Goal: Task Accomplishment & Management: Manage account settings

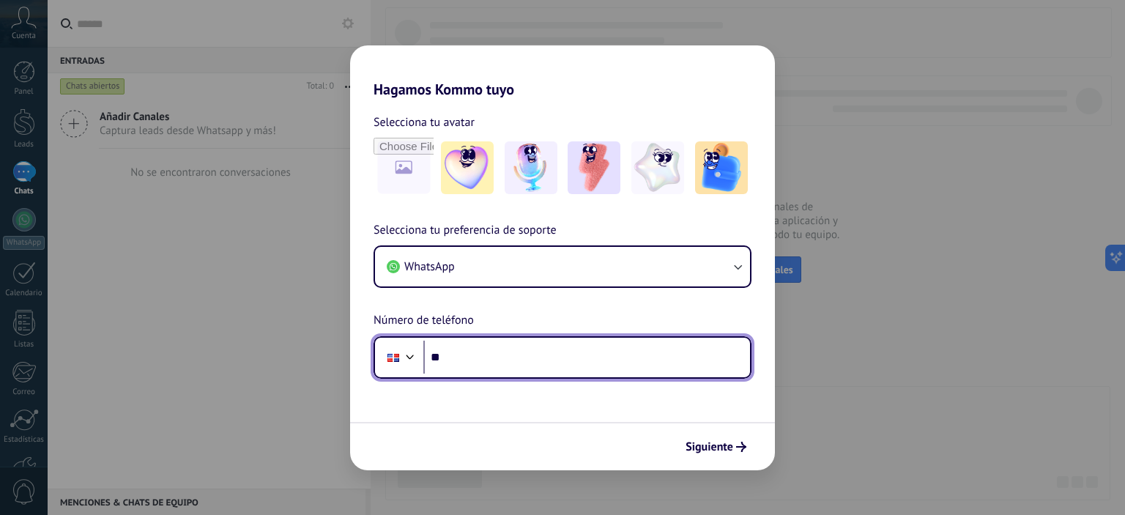
click at [544, 355] on input "**" at bounding box center [586, 358] width 327 height 34
type input "**********"
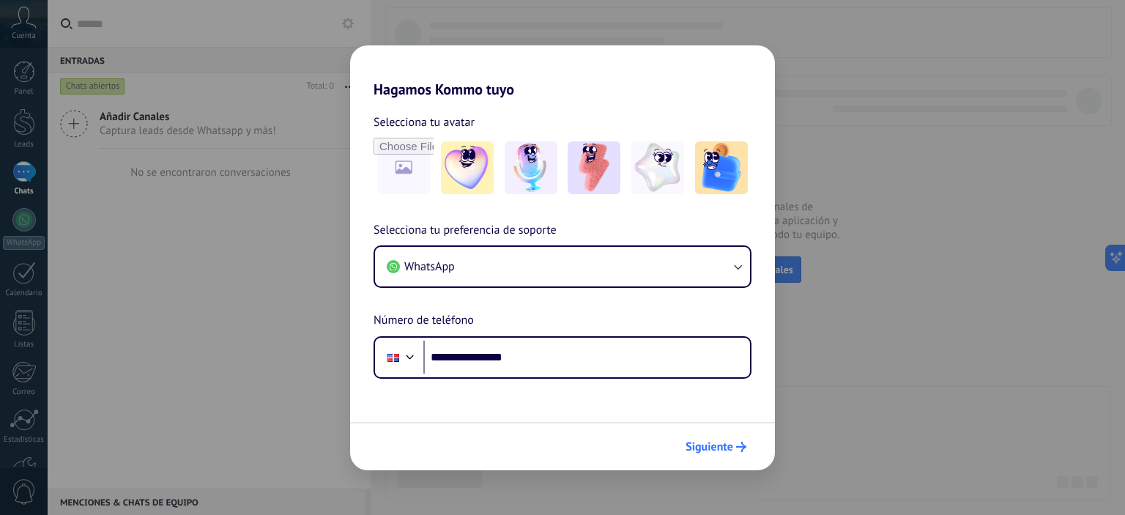
click at [722, 451] on span "Siguiente" at bounding box center [709, 447] width 48 height 10
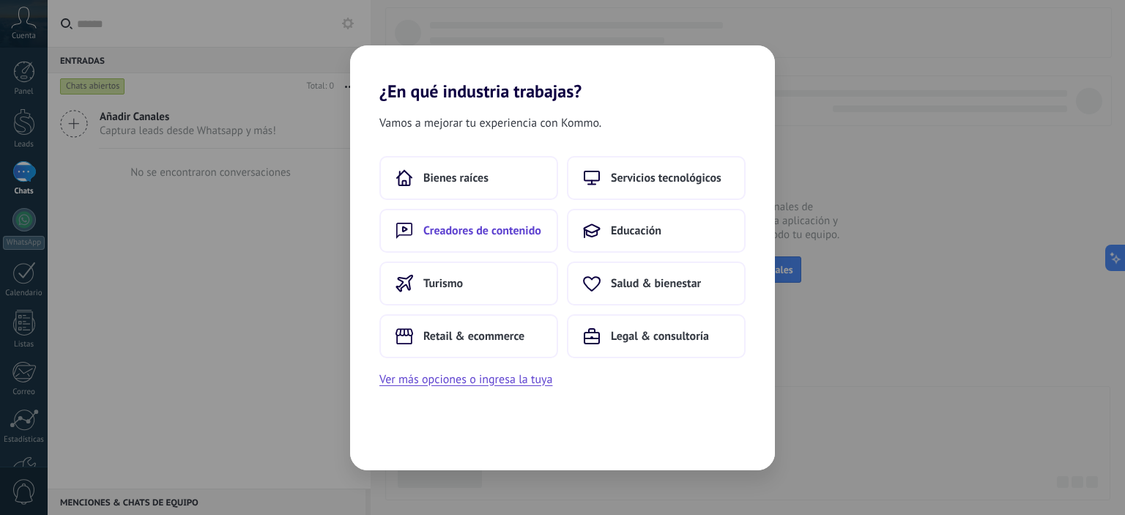
click at [504, 245] on button "Creadores de contenido" at bounding box center [468, 231] width 179 height 44
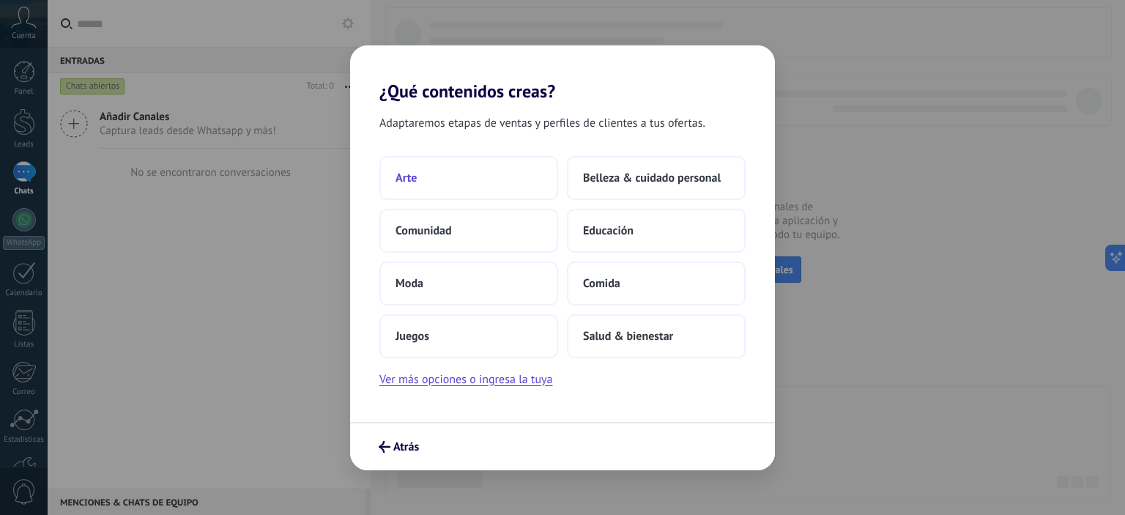
click at [464, 179] on button "Arte" at bounding box center [468, 178] width 179 height 44
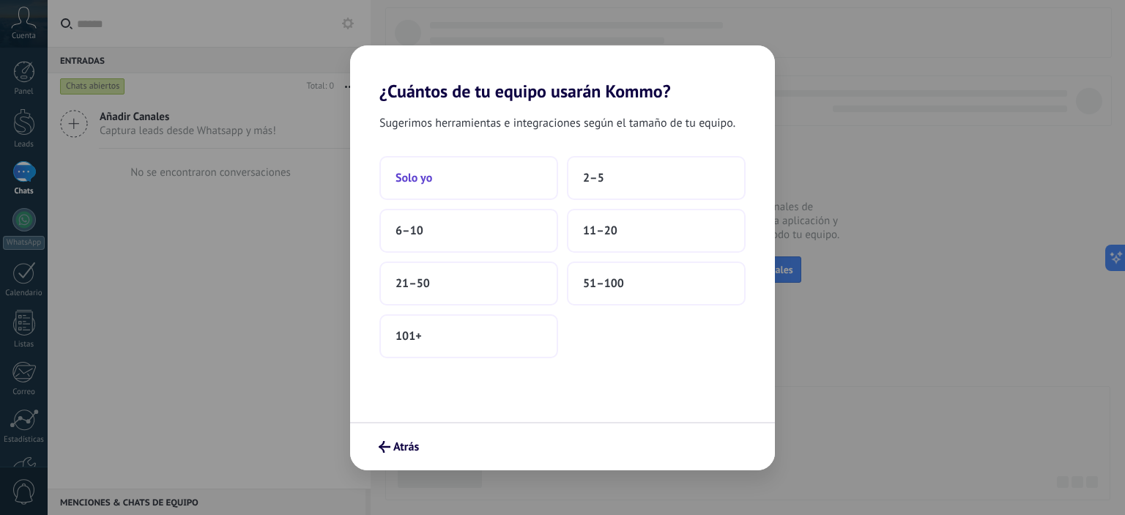
click at [477, 181] on button "Solo yo" at bounding box center [468, 178] width 179 height 44
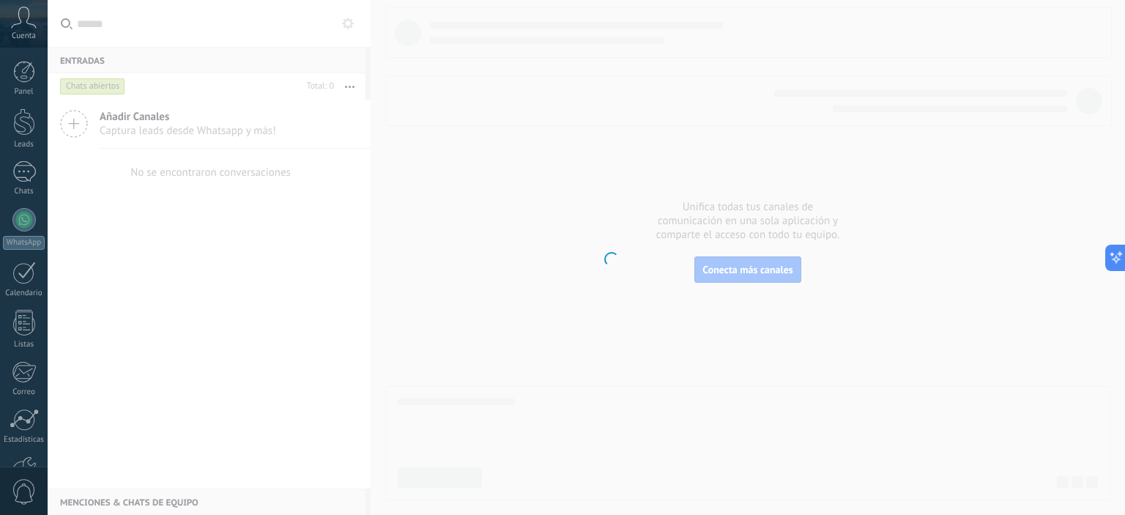
scroll to position [94, 0]
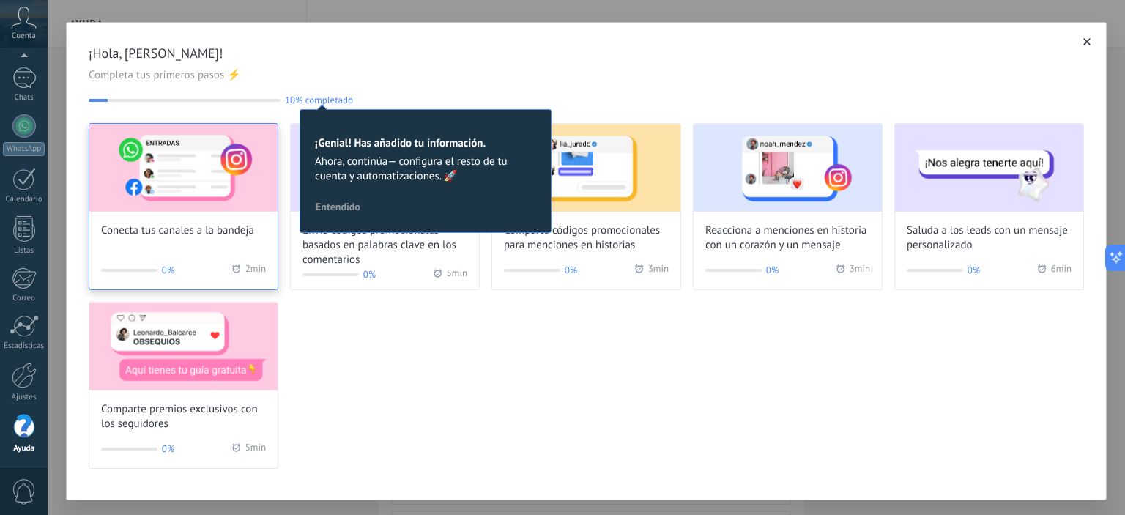
click at [175, 195] on img at bounding box center [183, 168] width 188 height 88
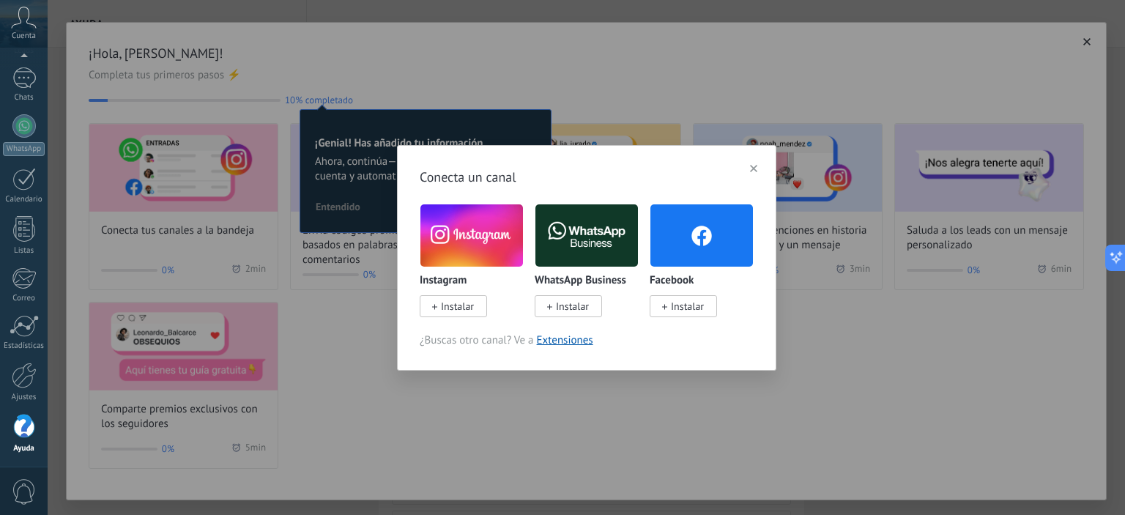
click at [570, 304] on span "Instalar" at bounding box center [572, 305] width 33 height 13
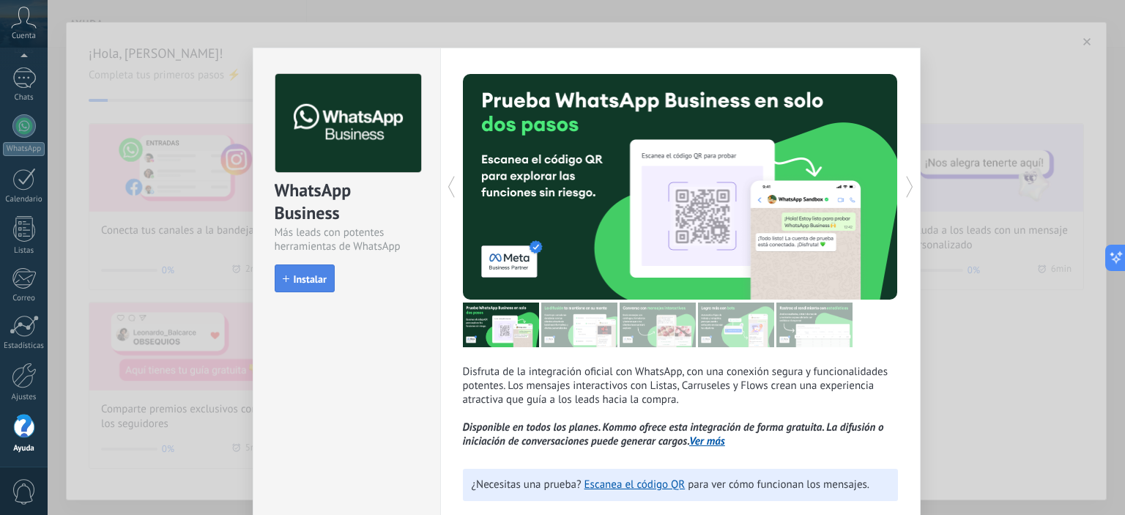
click at [290, 280] on span "Instalar" at bounding box center [305, 279] width 44 height 10
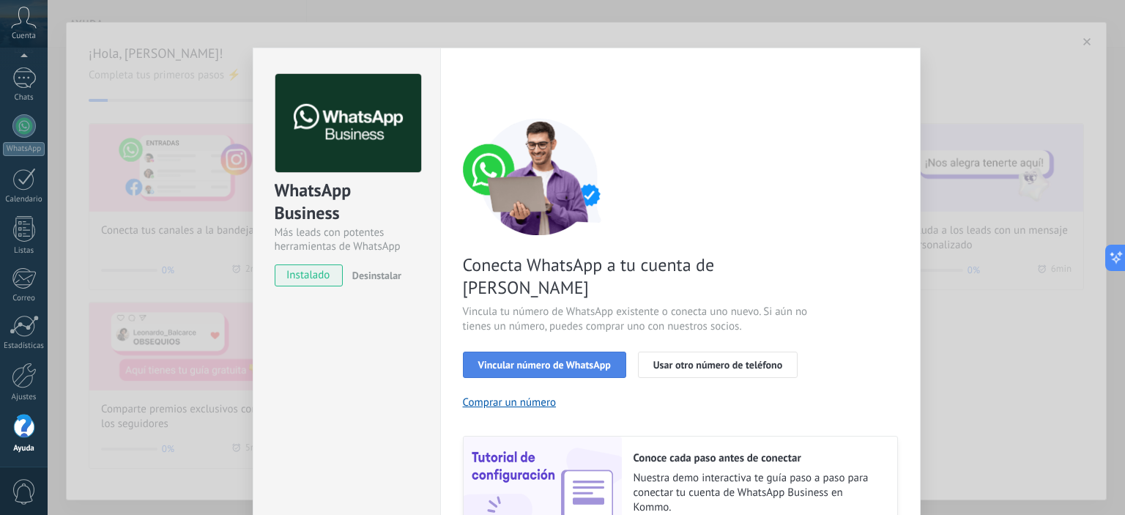
click at [538, 351] on button "Vincular número de WhatsApp" at bounding box center [544, 364] width 163 height 26
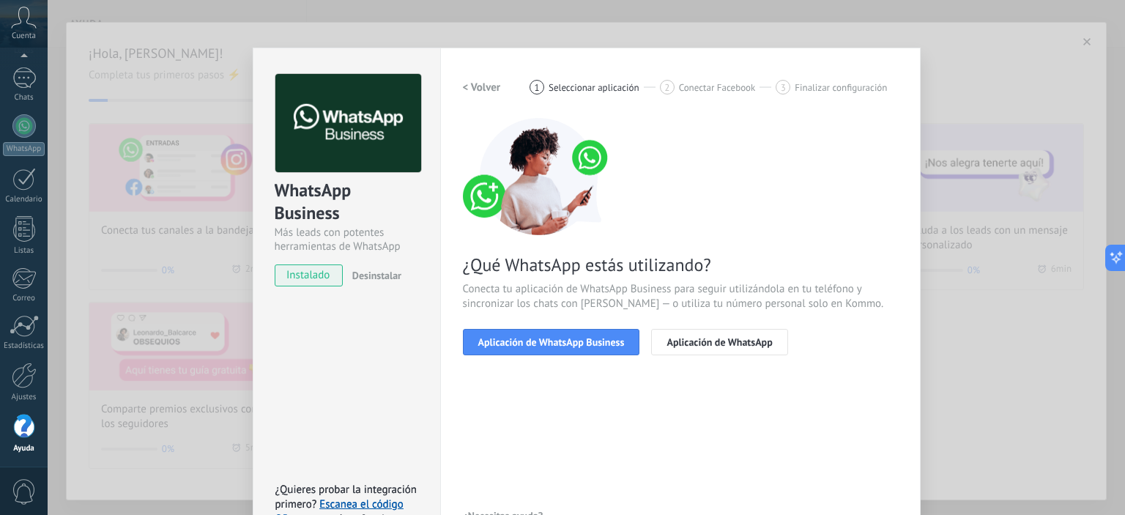
click at [989, 324] on div "WhatsApp Business Más leads con potentes herramientas de WhatsApp instalado Des…" at bounding box center [586, 257] width 1077 height 515
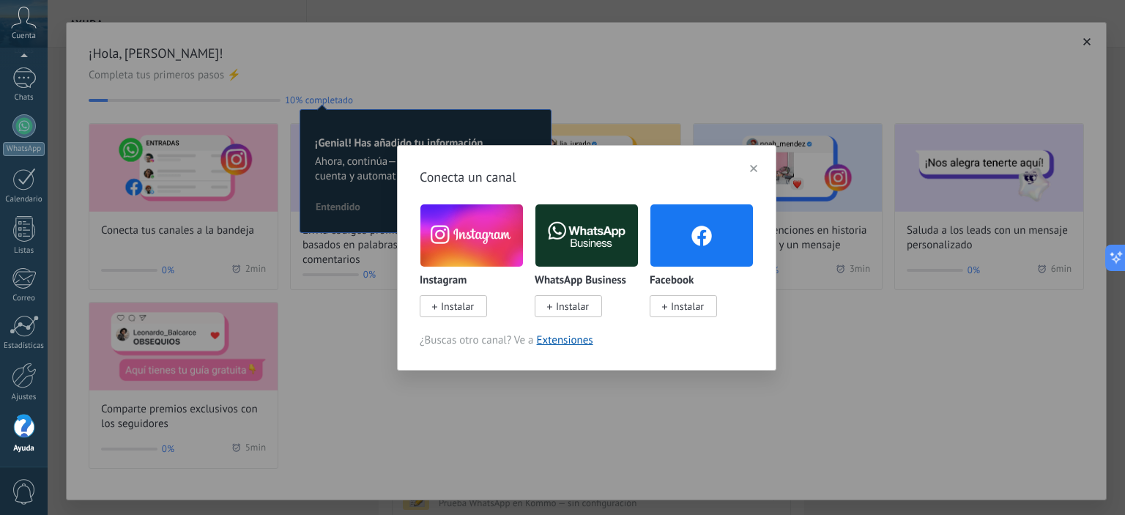
click at [456, 307] on span "Instalar" at bounding box center [457, 305] width 33 height 13
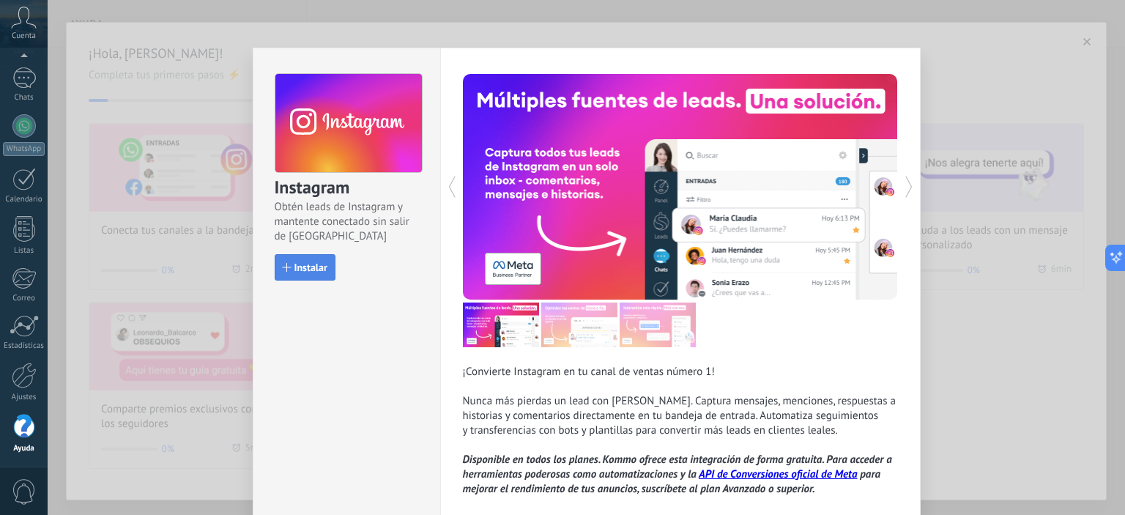
click at [320, 262] on span "Instalar" at bounding box center [310, 267] width 33 height 10
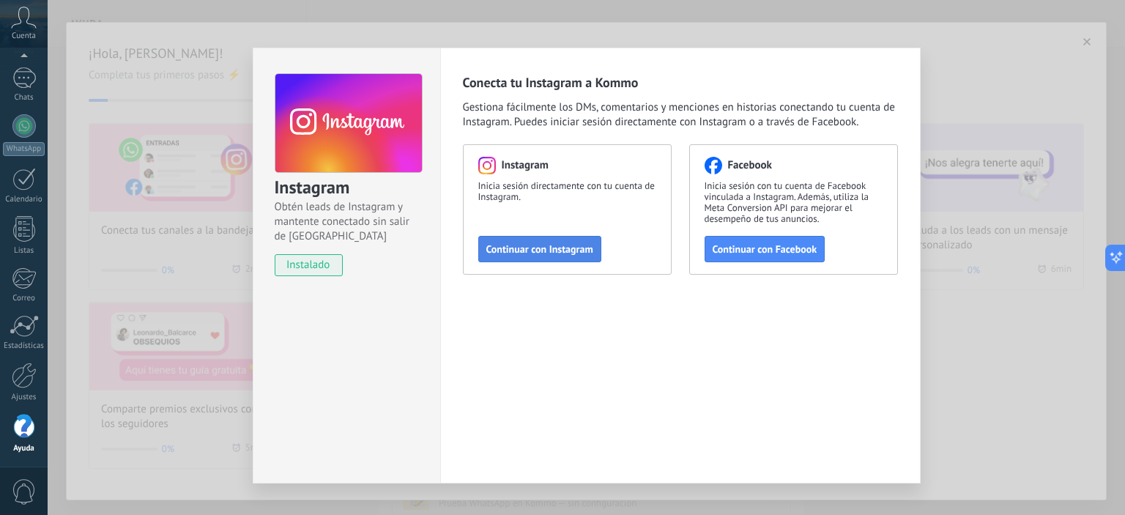
click at [559, 248] on span "Continuar con Instagram" at bounding box center [539, 249] width 107 height 10
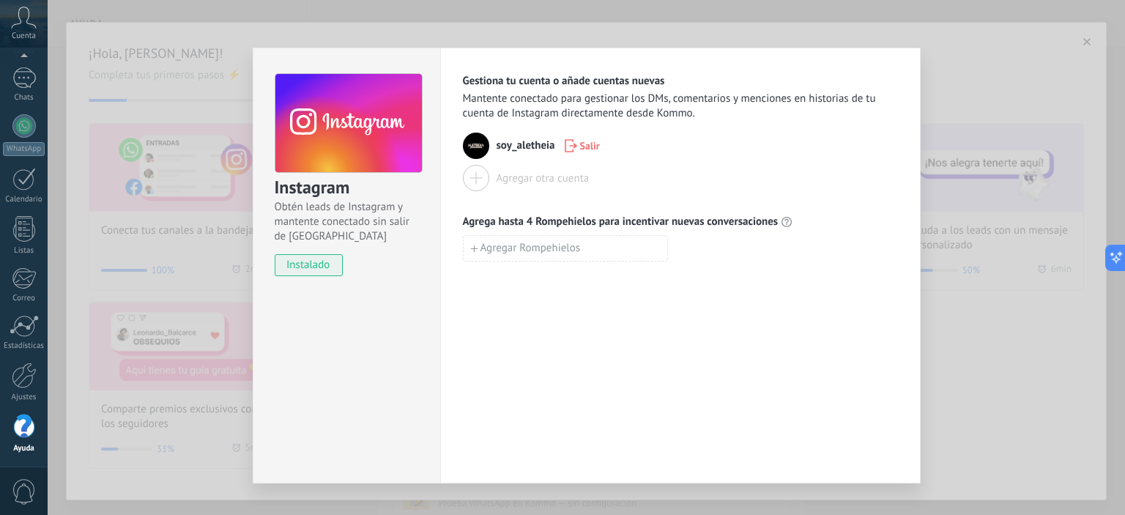
click at [517, 145] on span "soy_aletheia" at bounding box center [525, 145] width 59 height 15
drag, startPoint x: 1015, startPoint y: 52, endPoint x: 996, endPoint y: 59, distance: 20.4
click at [1015, 51] on div "Instagram Obtén leads de Instagram y mantente conectado sin salir de Kommo inst…" at bounding box center [586, 257] width 1077 height 515
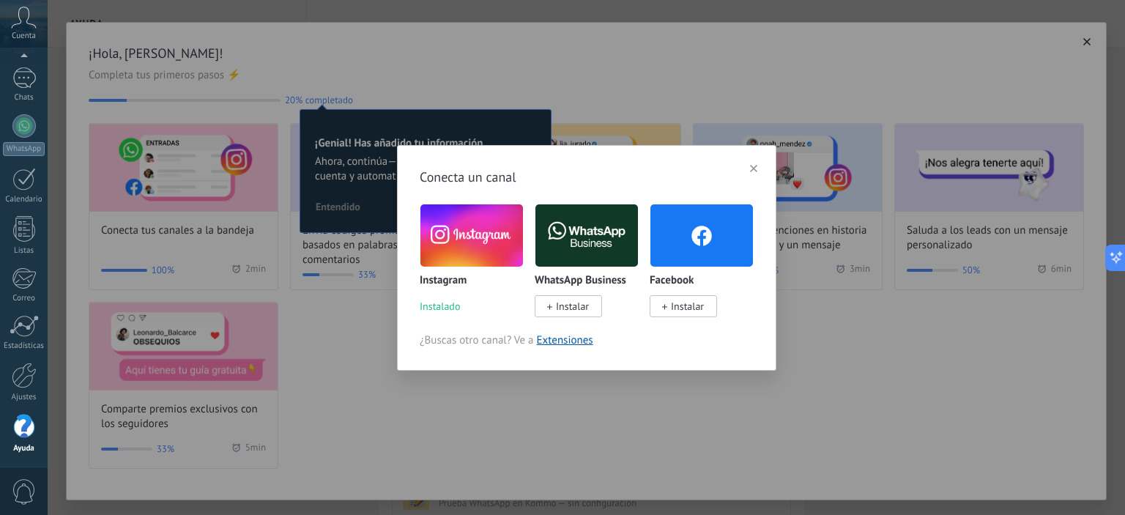
click at [568, 447] on div "Conecta un canal Instagram Instalado WhatsApp Business Instalar Facebook Instal…" at bounding box center [586, 257] width 1077 height 515
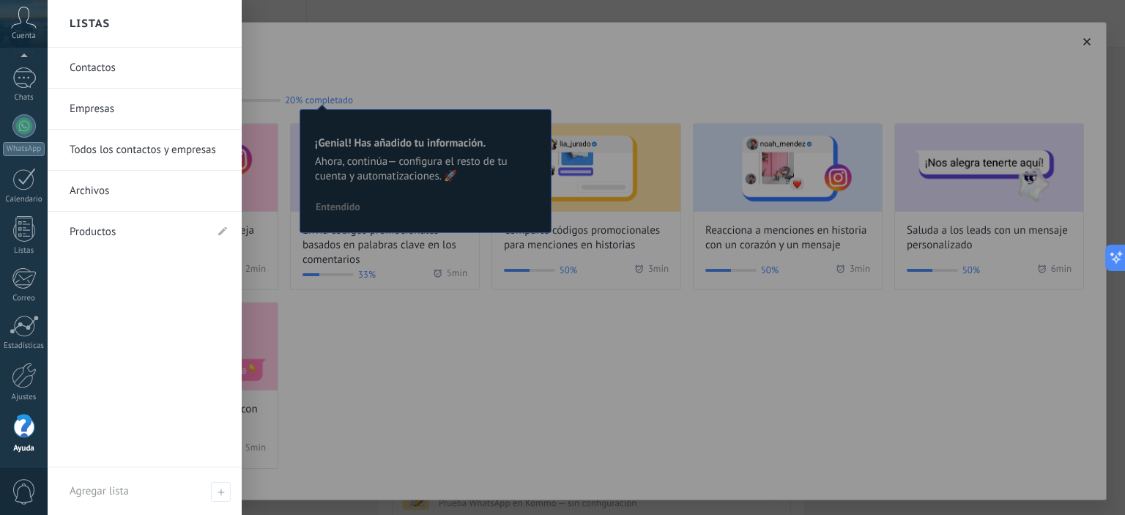
click at [105, 69] on link "Contactos" at bounding box center [148, 68] width 157 height 41
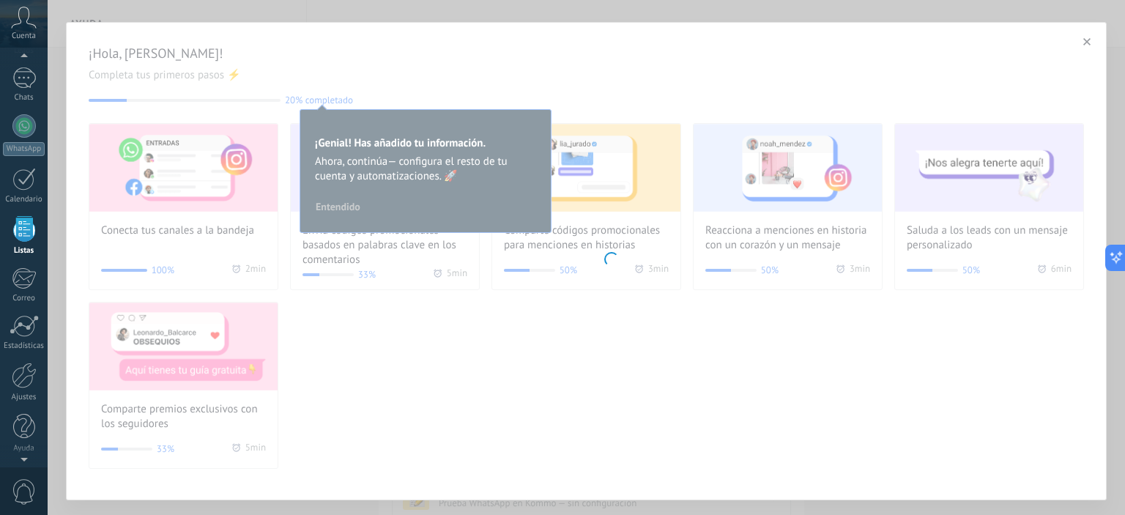
scroll to position [90, 0]
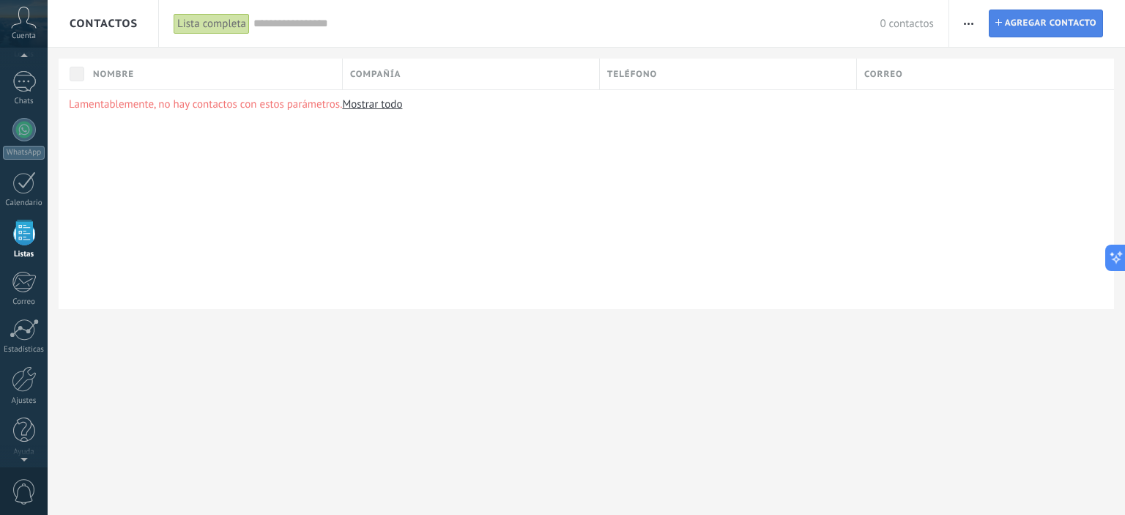
click at [1020, 21] on span "Agregar contacto" at bounding box center [1051, 23] width 92 height 26
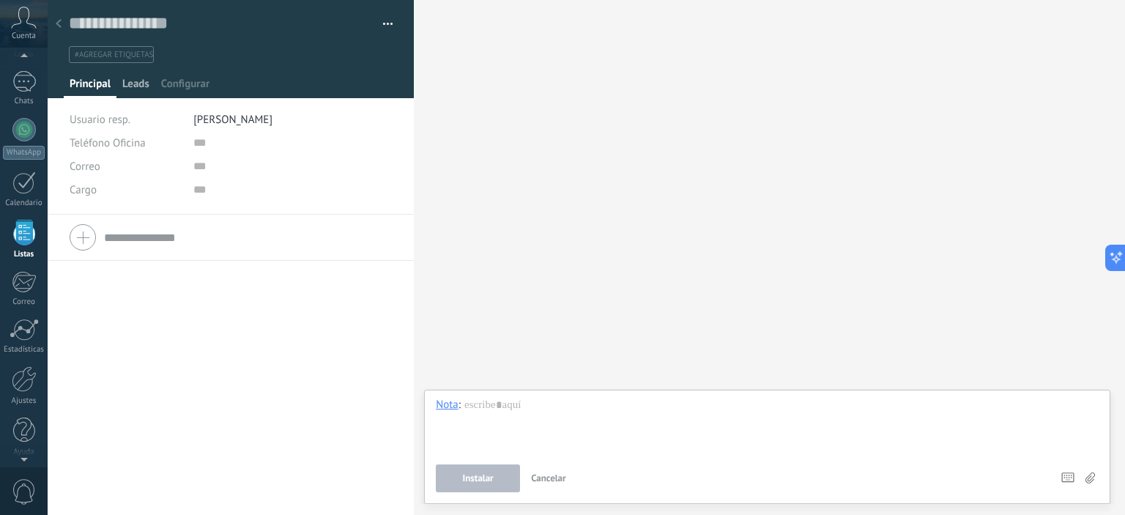
click at [139, 85] on span "Leads" at bounding box center [135, 87] width 27 height 21
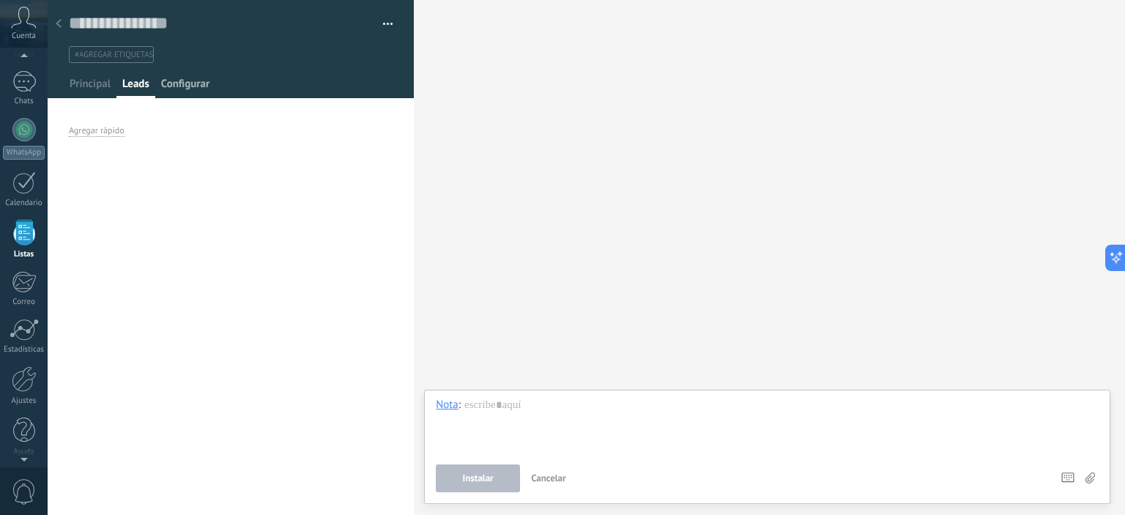
click at [186, 83] on span "Configurar" at bounding box center [185, 87] width 48 height 21
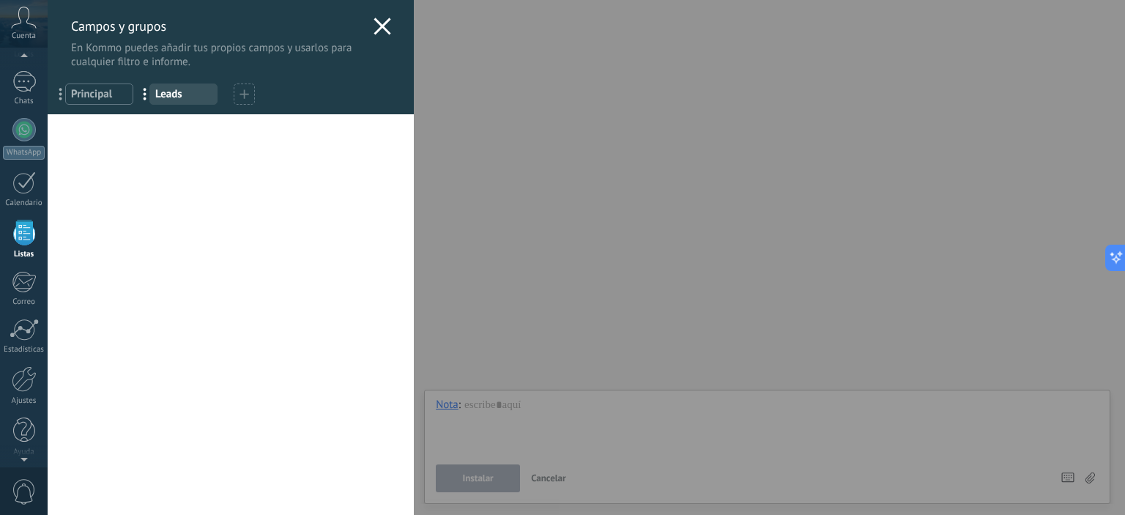
click at [174, 99] on span "Leads" at bounding box center [183, 94] width 56 height 14
click at [108, 97] on span "Principal" at bounding box center [99, 94] width 56 height 14
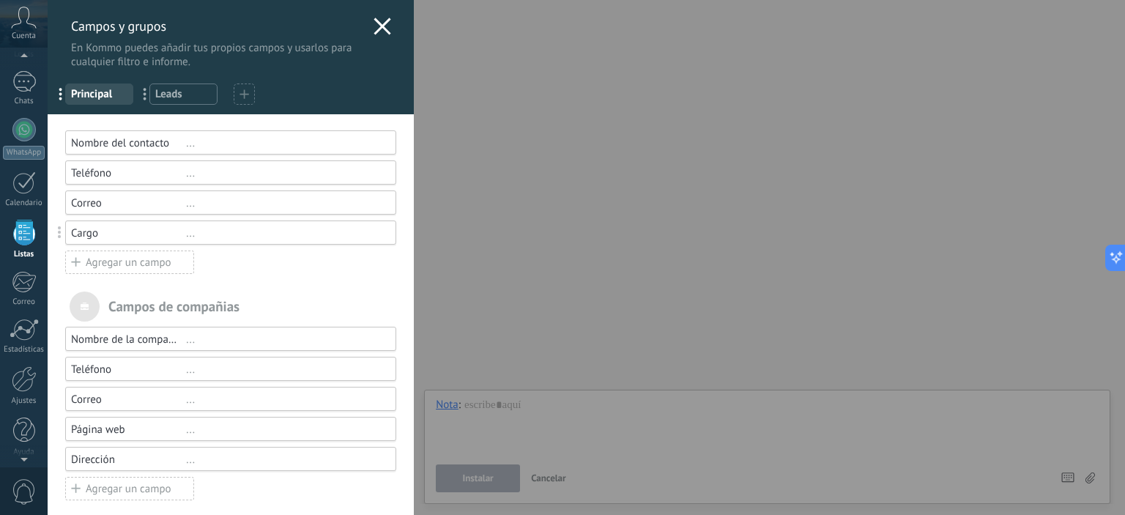
click at [203, 91] on span "Leads" at bounding box center [183, 94] width 56 height 14
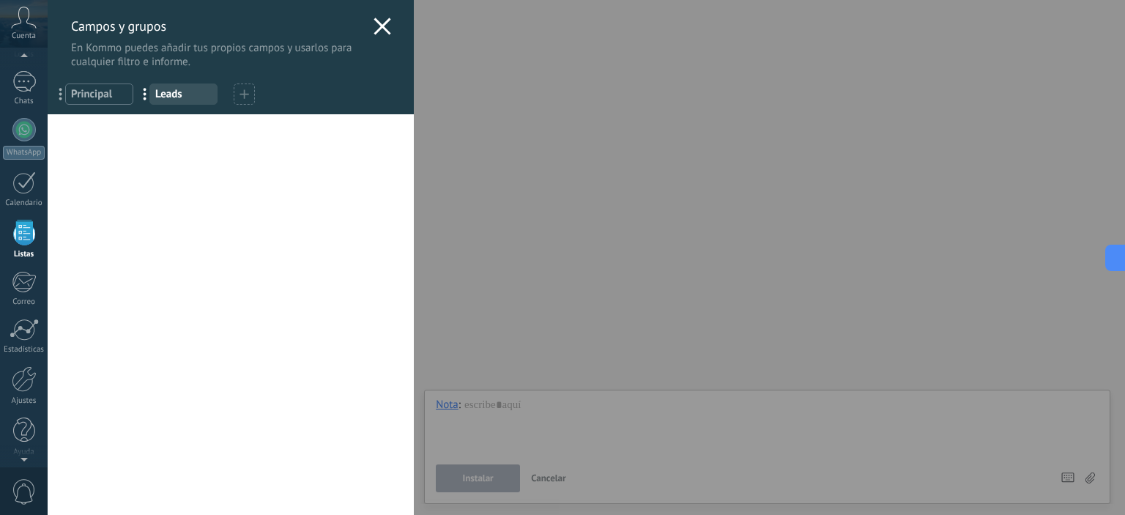
click at [248, 90] on icon at bounding box center [244, 94] width 10 height 10
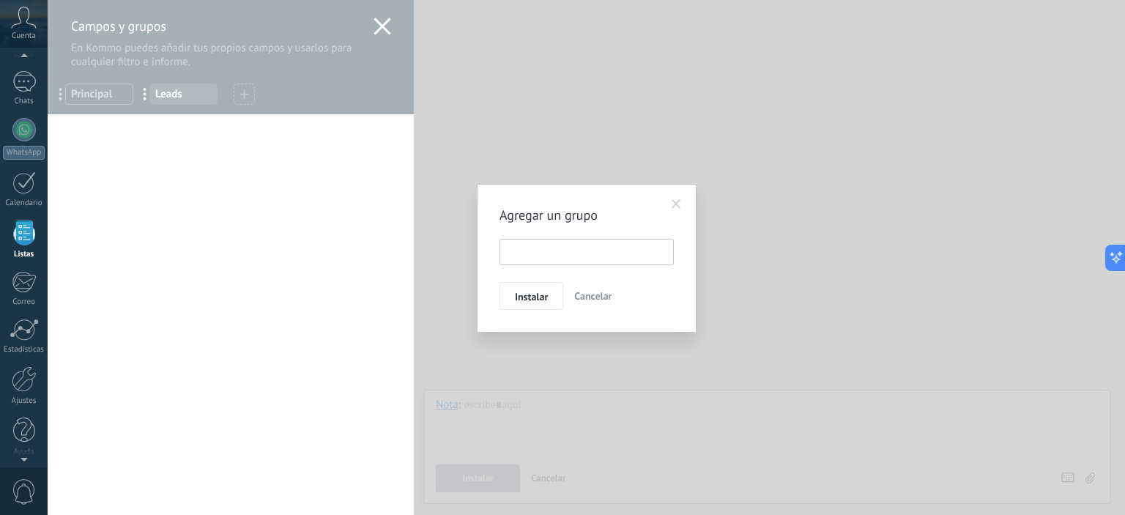
click at [526, 254] on input "text" at bounding box center [586, 252] width 174 height 26
click at [673, 209] on span at bounding box center [676, 204] width 10 height 10
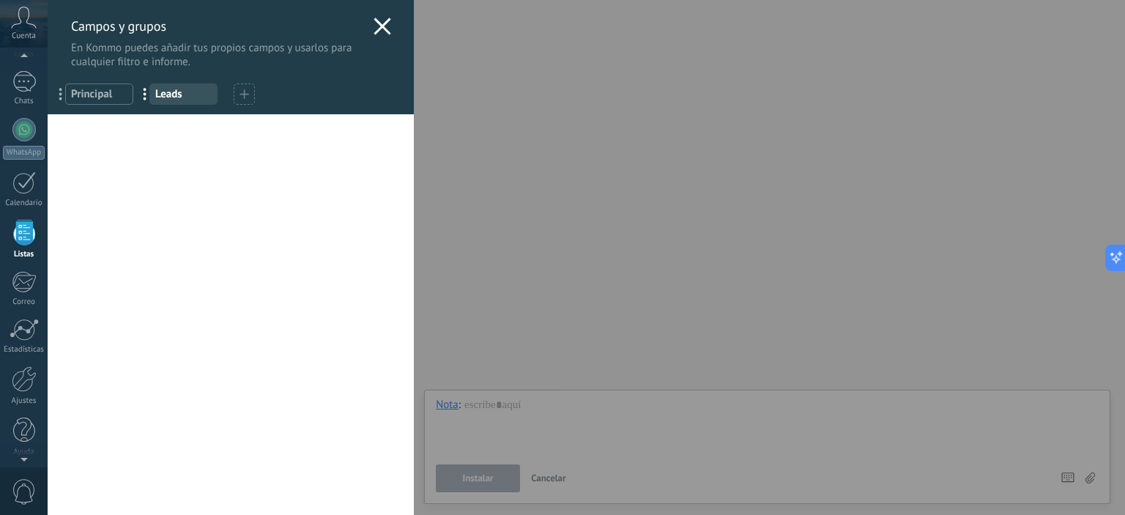
click at [391, 11] on div "Campos y grupos En Kommo puedes añadir tus propios campos y usarlos para cualqu…" at bounding box center [231, 34] width 366 height 69
click at [384, 20] on use at bounding box center [382, 26] width 17 height 17
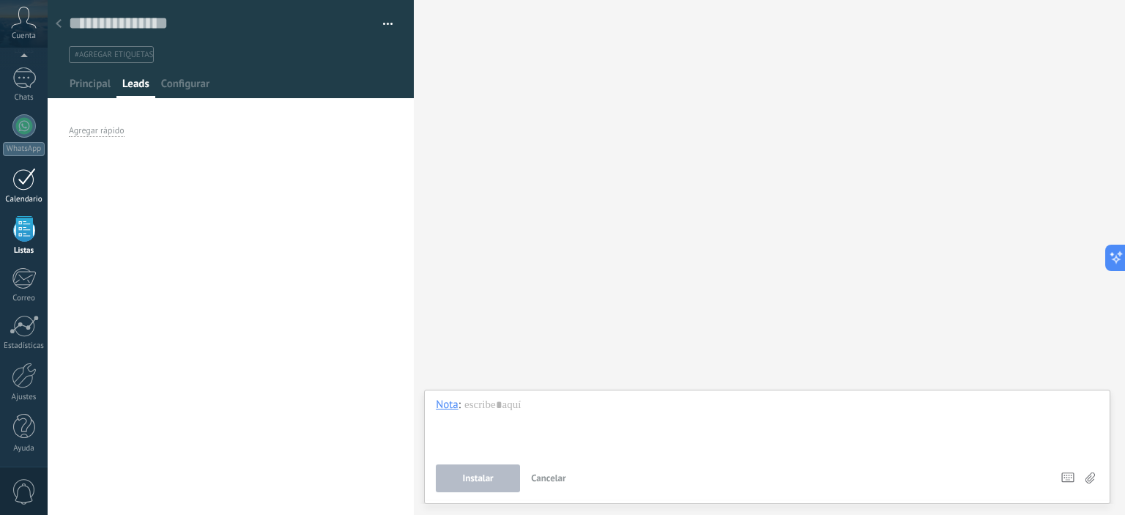
scroll to position [90, 0]
click at [23, 121] on div at bounding box center [23, 129] width 23 height 23
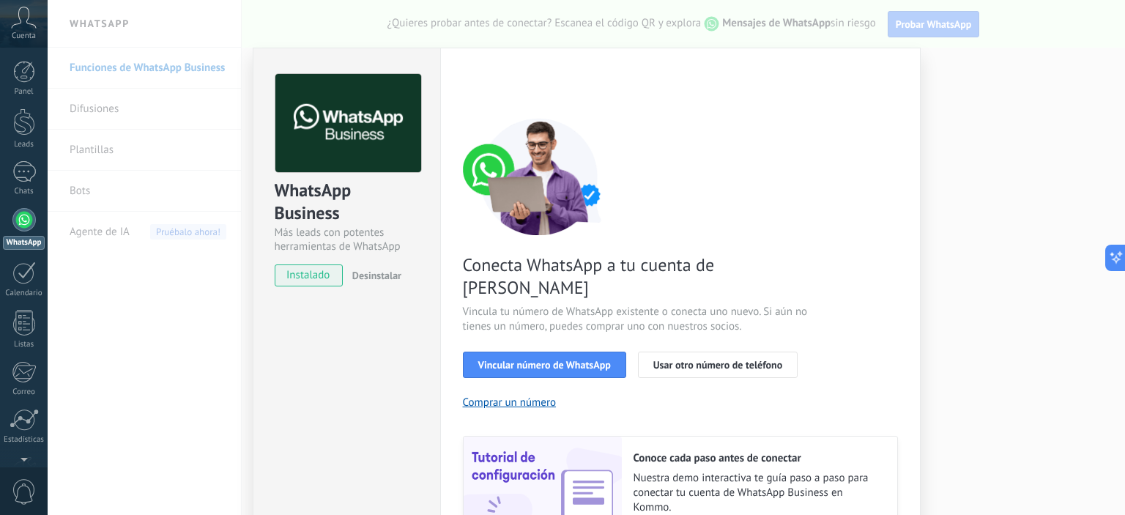
scroll to position [135, 0]
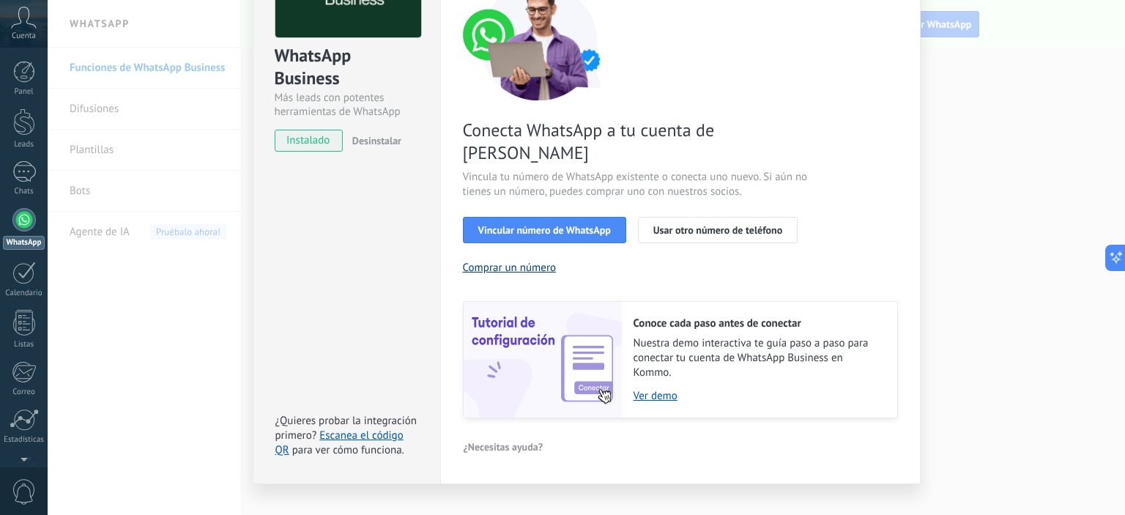
click at [522, 261] on button "Comprar un número" at bounding box center [510, 268] width 94 height 14
click at [680, 225] on span "Usar otro número de teléfono" at bounding box center [717, 230] width 129 height 10
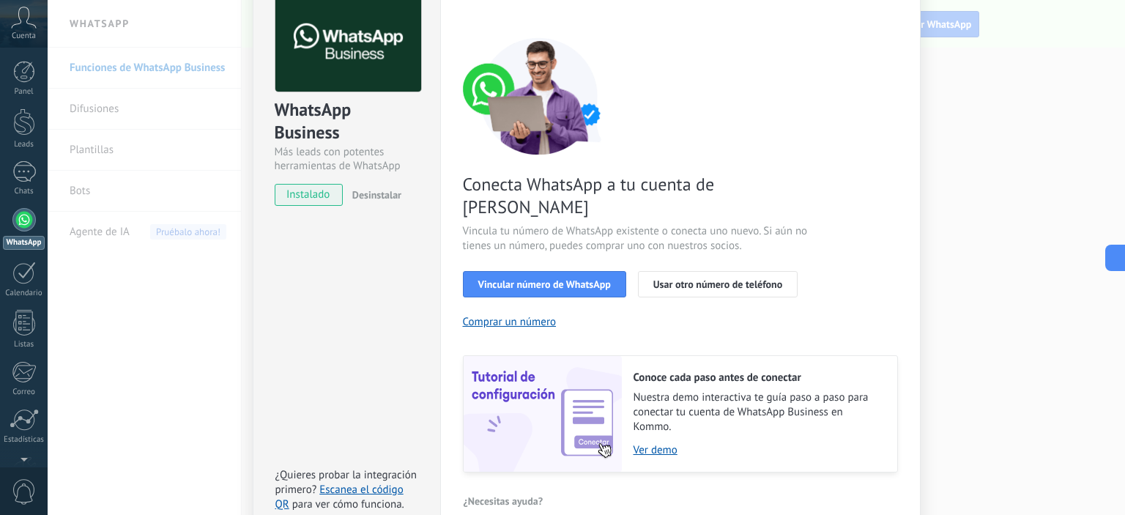
scroll to position [0, 0]
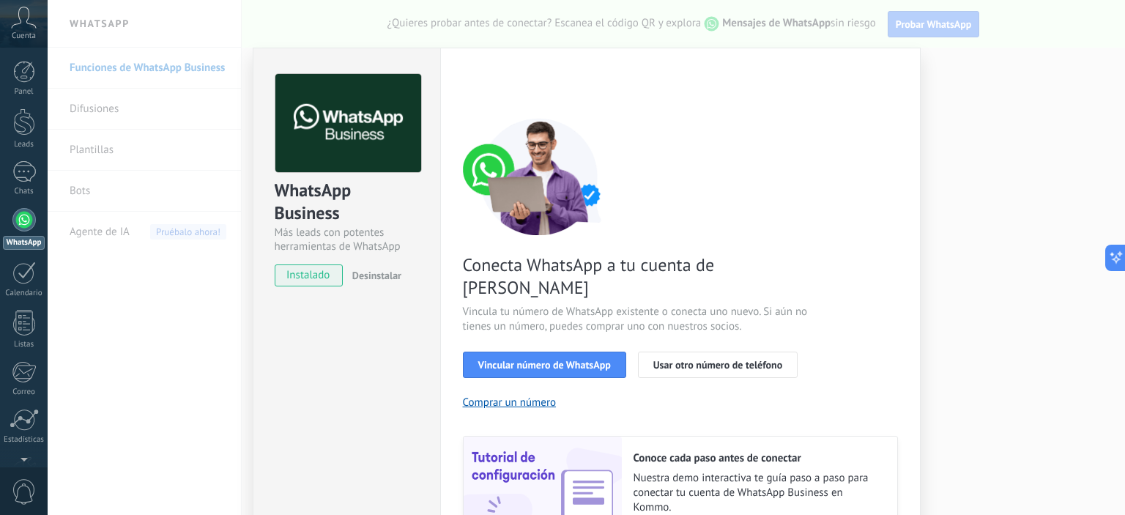
click at [888, 93] on div "< Volver 1 Seleccionar aplicación 2 Conectar Facebook 3 Finalizar configuración" at bounding box center [680, 87] width 435 height 26
click at [968, 58] on div "WhatsApp Business Más leads con potentes herramientas de WhatsApp instalado Des…" at bounding box center [586, 257] width 1077 height 515
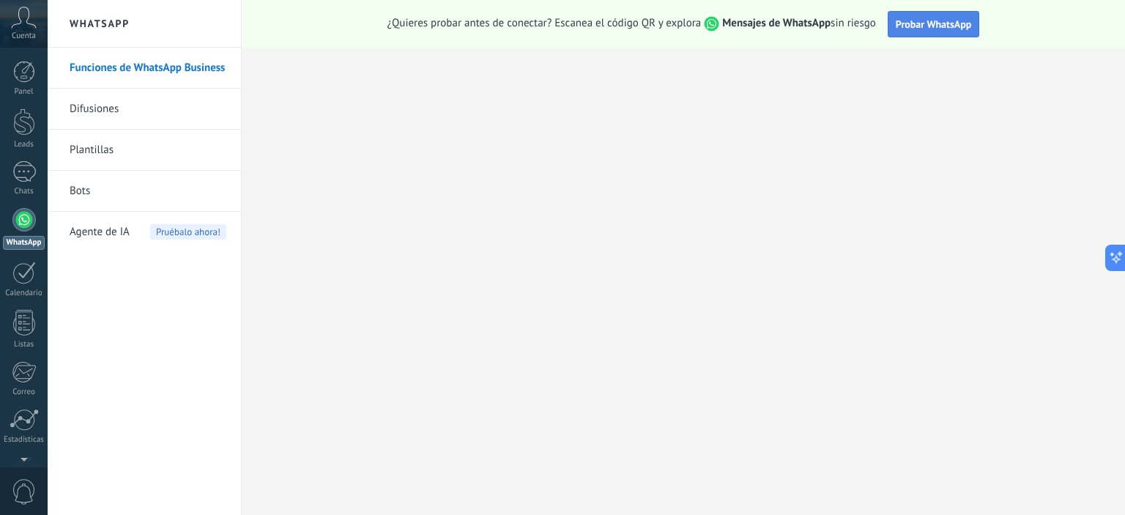
click at [919, 24] on span "Probar WhatsApp" at bounding box center [934, 24] width 76 height 13
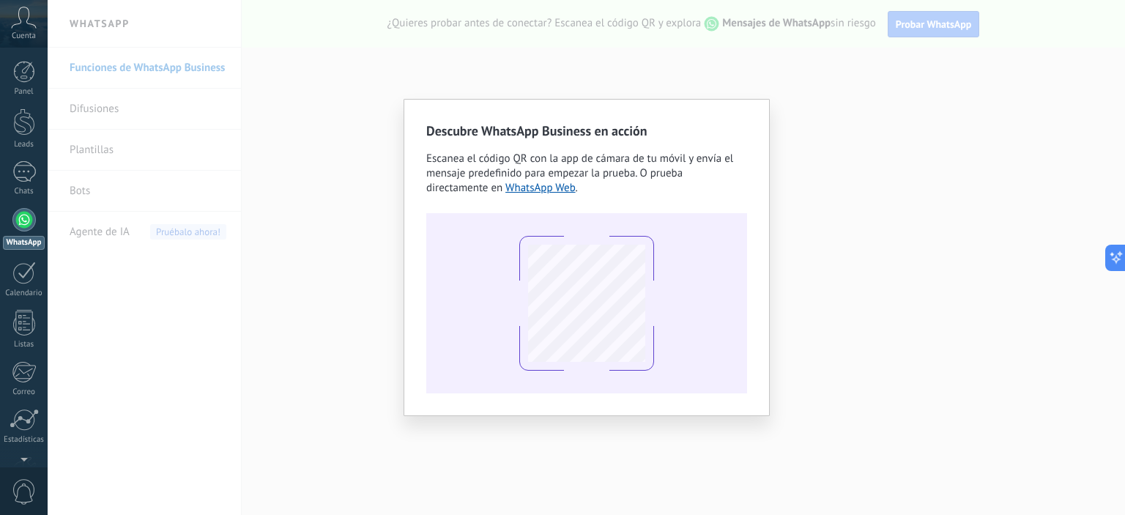
click at [756, 125] on div "Descubre WhatsApp Business en acción Escanea el código QR con la app de cámara …" at bounding box center [586, 257] width 366 height 317
click at [577, 99] on div "Descubre WhatsApp Business en acción Escanea el código QR con la app de cámara …" at bounding box center [586, 257] width 366 height 317
click at [278, 133] on div "Descubre WhatsApp Business en acción Escanea el código QR con la app de cámara …" at bounding box center [586, 257] width 1077 height 515
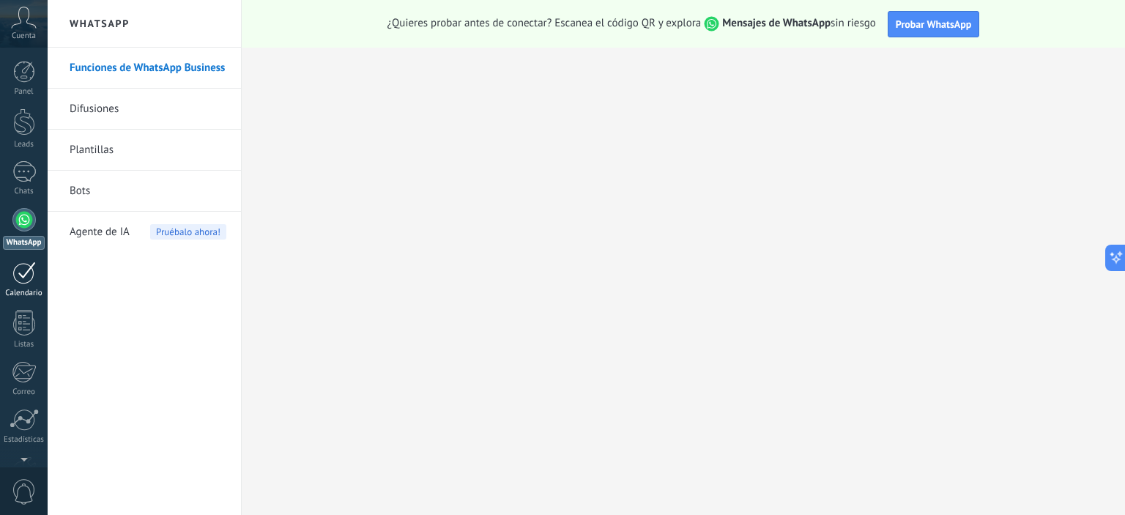
click at [20, 289] on div "Calendario" at bounding box center [24, 294] width 42 height 10
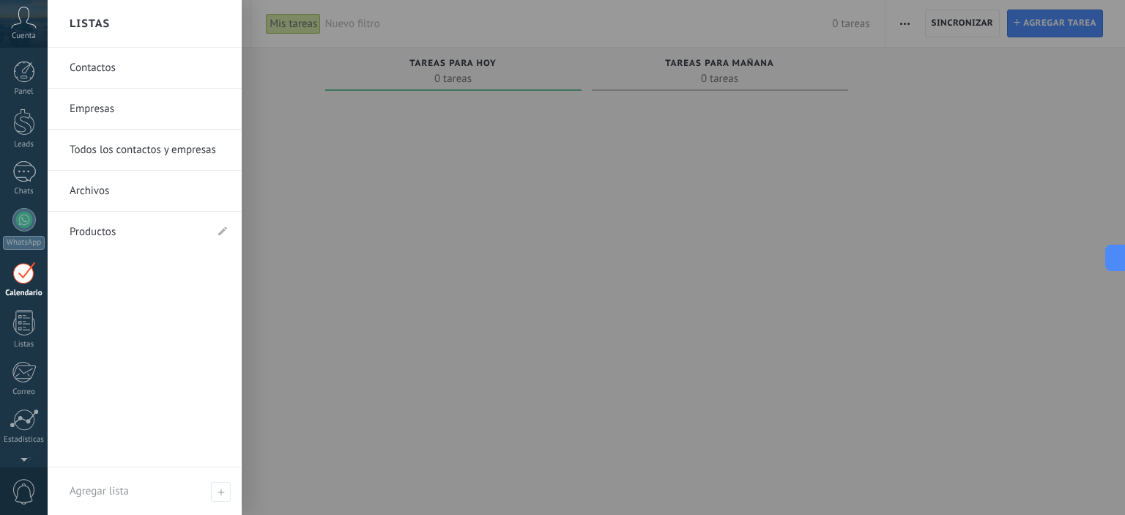
click at [123, 149] on link "Todos los contactos y empresas" at bounding box center [148, 150] width 157 height 41
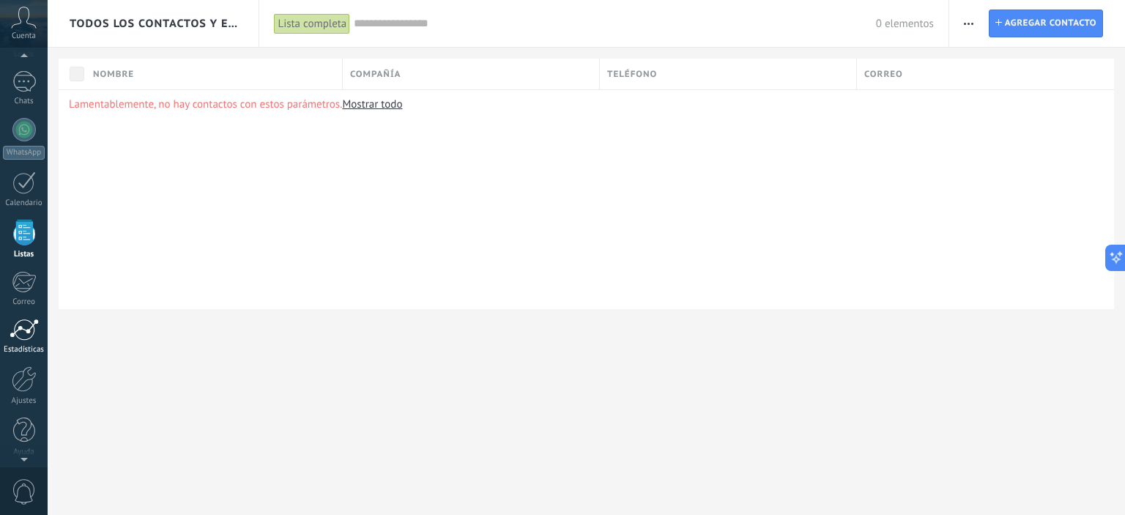
scroll to position [94, 0]
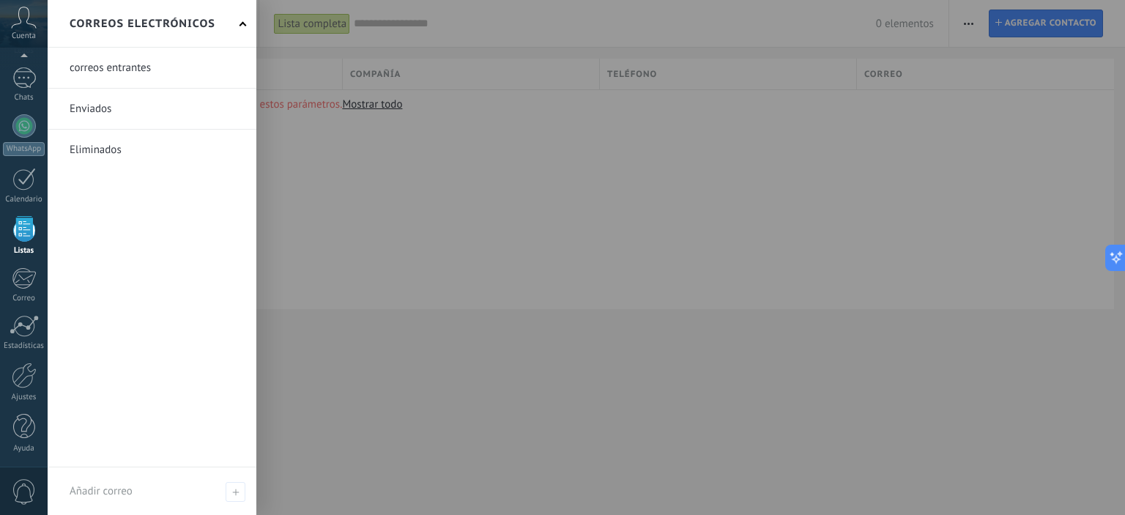
click at [368, 183] on div "Lamentablemente, no hay contactos con estos parámetros. Mostrar todo" at bounding box center [586, 199] width 1055 height 220
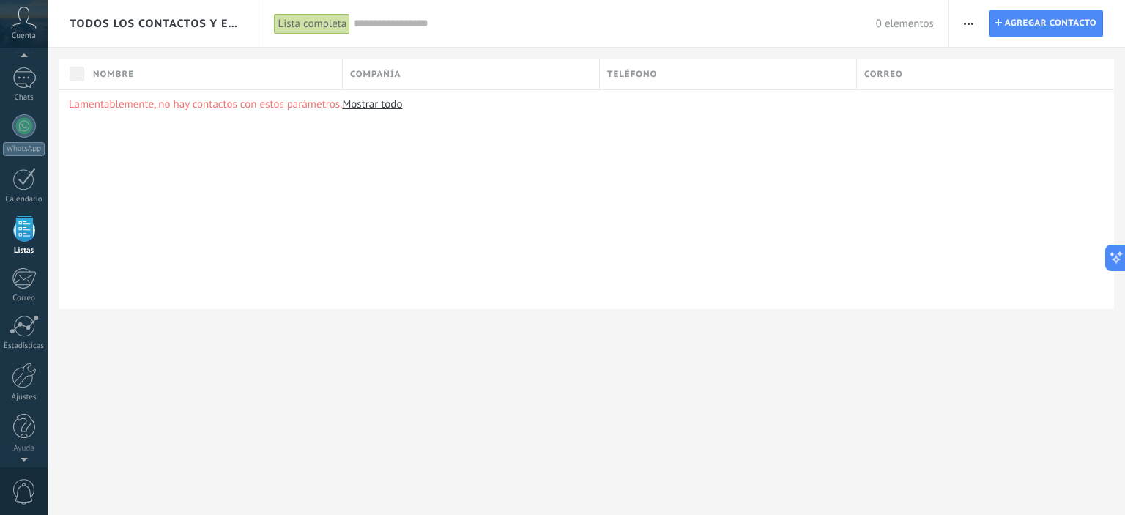
scroll to position [90, 0]
click at [196, 26] on span "Todos los contactos y empresas" at bounding box center [154, 24] width 168 height 14
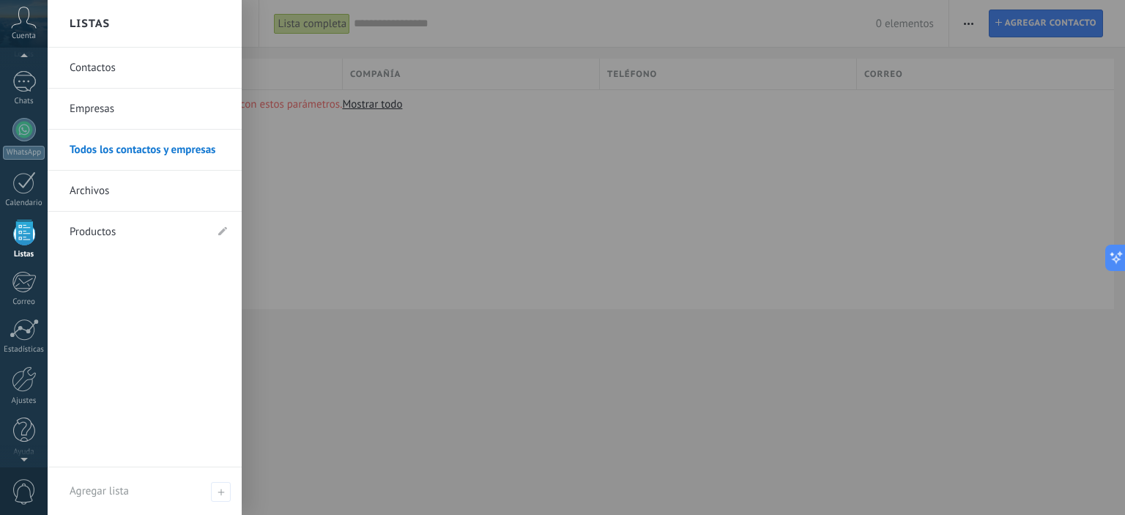
click at [332, 157] on div at bounding box center [610, 257] width 1125 height 515
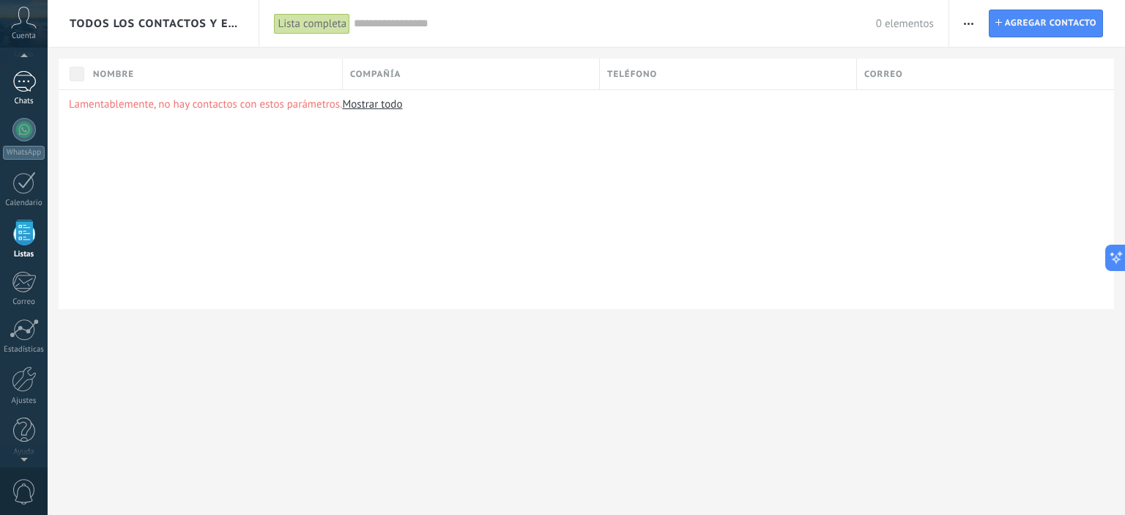
scroll to position [88, 0]
click at [23, 84] on div at bounding box center [23, 83] width 23 height 21
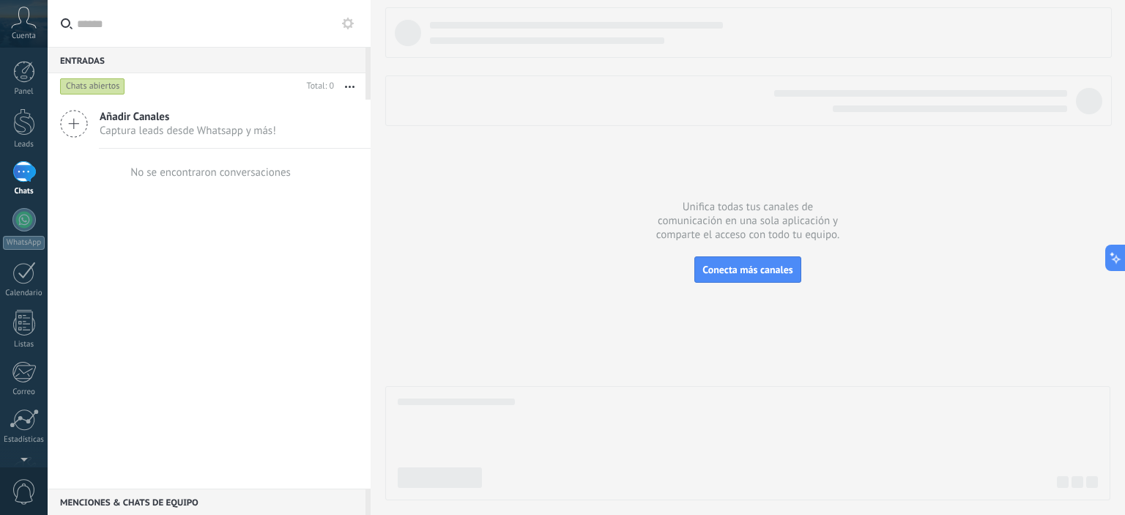
click at [187, 131] on span "Captura leads desde Whatsapp y más!" at bounding box center [188, 131] width 176 height 14
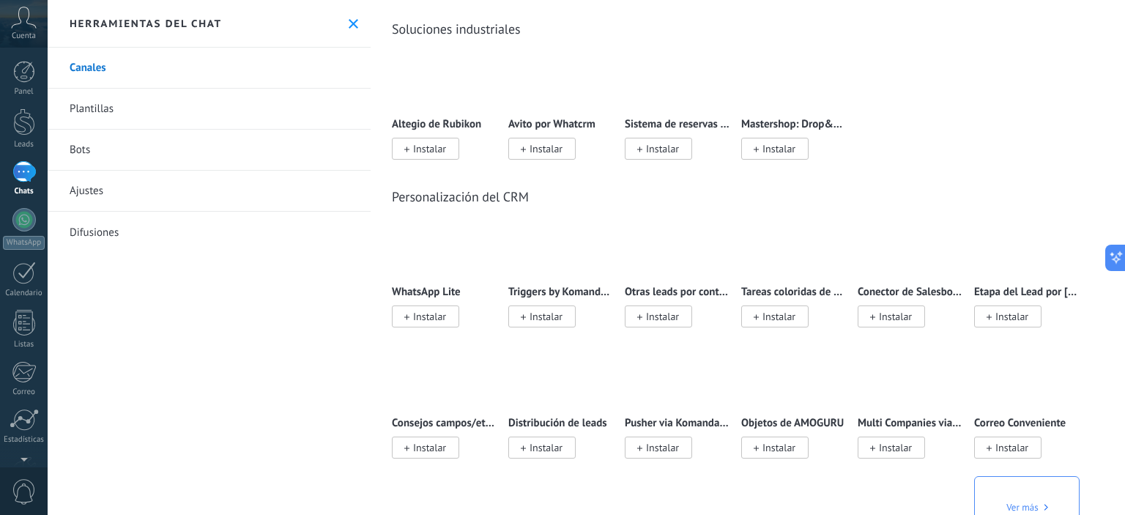
scroll to position [3368, 0]
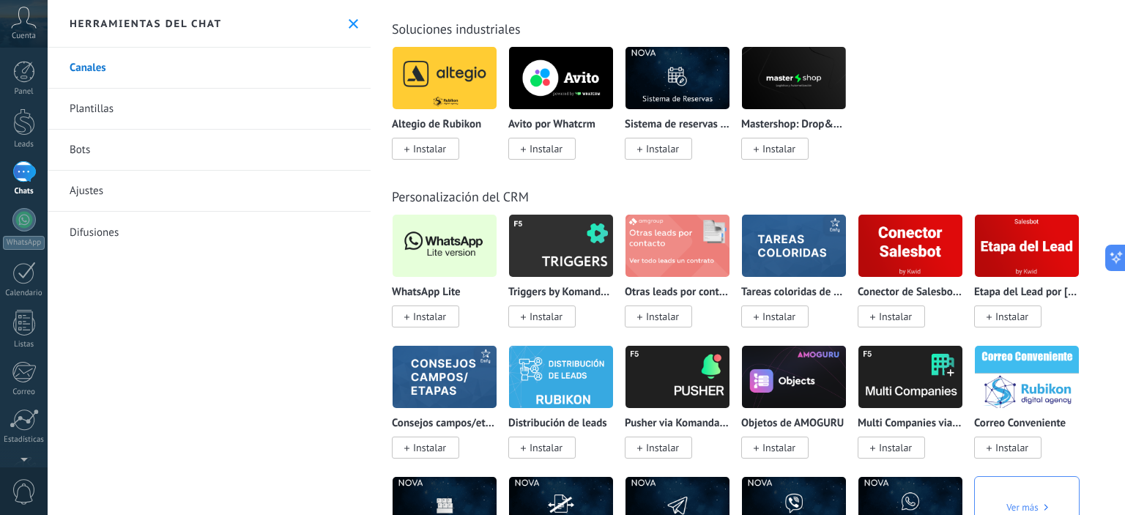
click at [425, 250] on img at bounding box center [444, 245] width 104 height 71
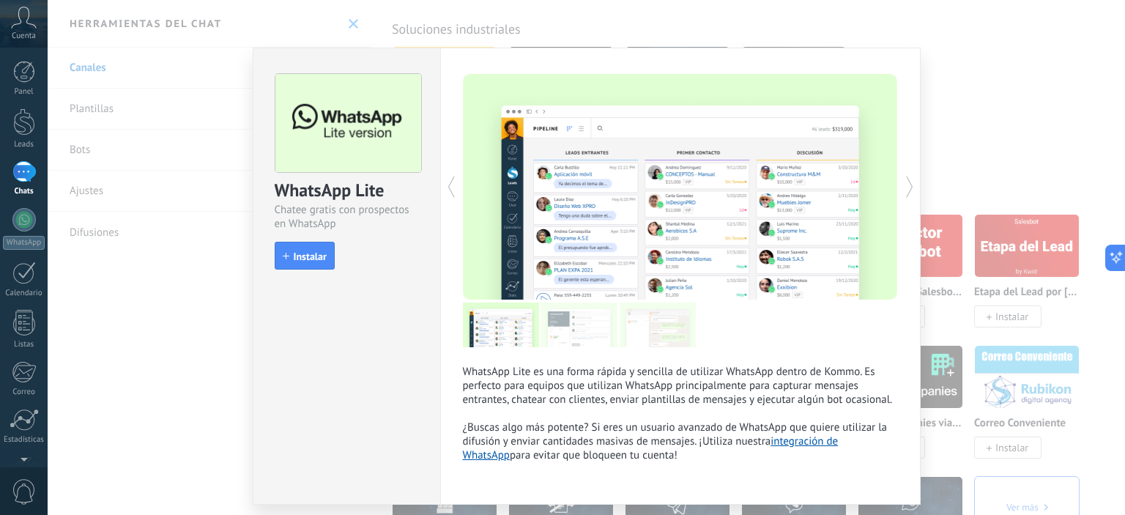
scroll to position [45, 0]
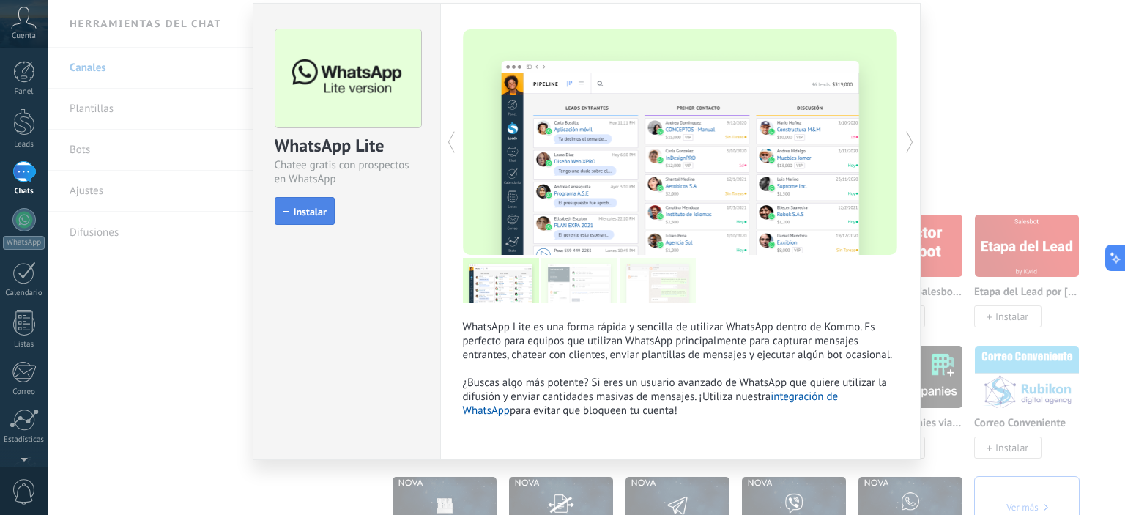
click at [323, 209] on span "Instalar" at bounding box center [310, 211] width 33 height 10
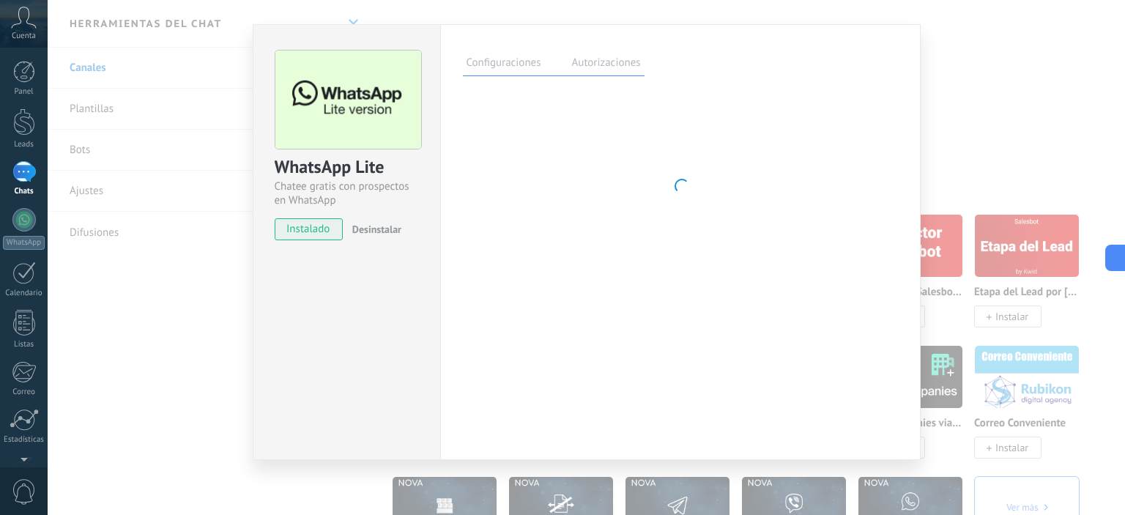
scroll to position [23, 0]
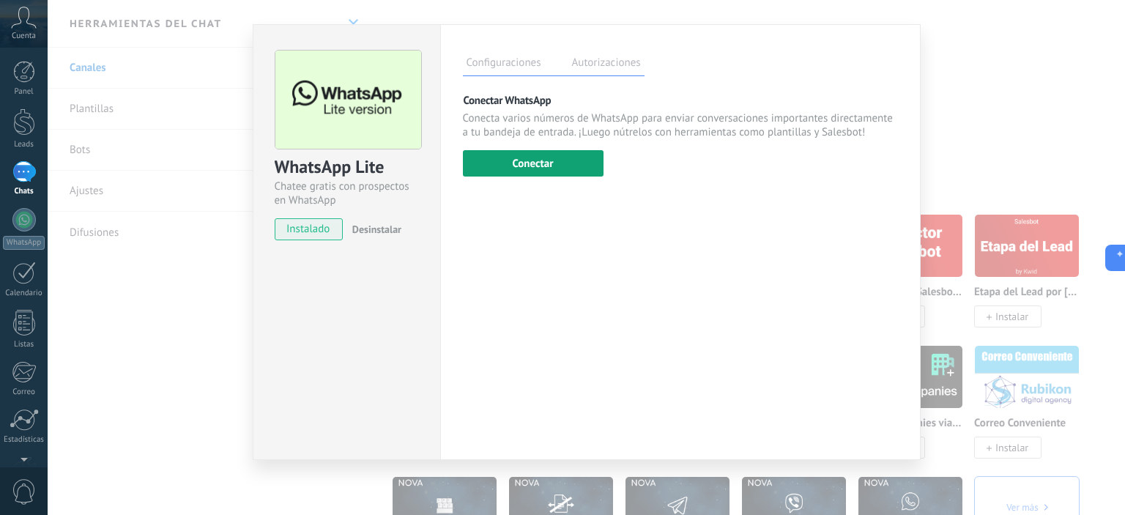
click at [538, 166] on button "Conectar" at bounding box center [533, 163] width 141 height 26
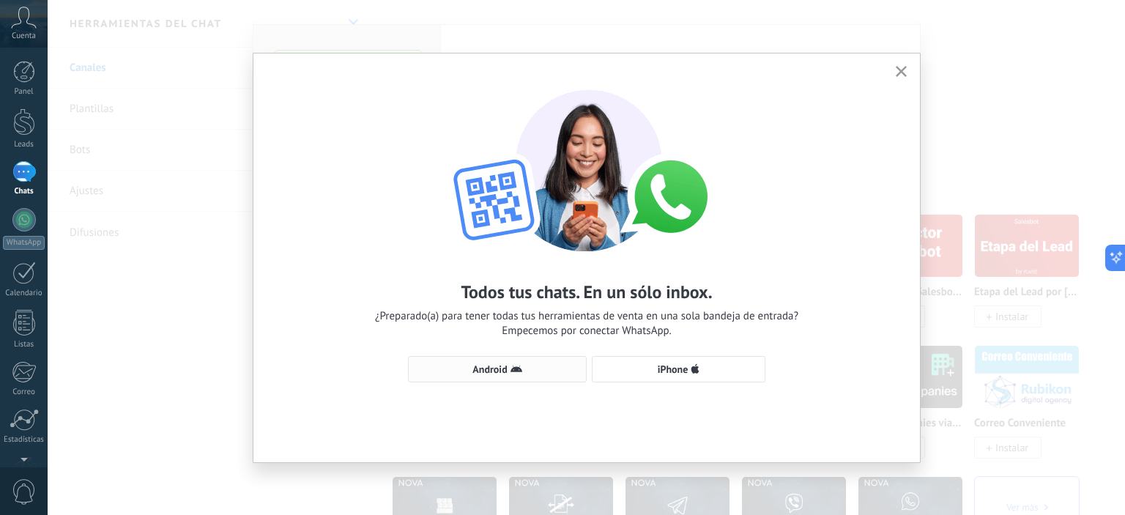
click at [504, 380] on button "Android" at bounding box center [497, 369] width 179 height 26
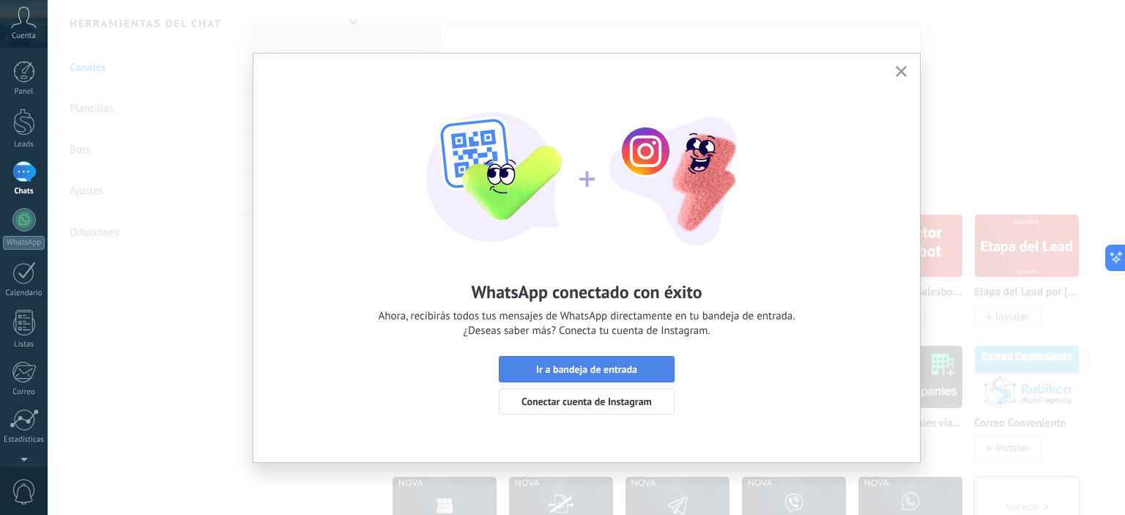
click at [625, 367] on span "Ir a bandeja de entrada" at bounding box center [586, 369] width 101 height 10
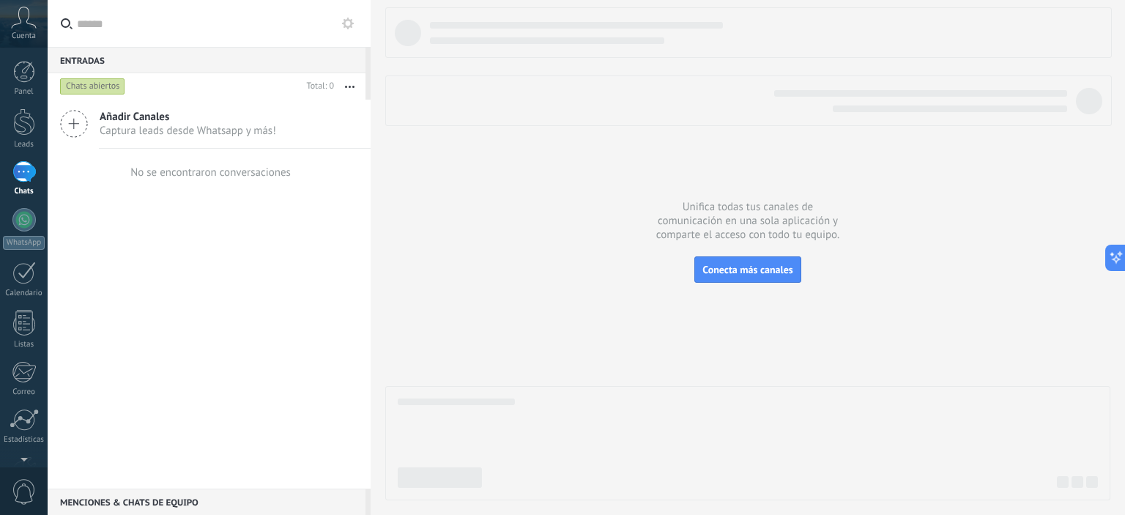
click at [269, 168] on div "No se encontraron conversaciones" at bounding box center [210, 172] width 160 height 14
click at [221, 133] on span "Captura leads desde Whatsapp y más!" at bounding box center [188, 131] width 176 height 14
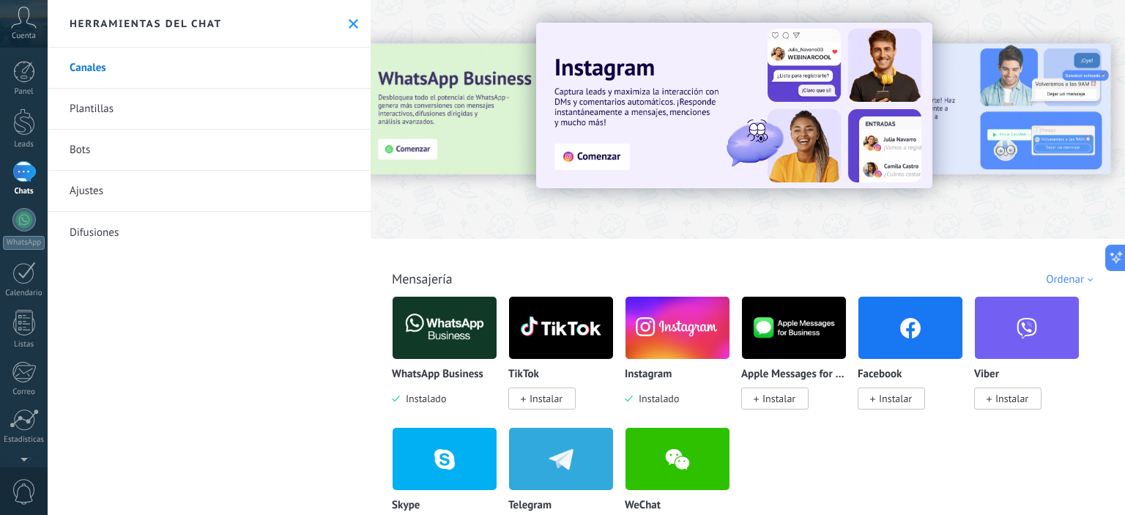
click at [123, 116] on link "Plantillas" at bounding box center [209, 109] width 323 height 41
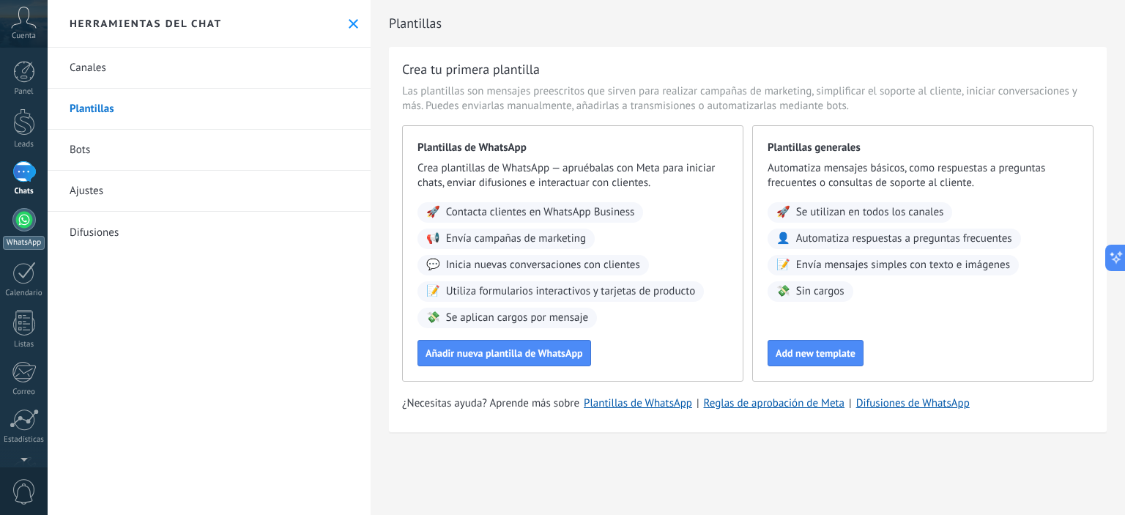
click at [31, 216] on div at bounding box center [23, 219] width 23 height 23
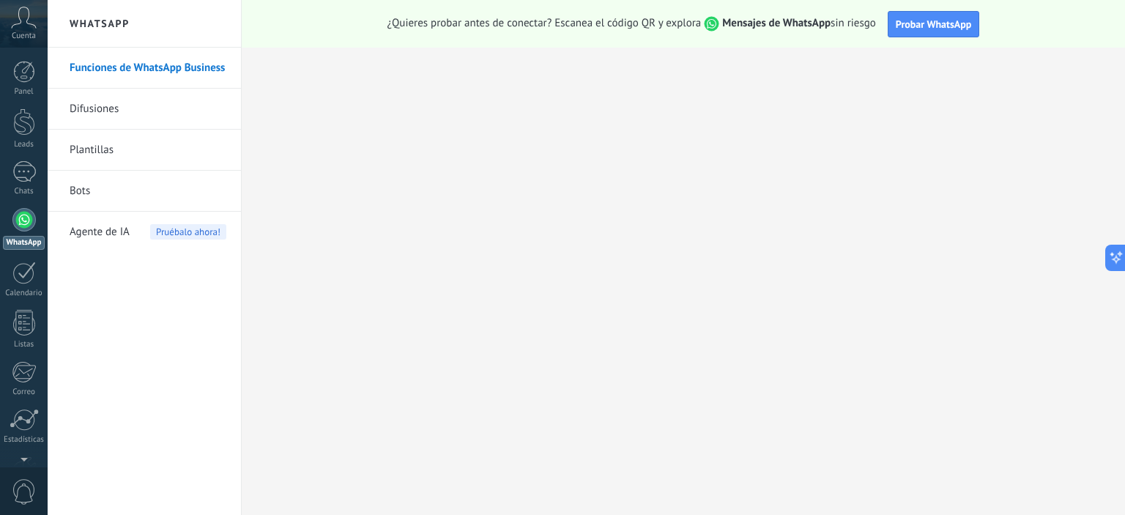
click at [142, 72] on link "Funciones de WhatsApp Business" at bounding box center [148, 68] width 157 height 41
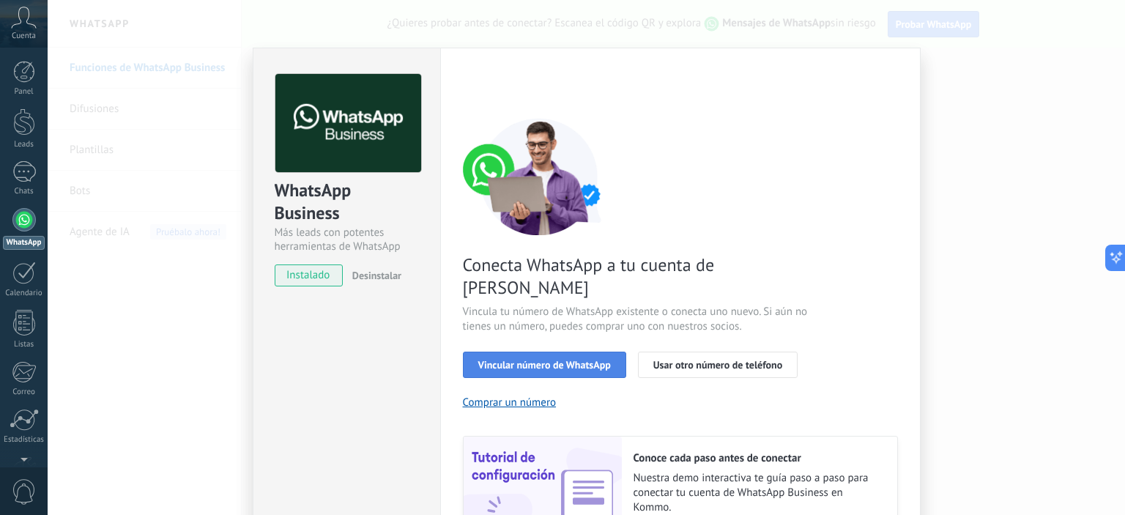
click at [548, 360] on span "Vincular número de WhatsApp" at bounding box center [544, 365] width 133 height 10
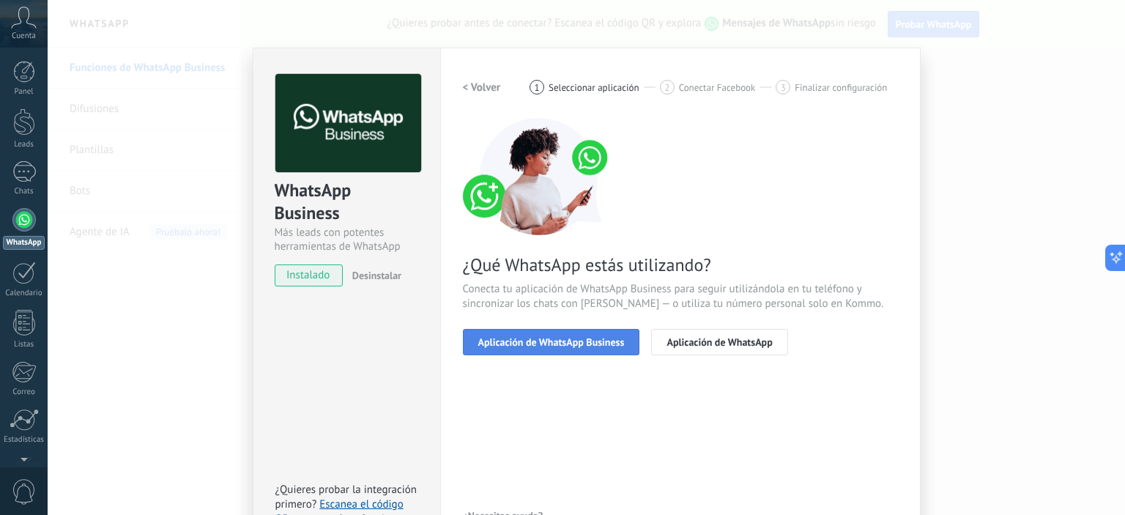
click at [525, 343] on span "Aplicación de WhatsApp Business" at bounding box center [551, 342] width 146 height 10
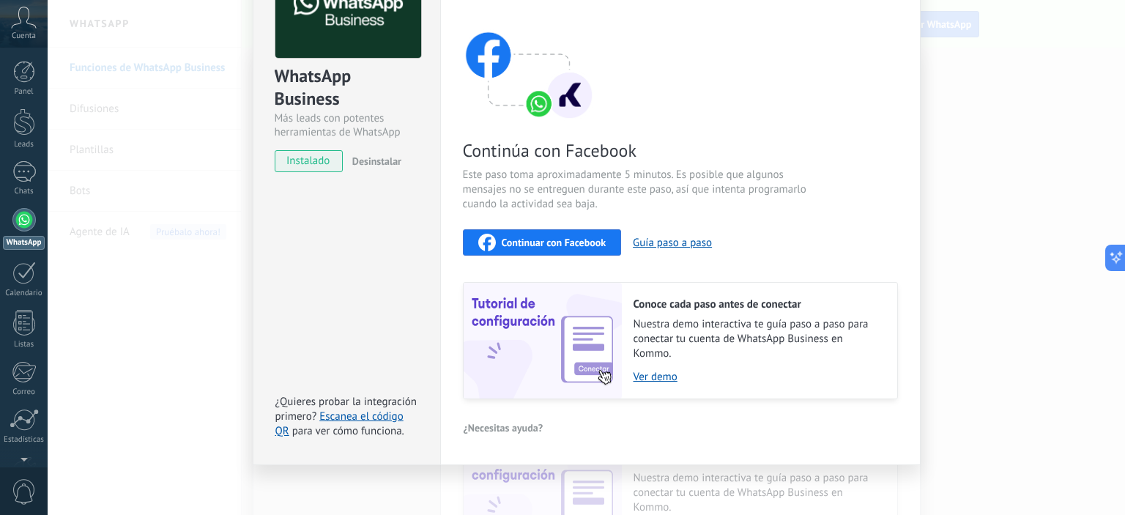
scroll to position [118, 0]
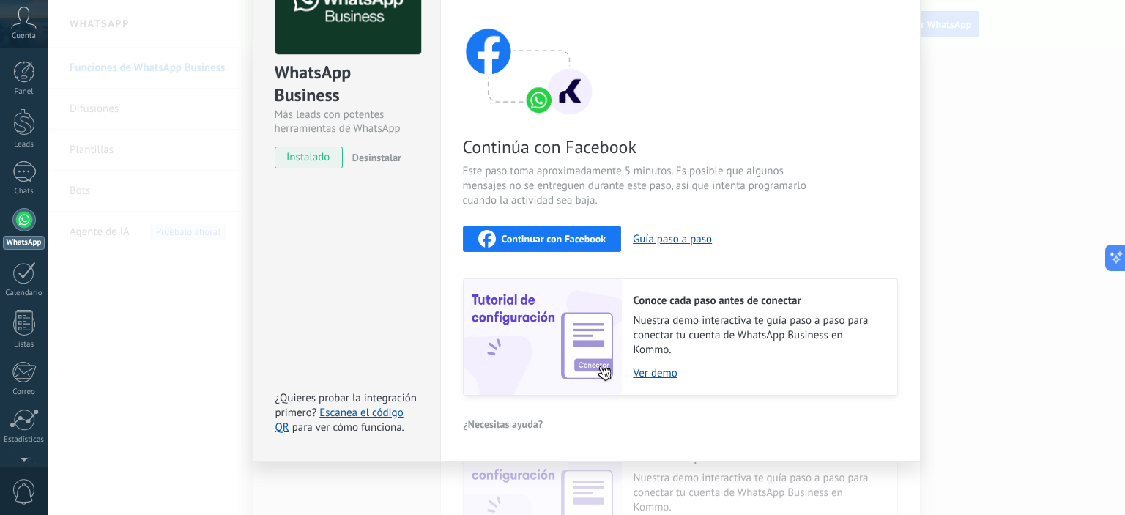
click at [578, 239] on span "Continuar con Facebook" at bounding box center [554, 239] width 105 height 10
click at [573, 230] on div "Continuar con Facebook" at bounding box center [542, 239] width 128 height 18
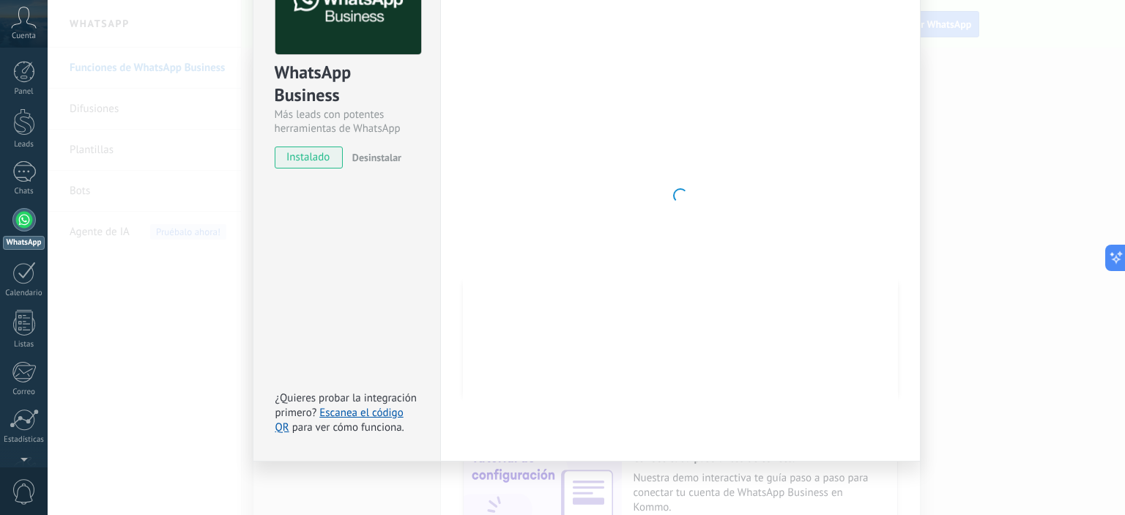
click at [603, 133] on div at bounding box center [680, 195] width 435 height 479
click at [203, 203] on div "WhatsApp Business Más leads con potentes herramientas de WhatsApp instalado Des…" at bounding box center [586, 257] width 1077 height 515
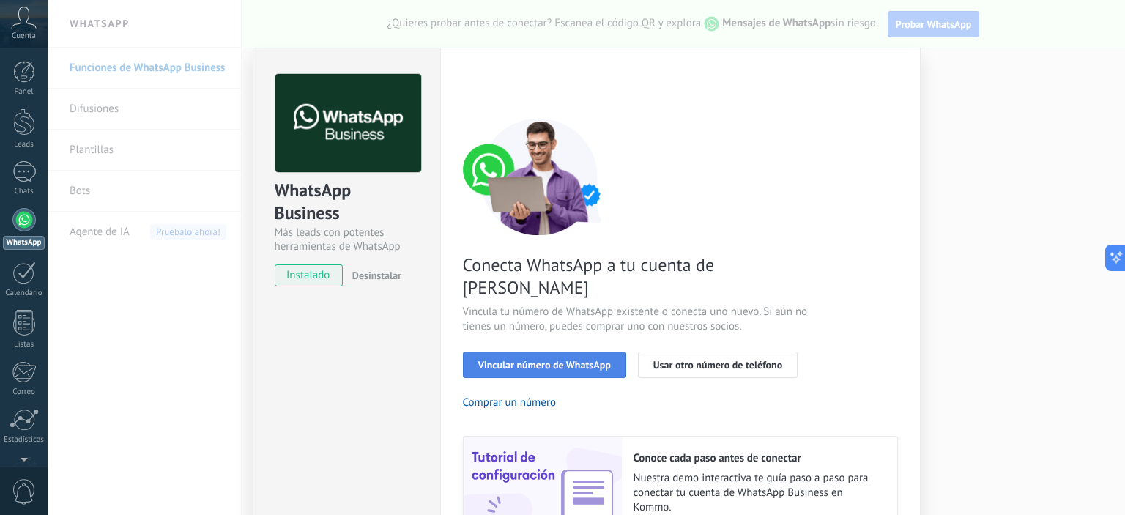
click at [508, 360] on span "Vincular número de WhatsApp" at bounding box center [544, 365] width 133 height 10
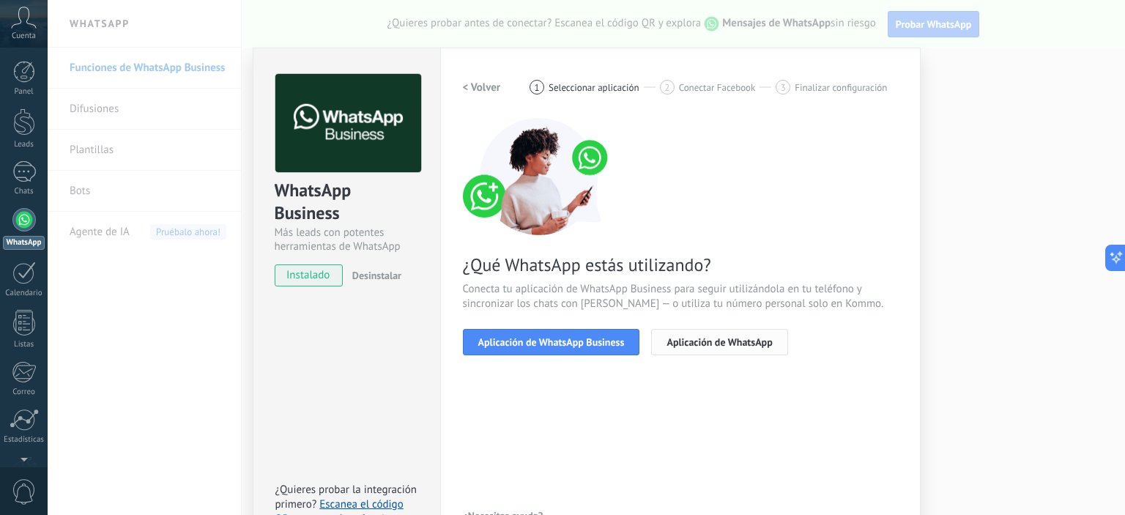
click at [685, 345] on span "Aplicación de WhatsApp" at bounding box center [718, 342] width 105 height 10
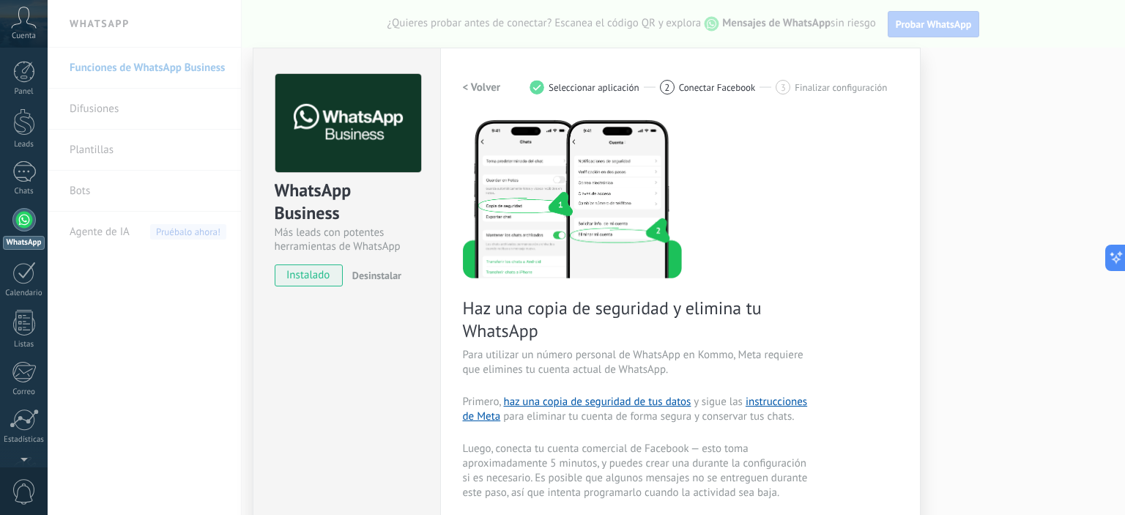
click at [463, 96] on button "< Volver" at bounding box center [482, 87] width 38 height 26
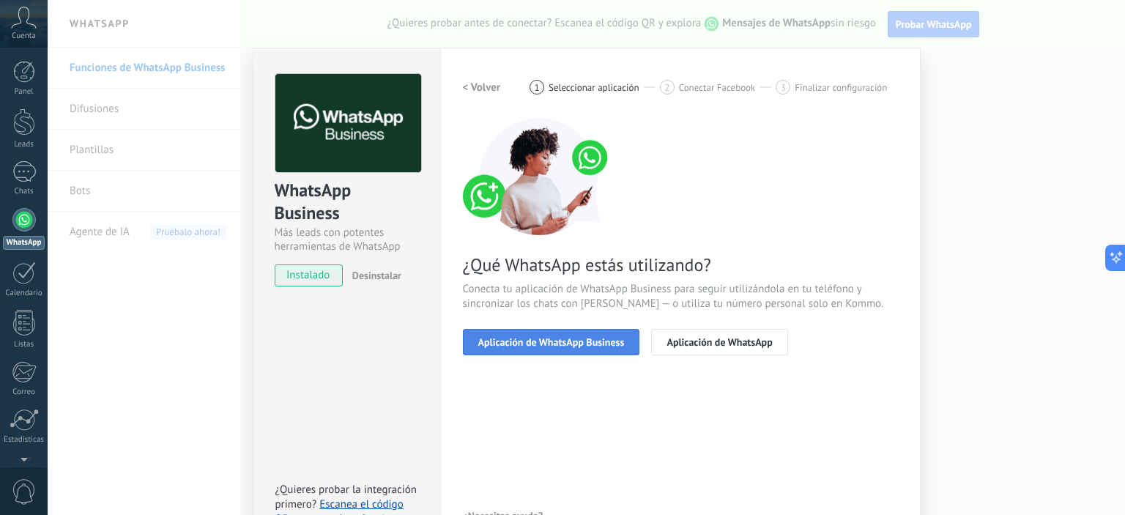
click at [530, 341] on span "Aplicación de WhatsApp Business" at bounding box center [551, 342] width 146 height 10
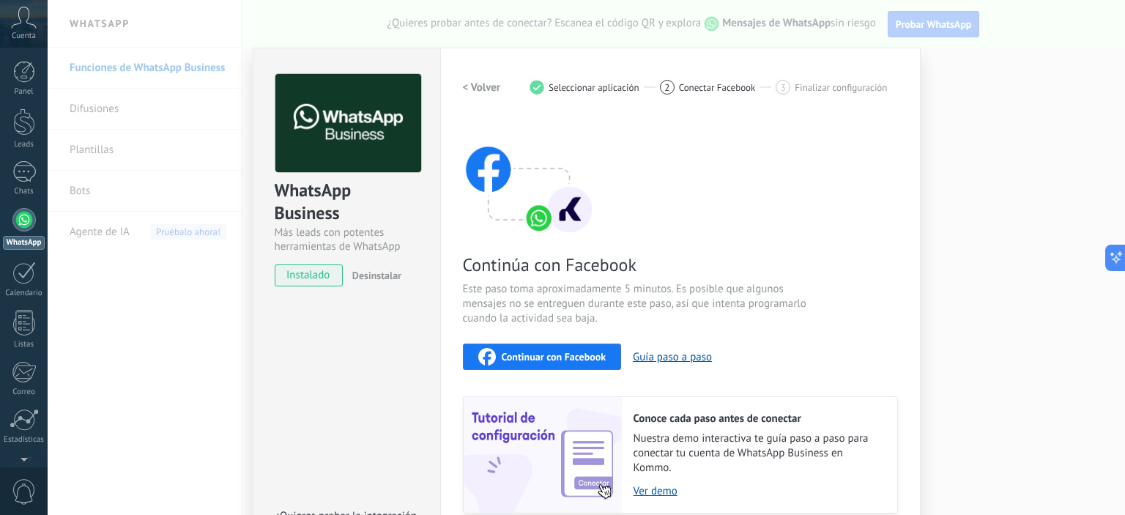
click at [544, 357] on span "Continuar con Facebook" at bounding box center [554, 356] width 105 height 10
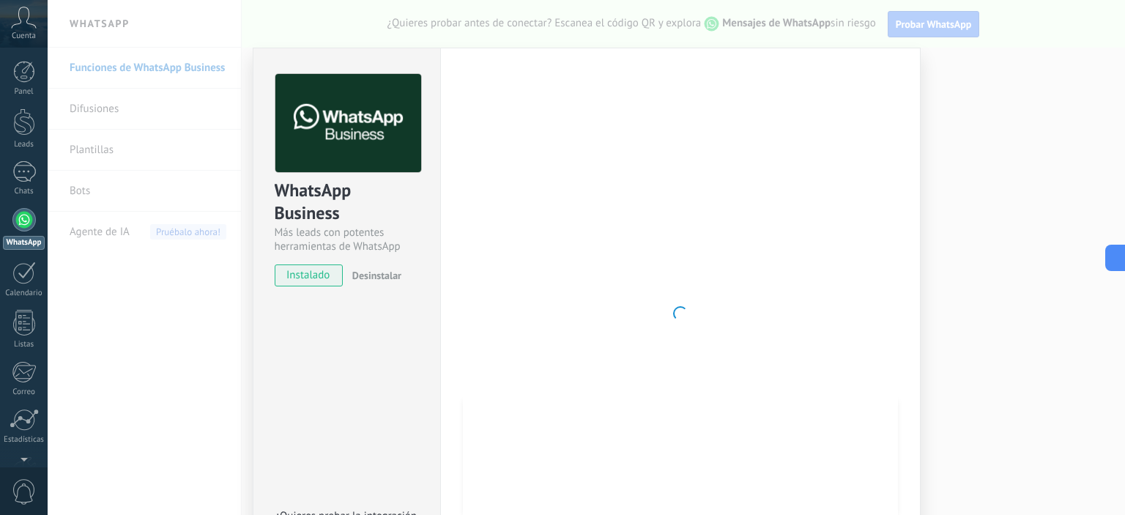
click at [954, 108] on div "WhatsApp Business Más leads con potentes herramientas de WhatsApp instalado Des…" at bounding box center [586, 257] width 1077 height 515
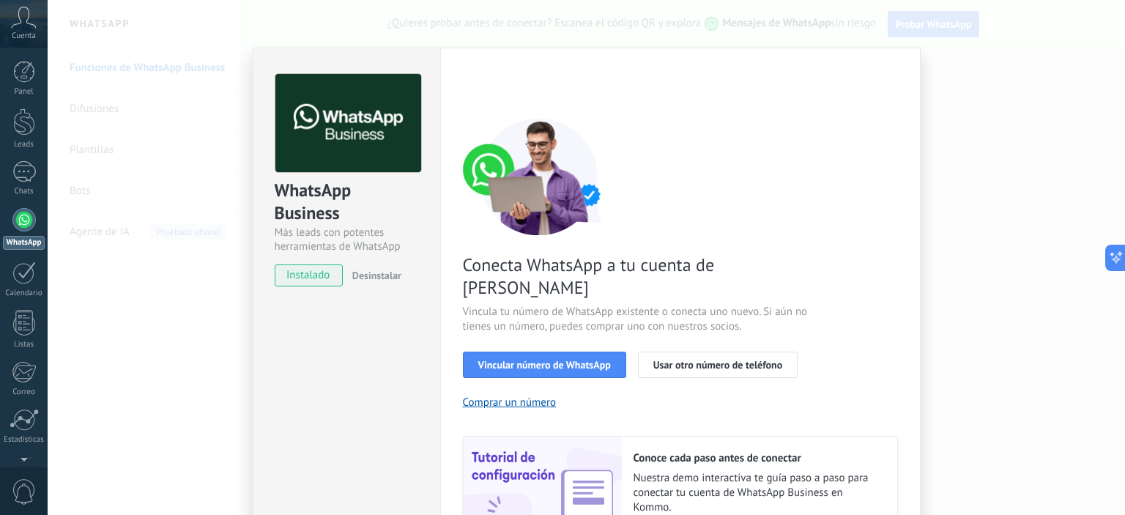
drag, startPoint x: 660, startPoint y: 4, endPoint x: 472, endPoint y: 134, distance: 229.1
click at [472, 134] on img at bounding box center [540, 176] width 154 height 117
click at [531, 360] on span "Vincular número de WhatsApp" at bounding box center [544, 365] width 133 height 10
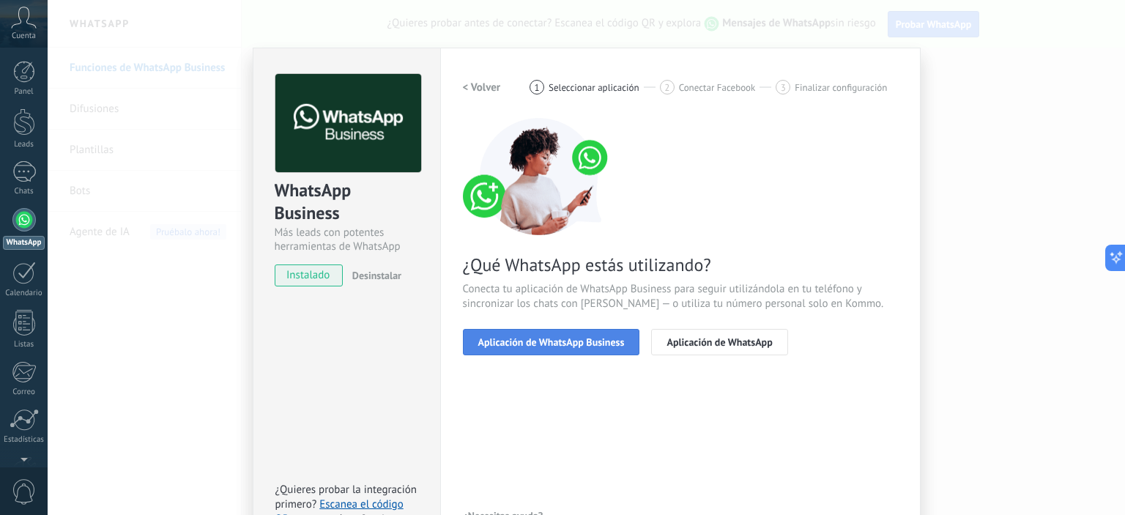
click at [585, 338] on span "Aplicación de WhatsApp Business" at bounding box center [551, 342] width 146 height 10
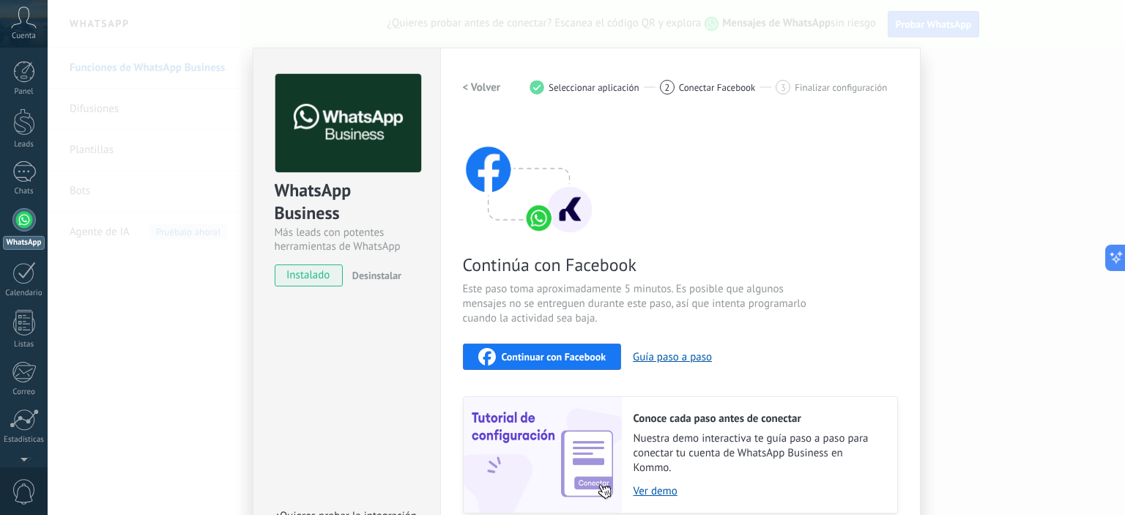
click at [555, 355] on span "Continuar con Facebook" at bounding box center [554, 356] width 105 height 10
click at [834, 72] on div "Configuraciones Autorizaciones Esta pestaña registra a los usuarios que han con…" at bounding box center [680, 314] width 480 height 532
click at [678, 99] on div "< Volver 1 Seleccionar aplicación 2 Conectar Facebook 3 Finalizar configuración" at bounding box center [680, 87] width 435 height 26
click at [671, 92] on div "2 Conectar Facebook" at bounding box center [718, 87] width 116 height 15
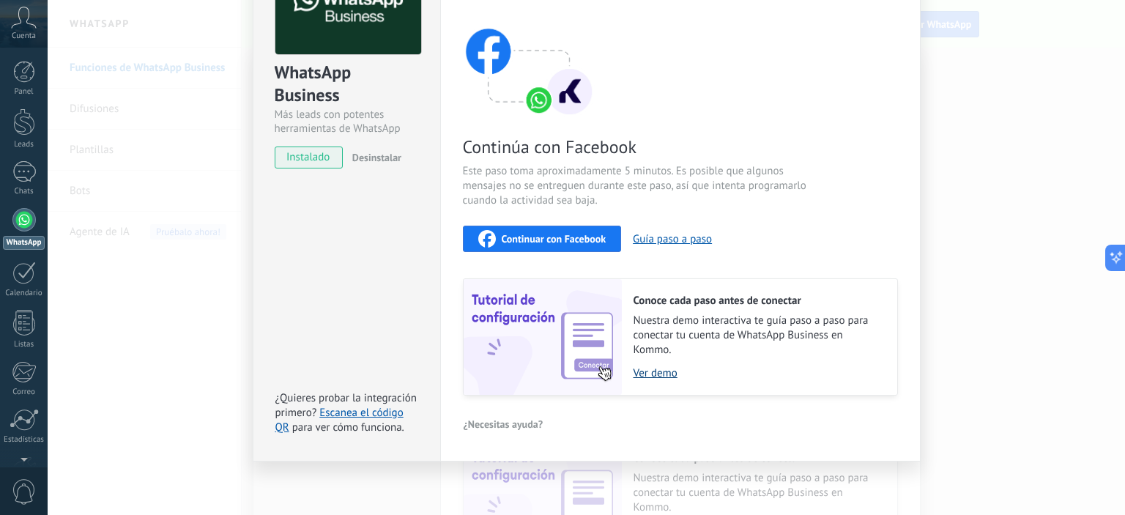
click at [660, 376] on link "Ver demo" at bounding box center [757, 373] width 249 height 14
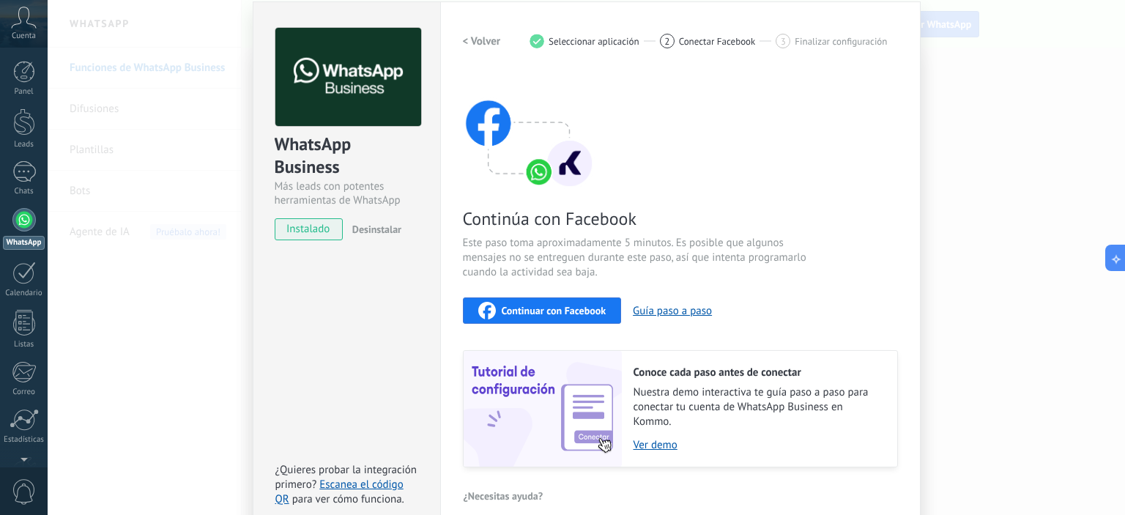
scroll to position [0, 0]
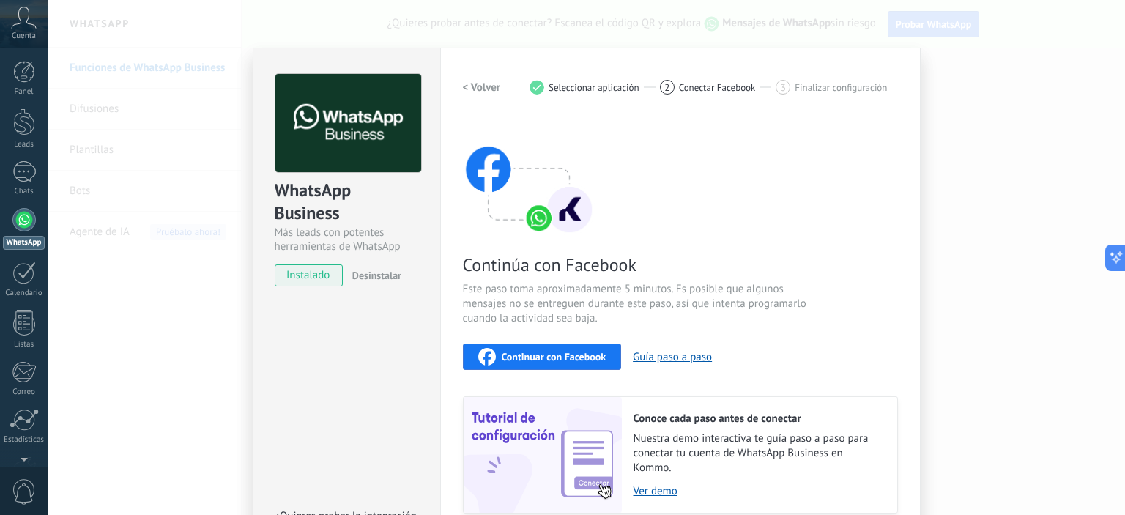
click at [866, 75] on div "< Volver 1 Seleccionar aplicación 2 Conectar Facebook 3 Finalizar configuración" at bounding box center [680, 87] width 435 height 26
click at [929, 87] on div "WhatsApp Business Más leads con potentes herramientas de WhatsApp instalado Des…" at bounding box center [586, 257] width 1077 height 515
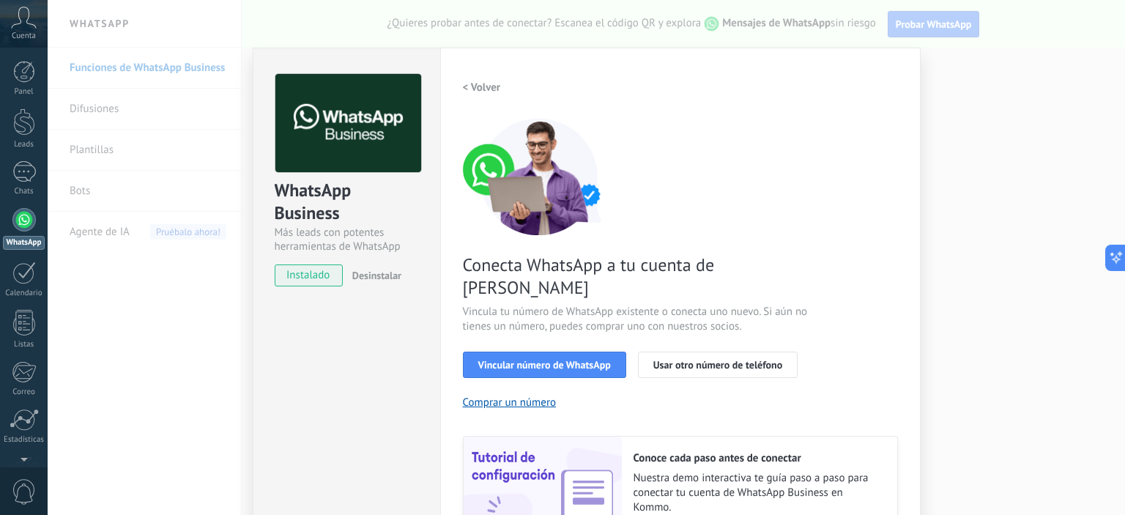
scroll to position [135, 0]
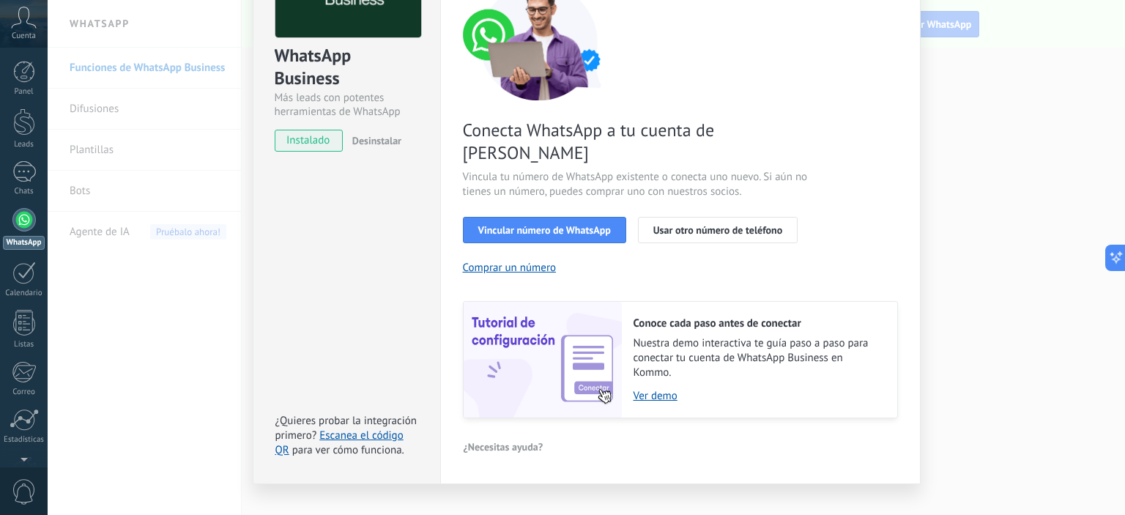
drag, startPoint x: 993, startPoint y: 283, endPoint x: 943, endPoint y: 291, distance: 50.3
click at [993, 283] on div "WhatsApp Business Más leads con potentes herramientas de WhatsApp instalado Des…" at bounding box center [586, 257] width 1077 height 515
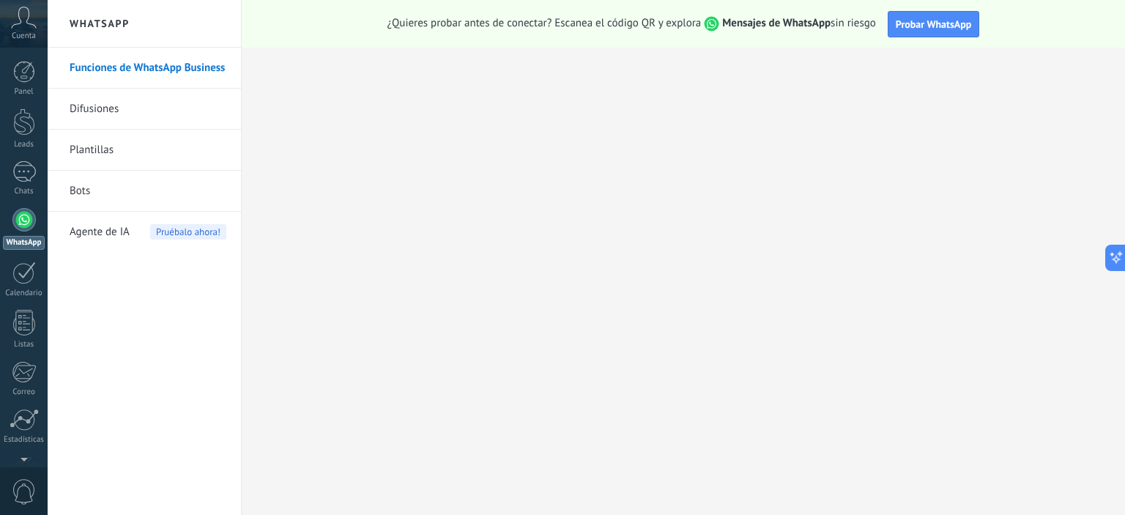
click at [100, 114] on link "Difusiones" at bounding box center [148, 109] width 157 height 41
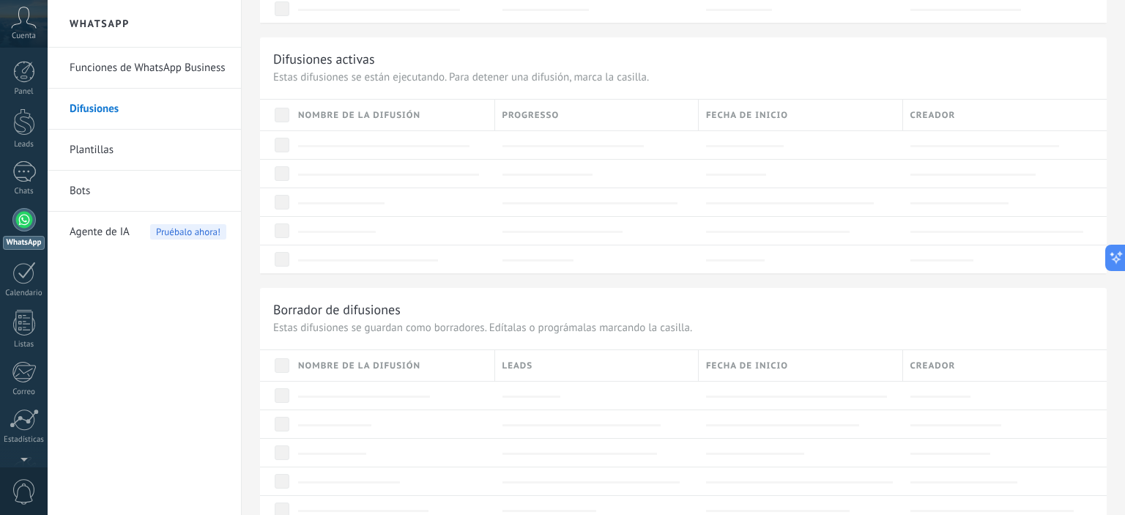
scroll to position [439, 0]
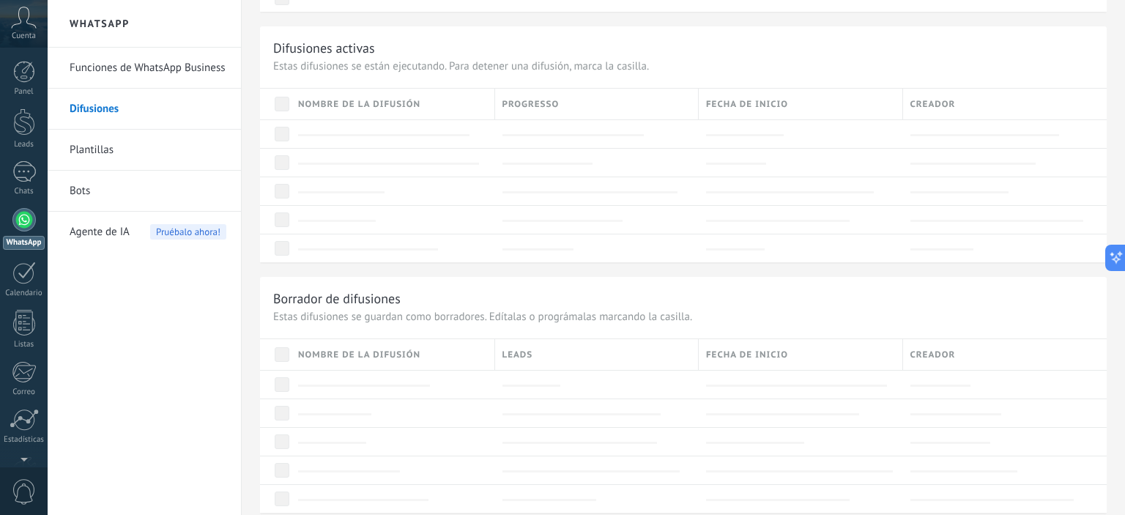
click at [96, 147] on link "Plantillas" at bounding box center [148, 150] width 157 height 41
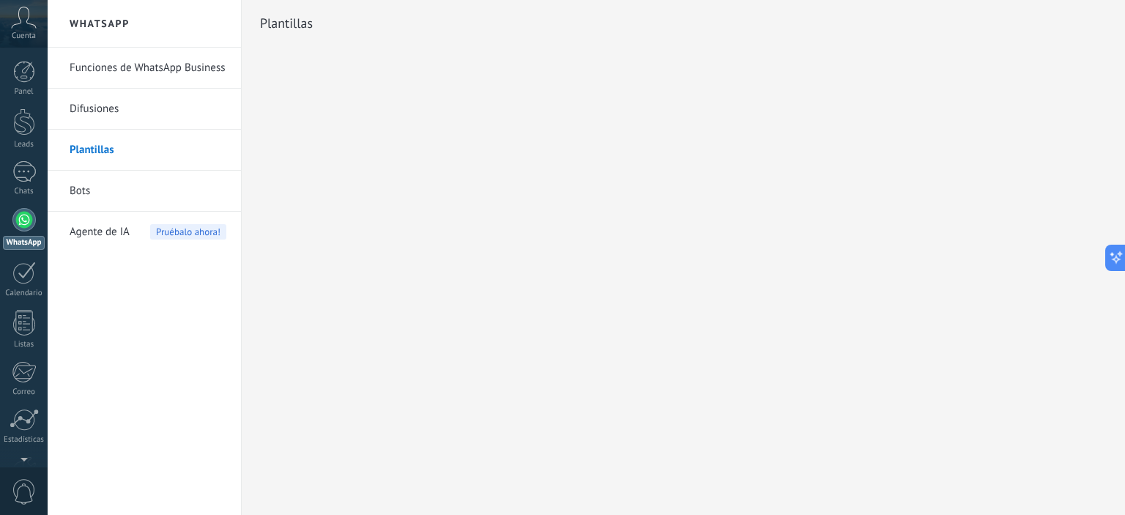
click at [23, 223] on div at bounding box center [23, 219] width 23 height 23
click at [21, 280] on div at bounding box center [23, 272] width 23 height 23
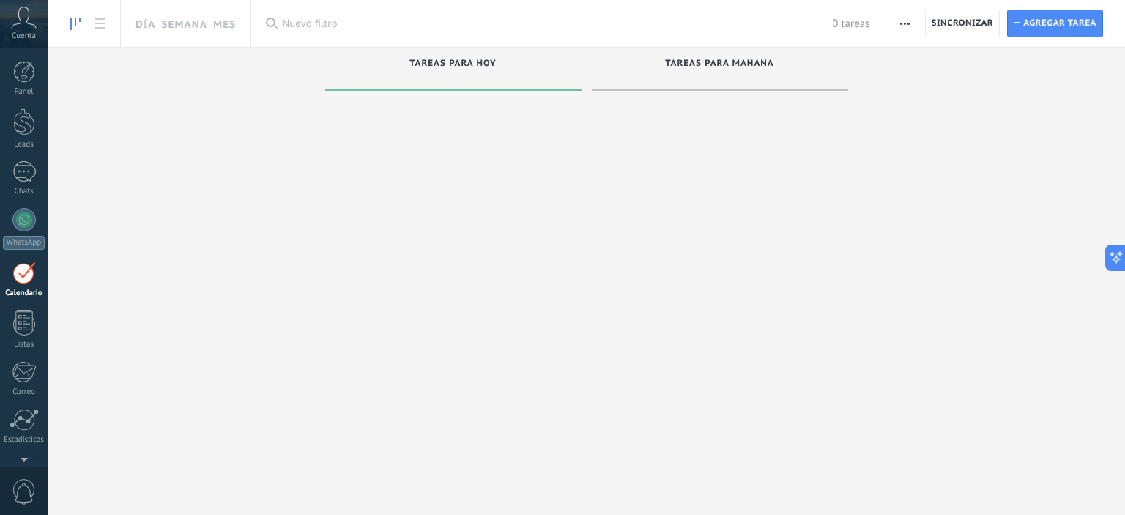
scroll to position [41, 0]
click at [220, 29] on link "Mes" at bounding box center [224, 23] width 23 height 47
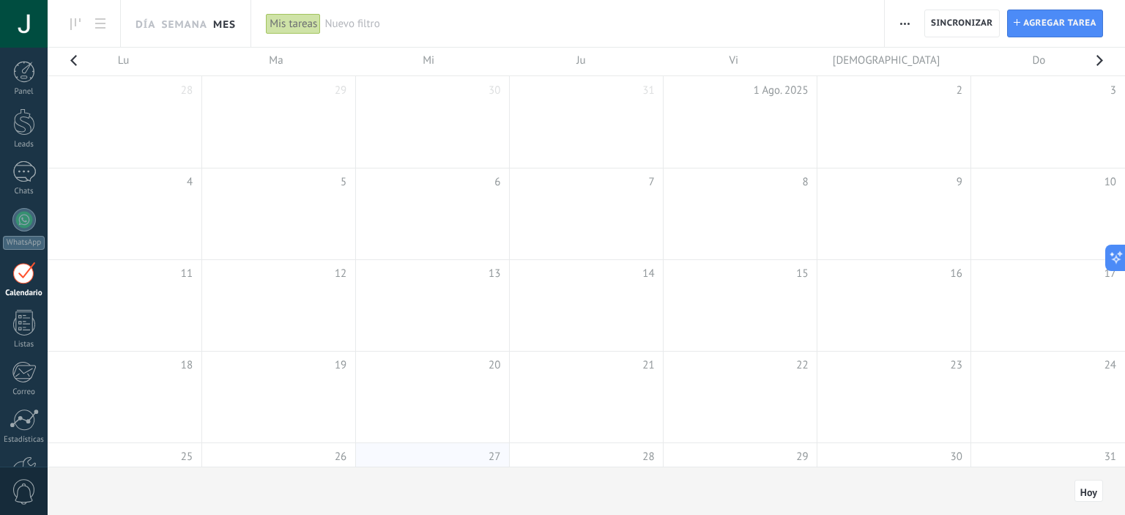
click at [316, 144] on td at bounding box center [278, 122] width 154 height 92
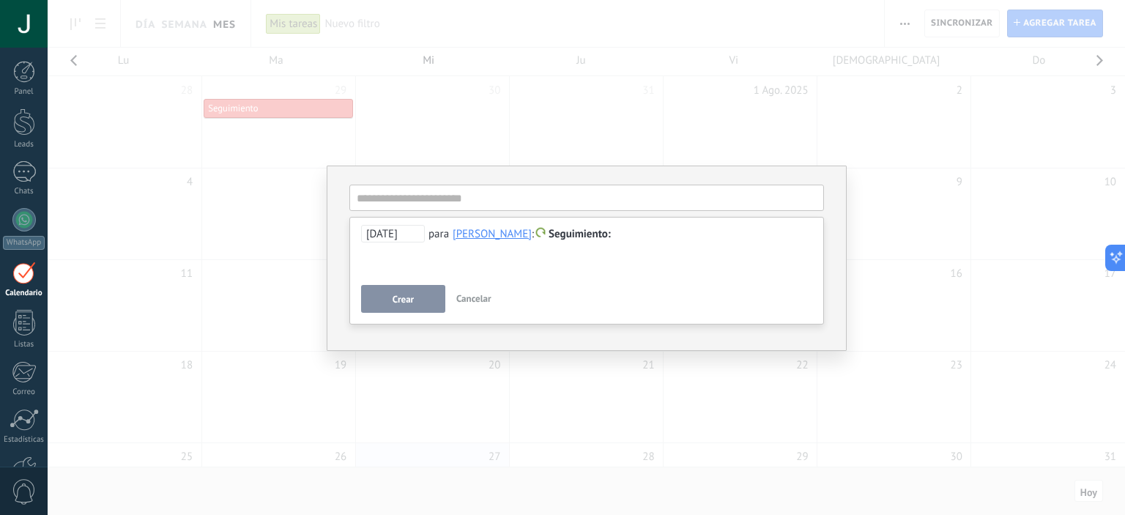
click at [483, 157] on div "**********" at bounding box center [586, 257] width 1077 height 515
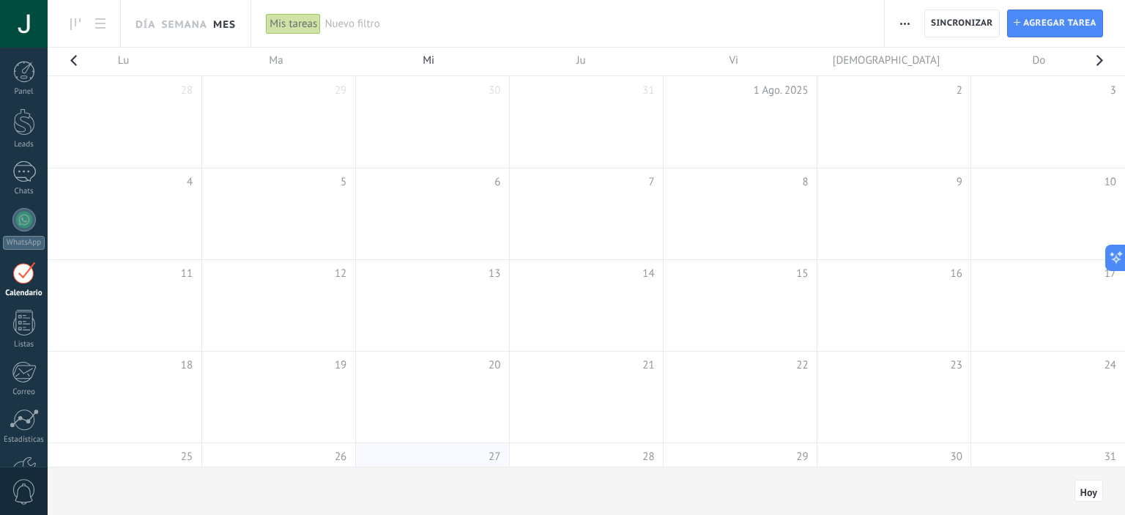
click at [413, 181] on td "6" at bounding box center [432, 179] width 154 height 22
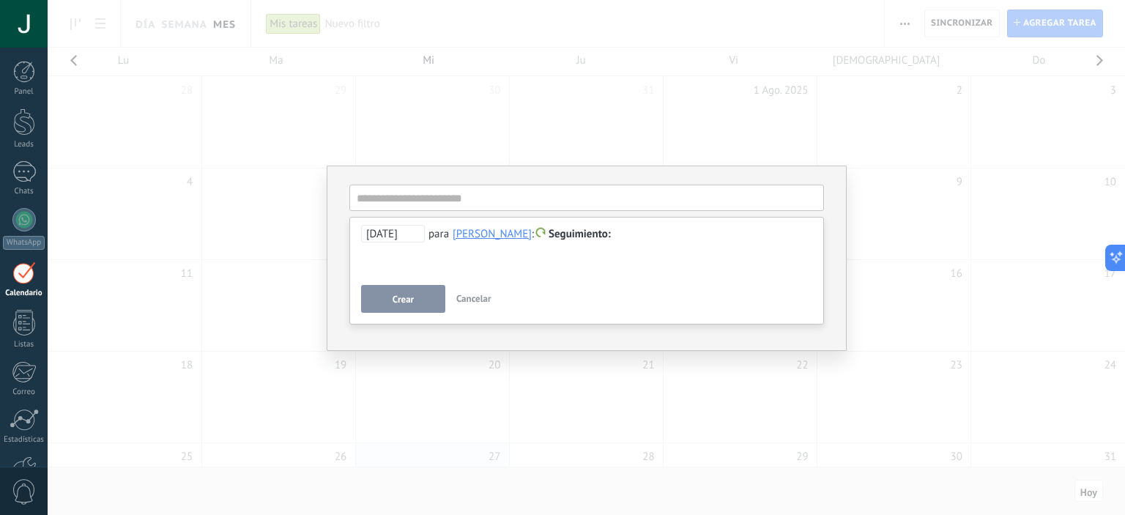
click at [489, 144] on div "**********" at bounding box center [586, 257] width 1077 height 515
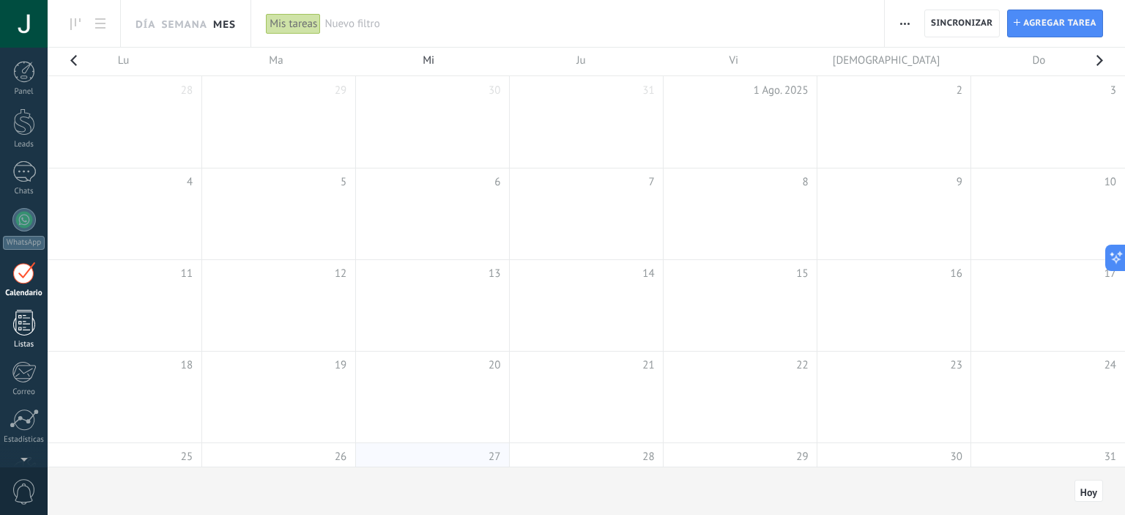
scroll to position [41, 0]
click at [21, 172] on div at bounding box center [23, 178] width 23 height 23
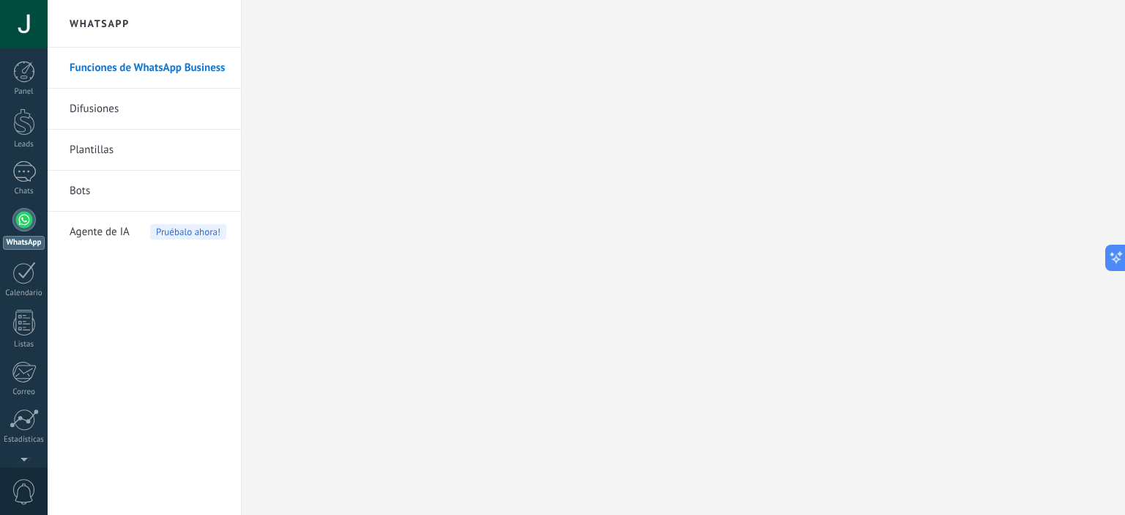
click at [150, 72] on link "Funciones de WhatsApp Business" at bounding box center [148, 68] width 157 height 41
click at [19, 223] on div at bounding box center [23, 219] width 23 height 23
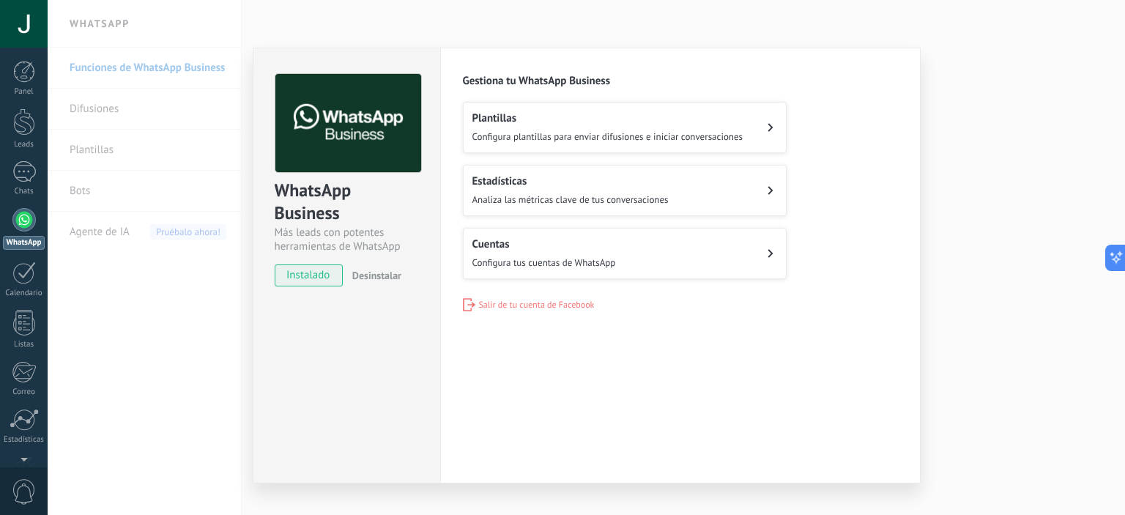
click at [524, 256] on span "Configura tus cuentas de WhatsApp" at bounding box center [544, 262] width 144 height 12
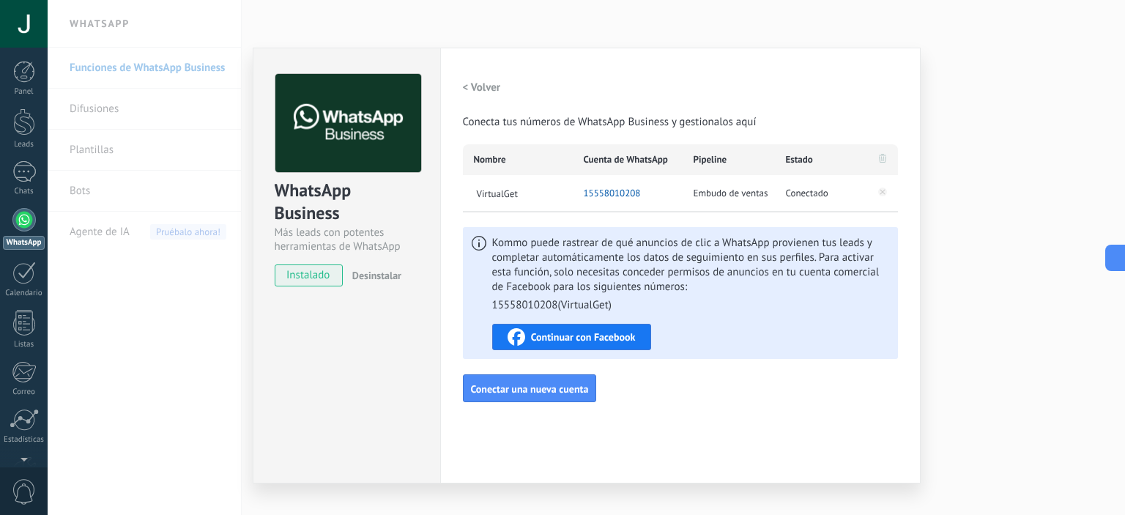
click at [723, 196] on span "Embudo de ventas" at bounding box center [730, 193] width 75 height 15
click at [984, 349] on div "WhatsApp Business Más leads con potentes herramientas de WhatsApp instalado Des…" at bounding box center [586, 257] width 1077 height 515
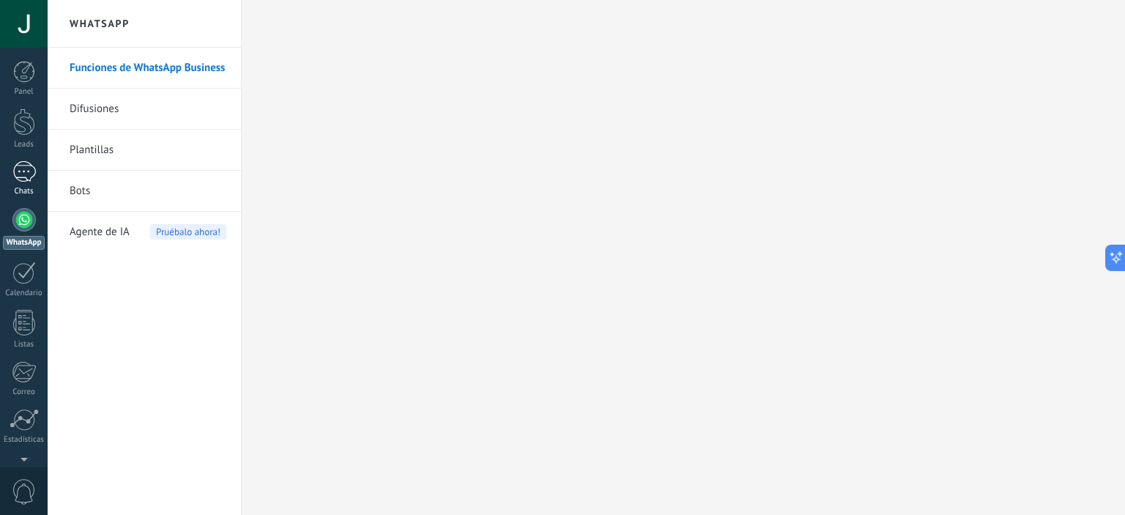
click at [26, 185] on link "Chats" at bounding box center [24, 178] width 48 height 35
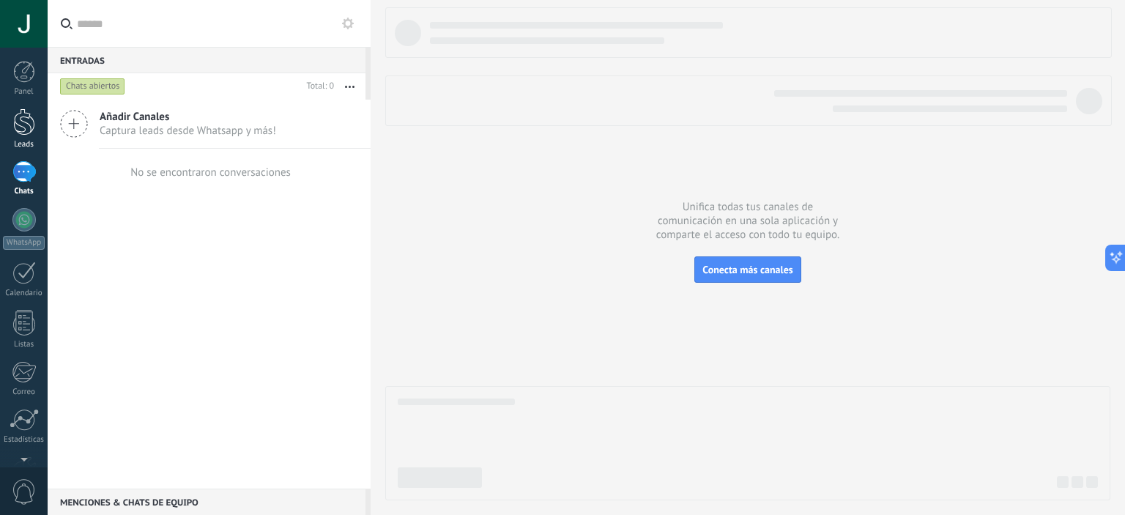
click at [26, 125] on div at bounding box center [24, 121] width 22 height 27
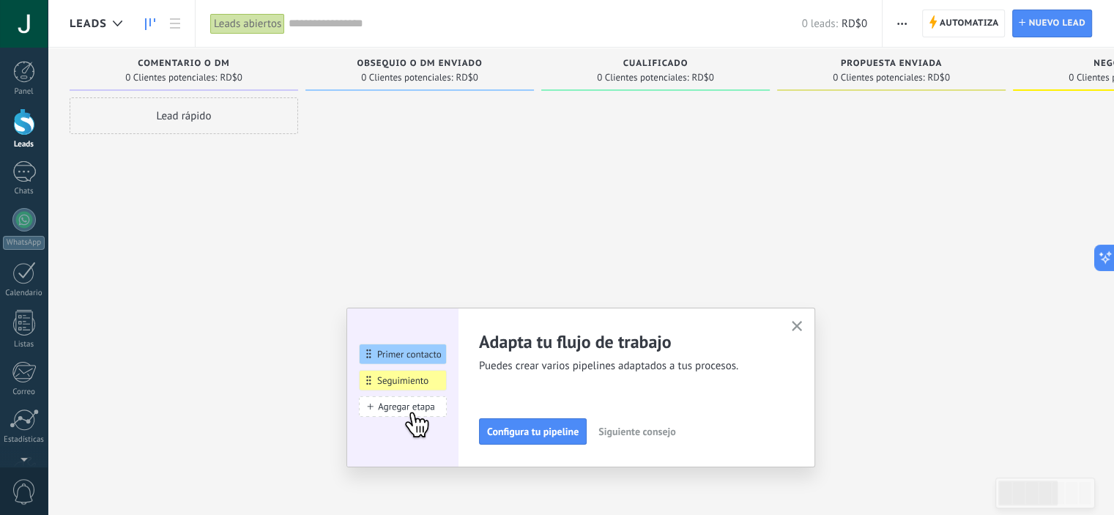
click at [533, 439] on button "Configura tu pipeline" at bounding box center [533, 431] width 108 height 26
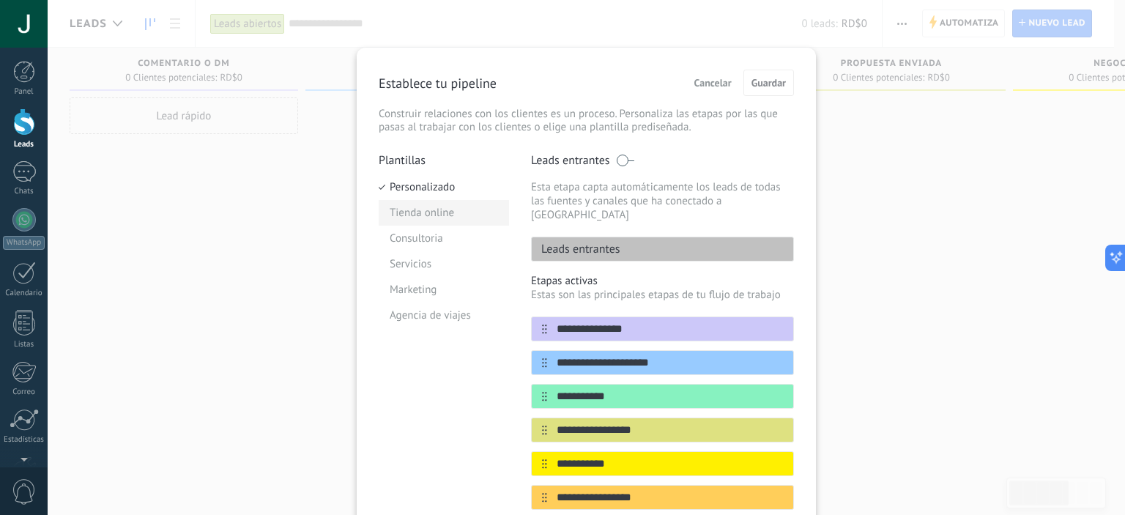
click at [445, 218] on li "Tienda online" at bounding box center [444, 213] width 130 height 26
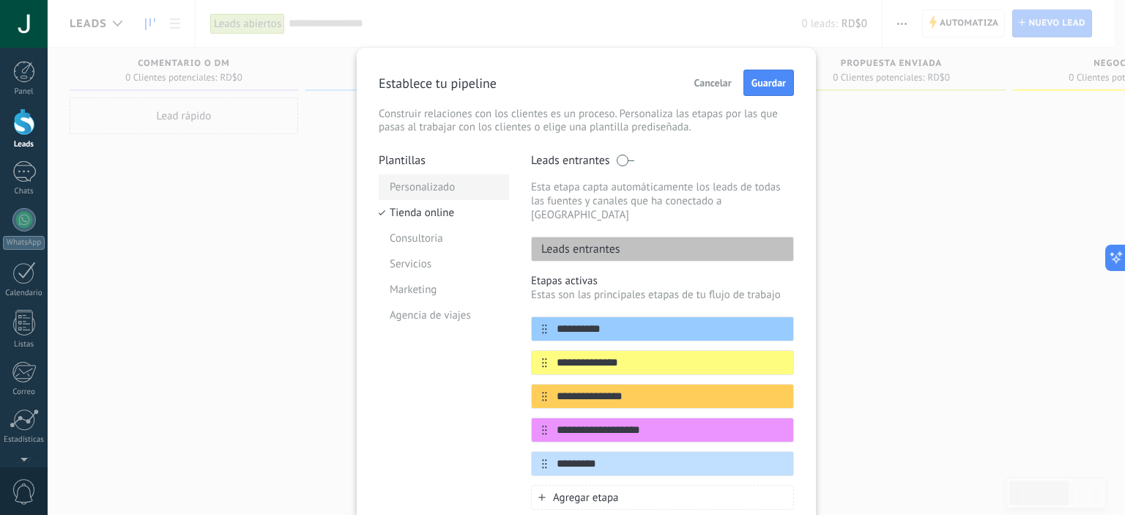
click at [413, 189] on li "Personalizado" at bounding box center [444, 187] width 130 height 26
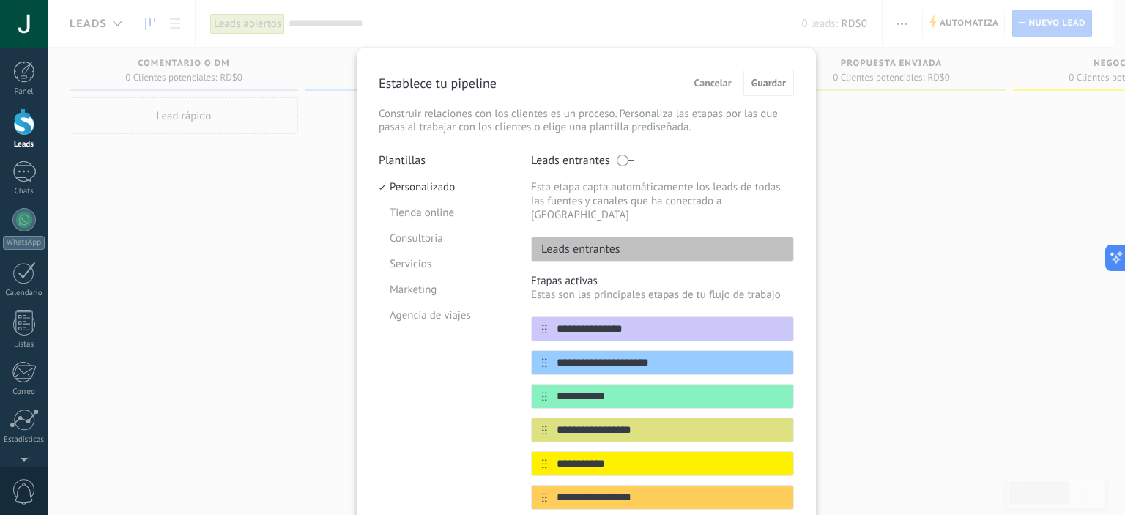
click at [967, 29] on div "**********" at bounding box center [586, 257] width 1077 height 515
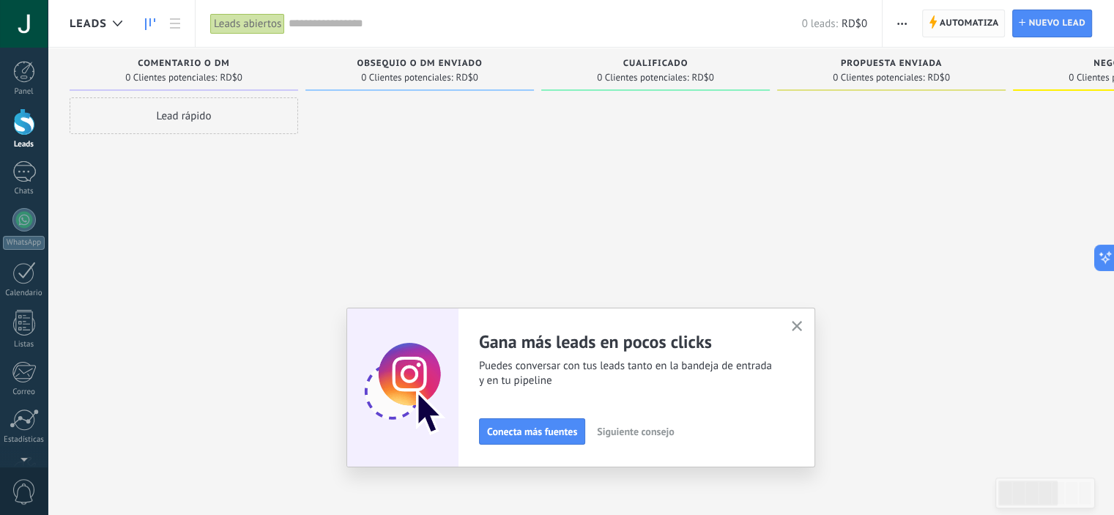
click at [949, 27] on span "Automatiza" at bounding box center [968, 23] width 59 height 26
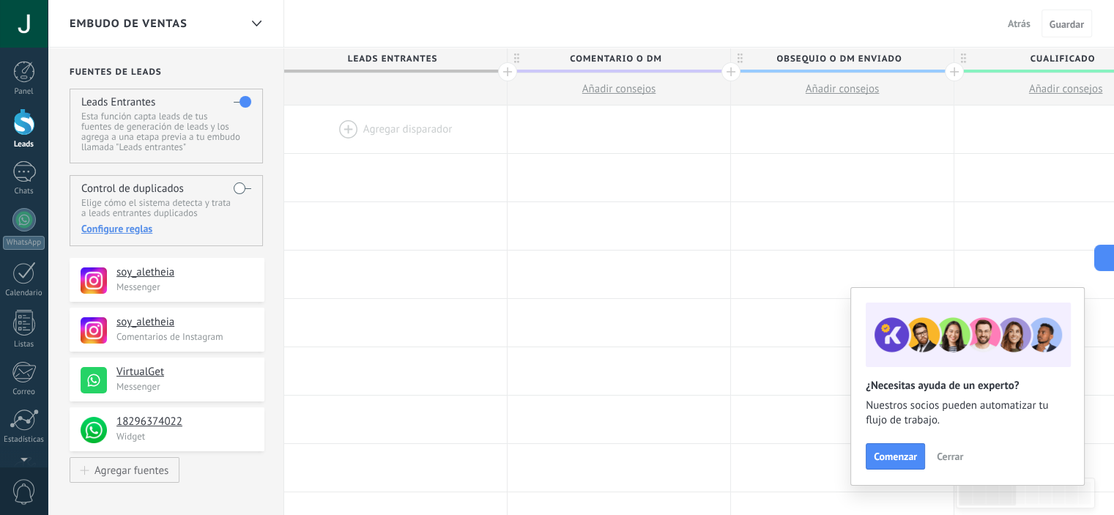
click at [598, 60] on span "Comentario o DM" at bounding box center [614, 59] width 215 height 23
click at [611, 59] on input "**********" at bounding box center [615, 59] width 194 height 22
type input "*"
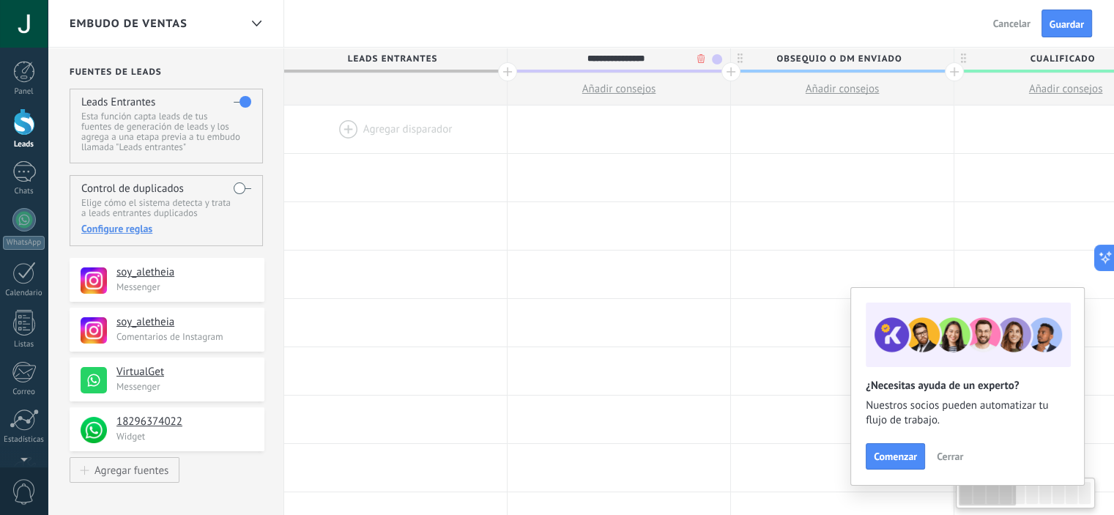
type input "**********"
click at [796, 62] on span "Obsequio o DM enviado" at bounding box center [838, 59] width 215 height 23
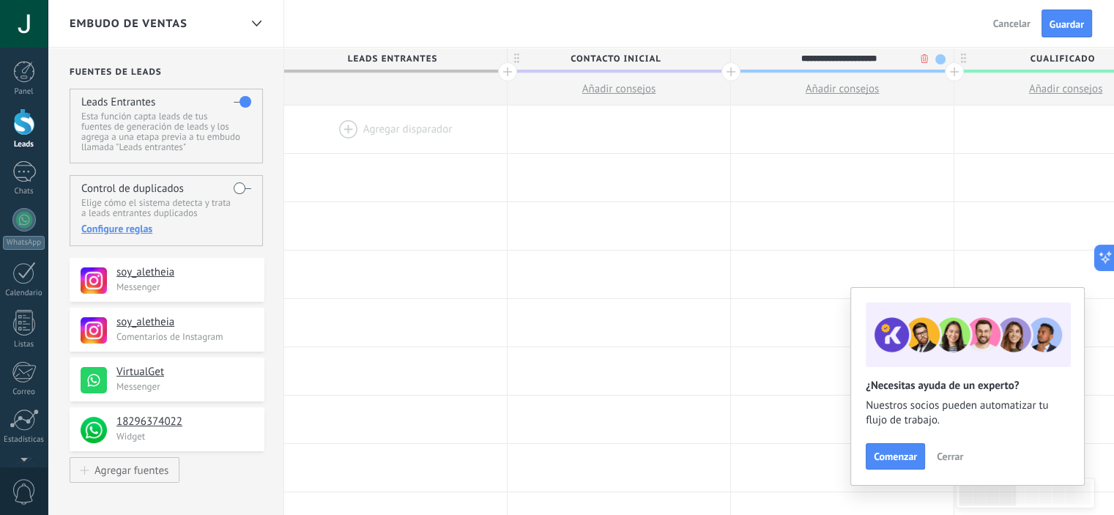
click at [797, 62] on input "**********" at bounding box center [839, 59] width 194 height 22
type input "**********"
click at [1057, 26] on span "Guardar" at bounding box center [1066, 24] width 34 height 10
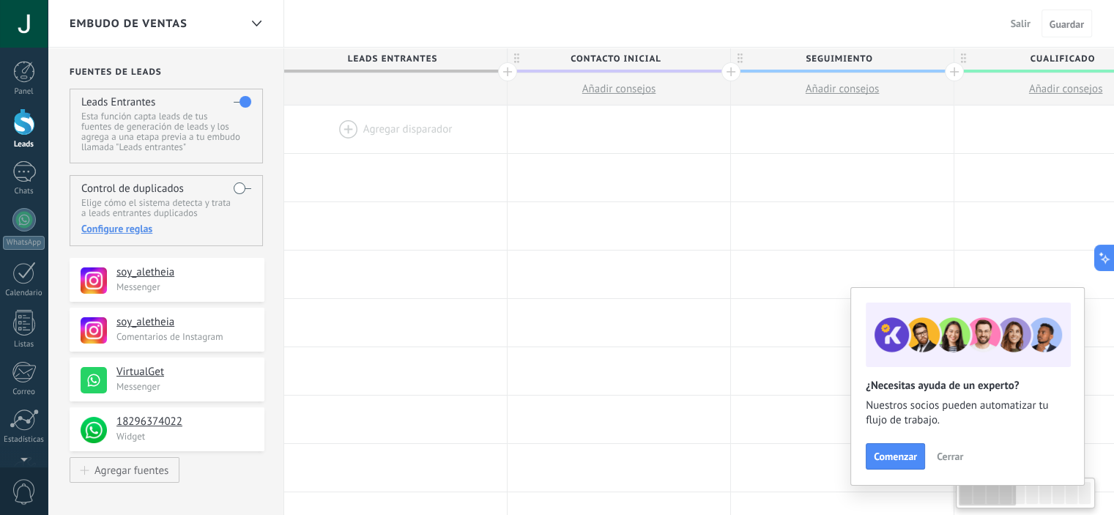
click at [390, 120] on div at bounding box center [395, 129] width 223 height 48
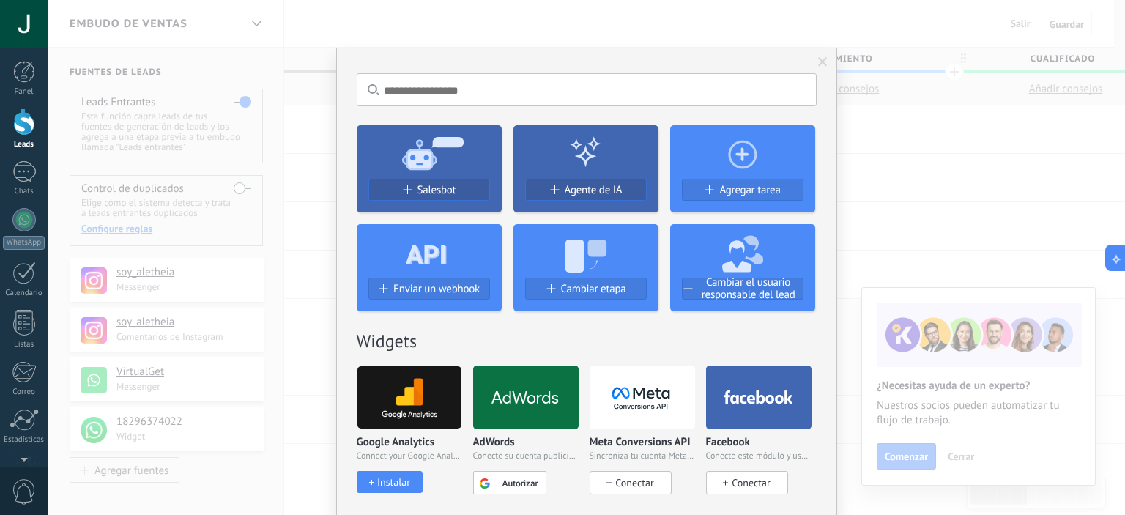
click at [434, 184] on span "Salesbot" at bounding box center [436, 190] width 39 height 12
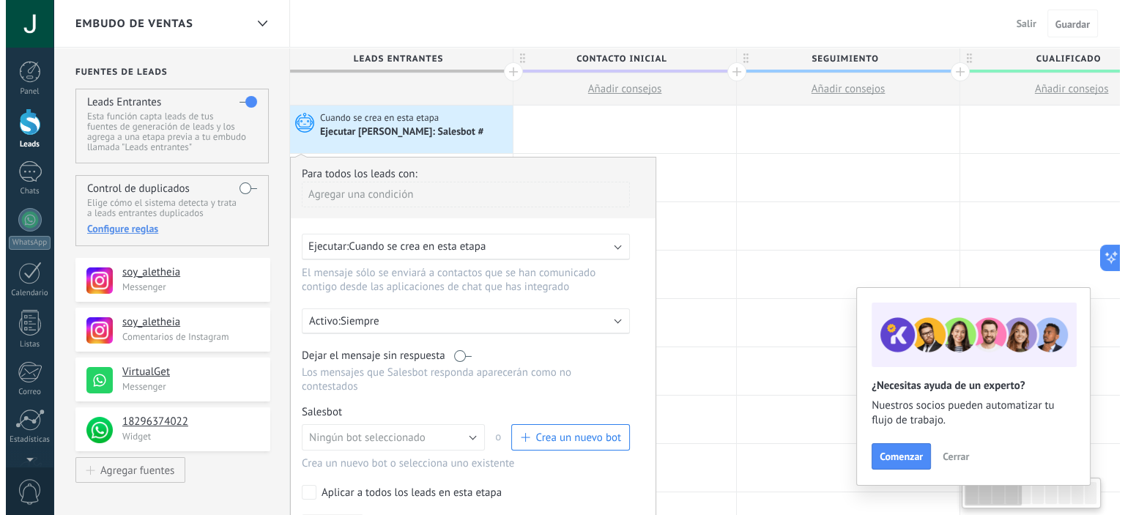
scroll to position [146, 0]
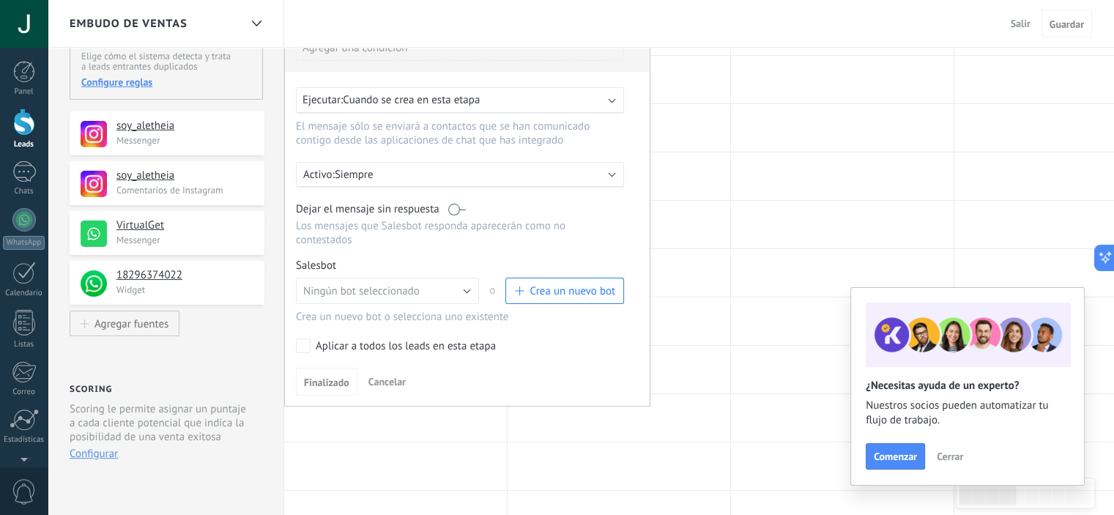
click at [542, 284] on span "Crea un nuevo bot" at bounding box center [572, 291] width 86 height 14
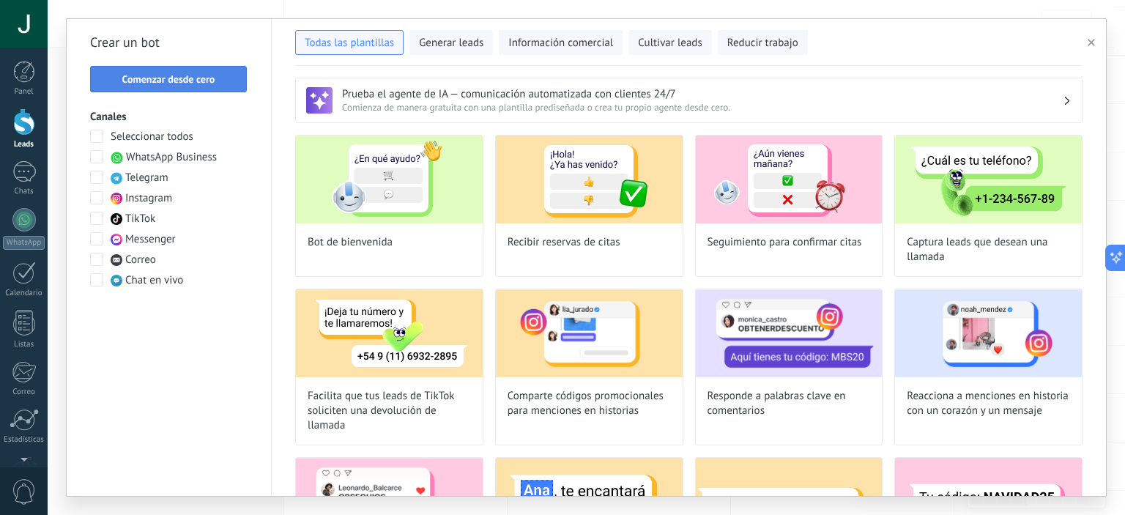
click at [202, 84] on span "Comenzar desde cero" at bounding box center [168, 79] width 93 height 10
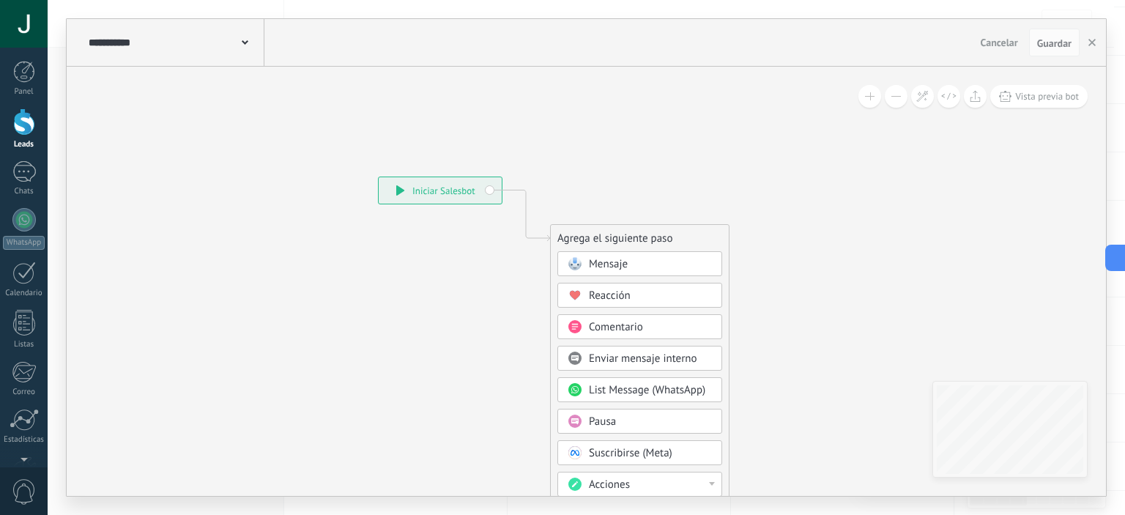
click at [614, 257] on span "Mensaje" at bounding box center [608, 264] width 39 height 14
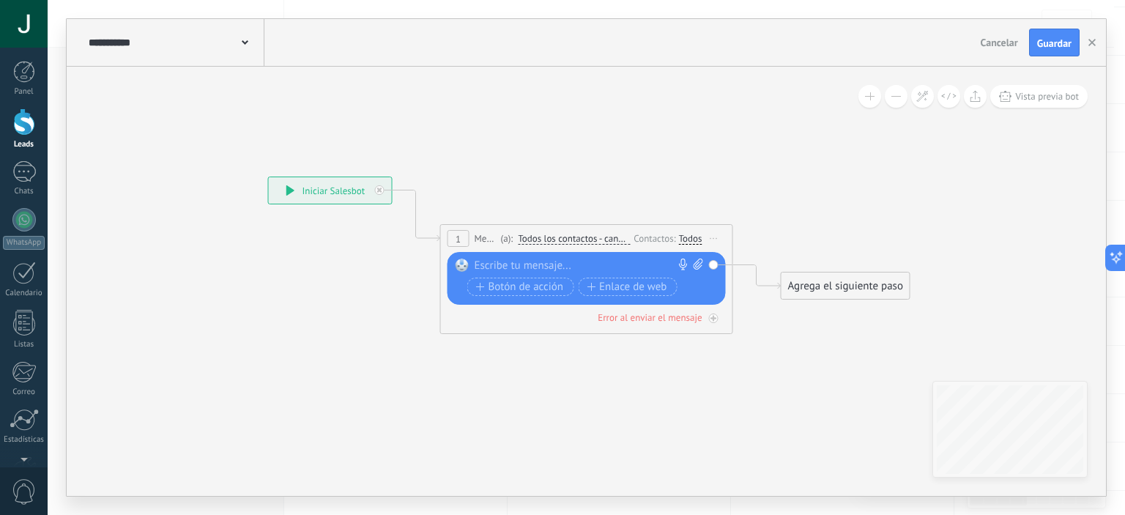
click at [504, 266] on div at bounding box center [583, 265] width 217 height 15
click at [502, 267] on div "*******" at bounding box center [590, 265] width 230 height 15
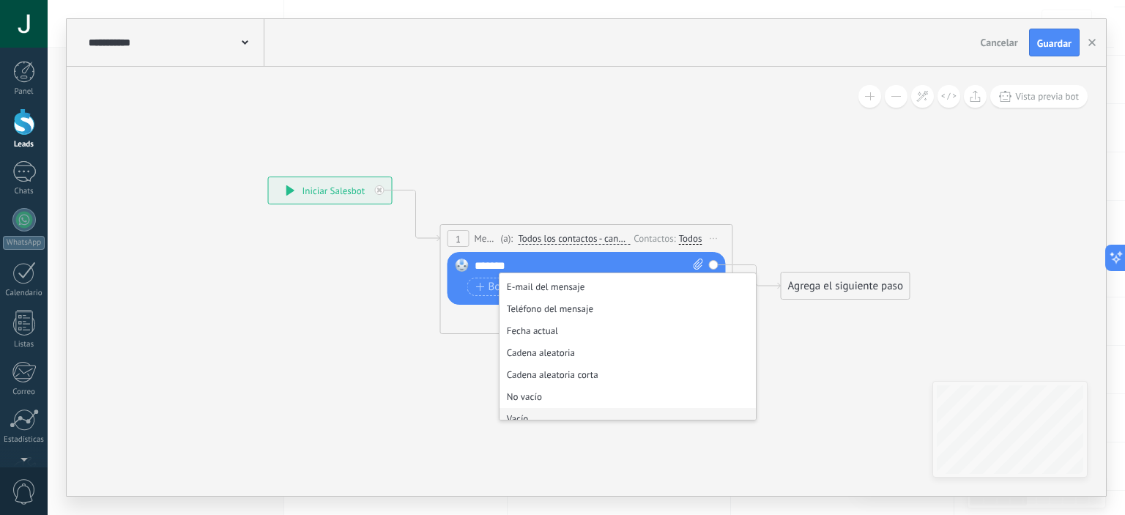
scroll to position [0, 0]
click at [570, 282] on li "Mensaje del cliente" at bounding box center [627, 284] width 256 height 22
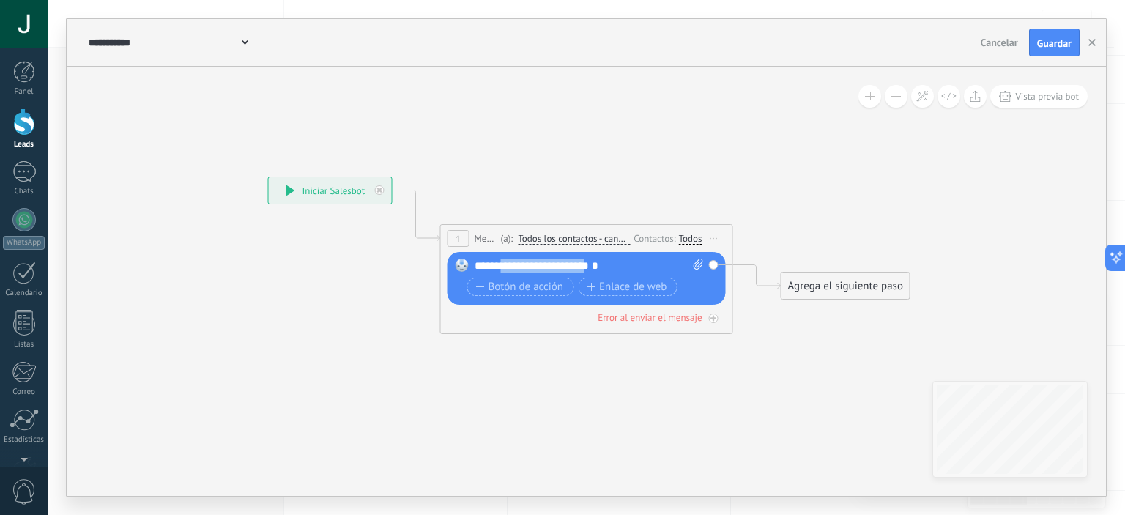
drag, startPoint x: 592, startPoint y: 265, endPoint x: 503, endPoint y: 264, distance: 89.3
click at [503, 264] on span "**********" at bounding box center [542, 265] width 92 height 11
click at [603, 269] on div "**********" at bounding box center [590, 265] width 230 height 15
drag, startPoint x: 597, startPoint y: 267, endPoint x: 510, endPoint y: 260, distance: 86.7
click at [510, 260] on div "**********" at bounding box center [590, 265] width 230 height 15
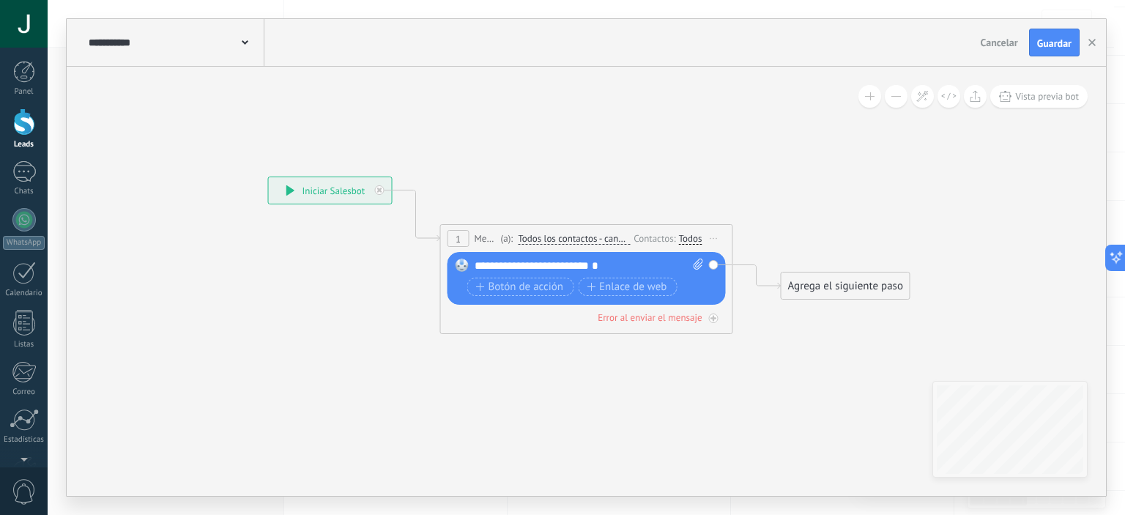
click at [516, 263] on span "**********" at bounding box center [542, 265] width 92 height 11
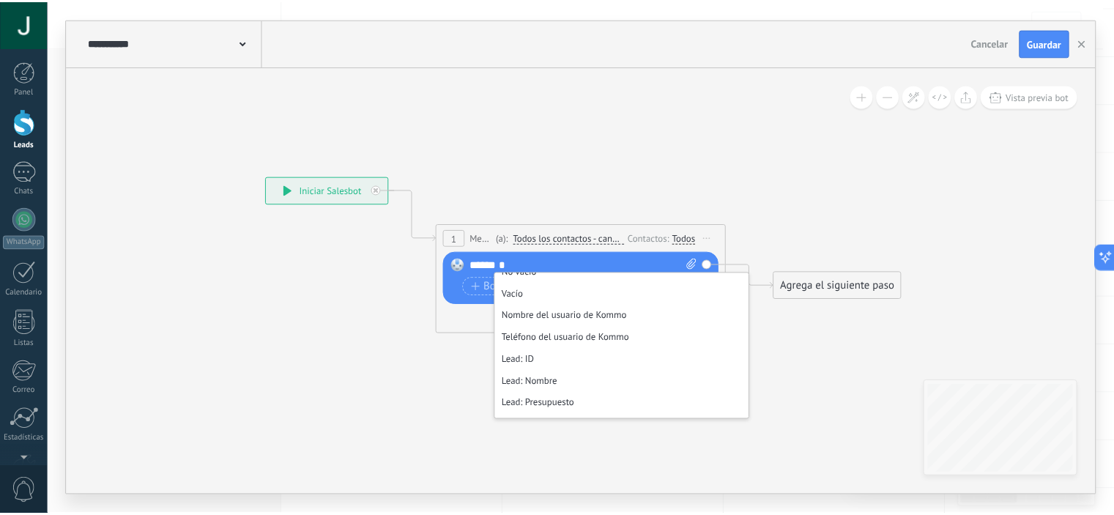
scroll to position [146, 0]
click at [546, 318] on li "Nombre del usuario de Kommo" at bounding box center [627, 313] width 256 height 22
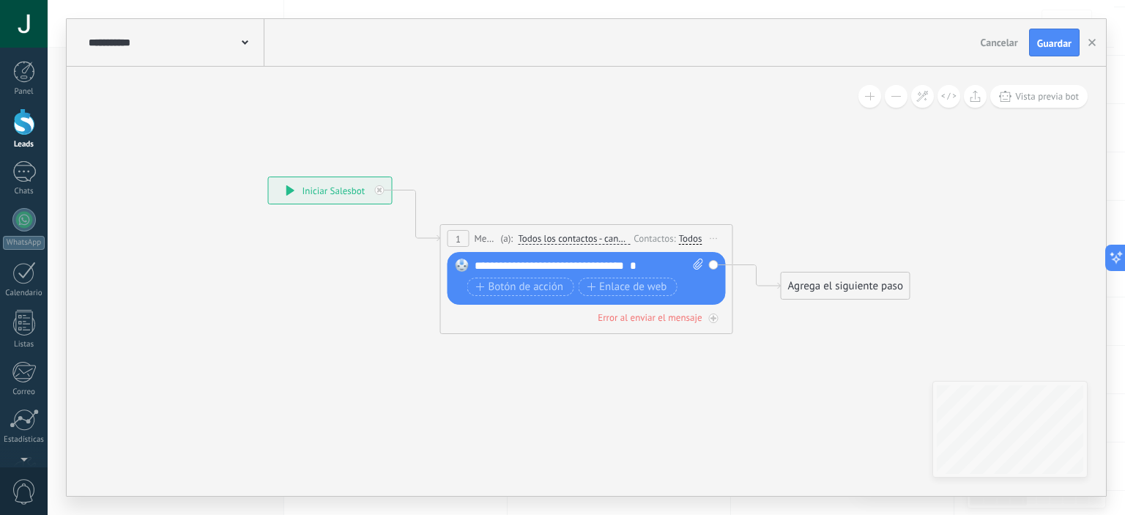
click at [666, 264] on div "**********" at bounding box center [590, 265] width 230 height 15
click at [1091, 37] on button "button" at bounding box center [1092, 43] width 22 height 28
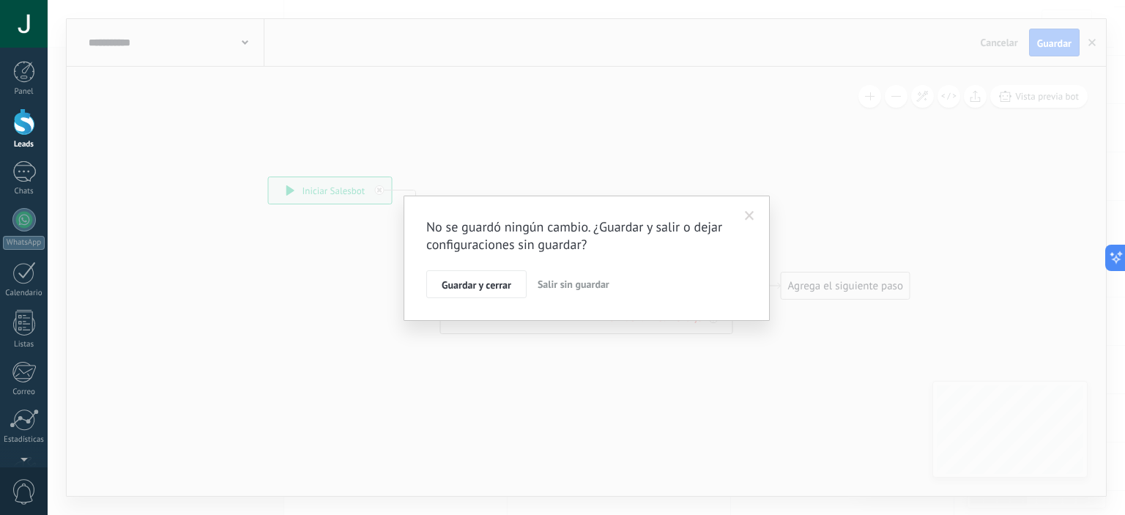
click at [597, 283] on span "Salir sin guardar" at bounding box center [573, 284] width 72 height 13
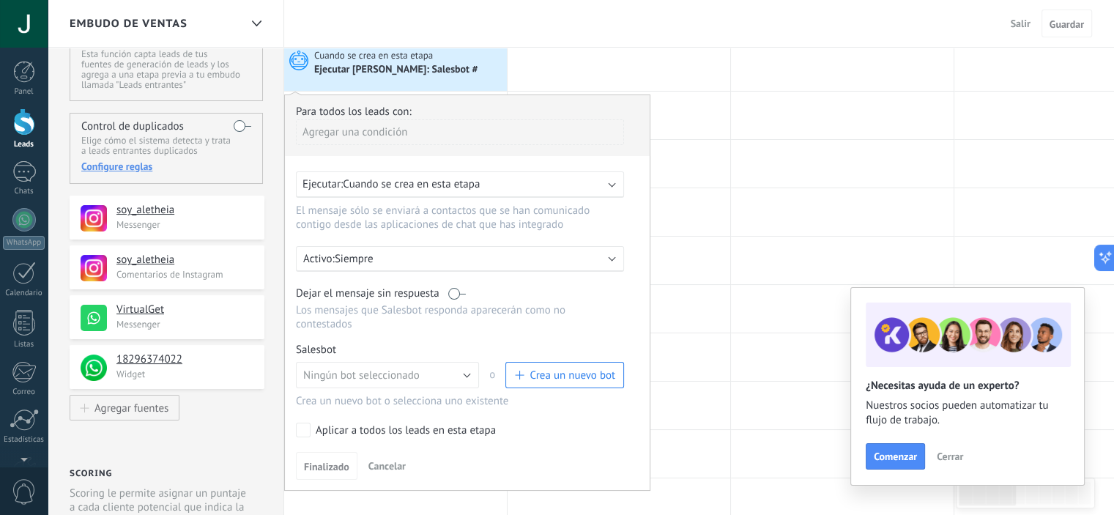
scroll to position [0, 0]
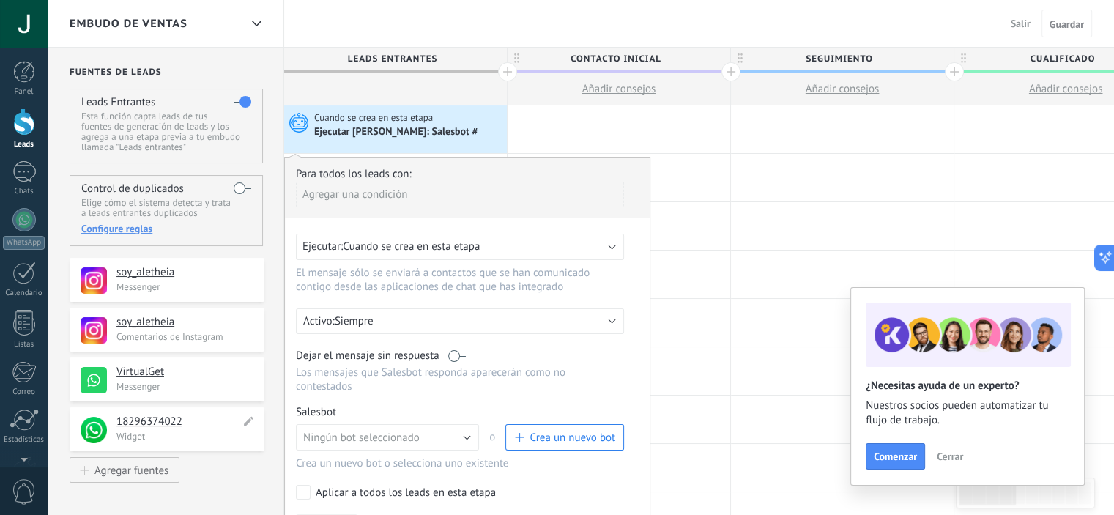
click at [249, 421] on use at bounding box center [249, 422] width 10 height 10
drag, startPoint x: 185, startPoint y: 421, endPoint x: 123, endPoint y: 418, distance: 61.6
click at [123, 418] on input "**********" at bounding box center [175, 421] width 119 height 15
type input "*"
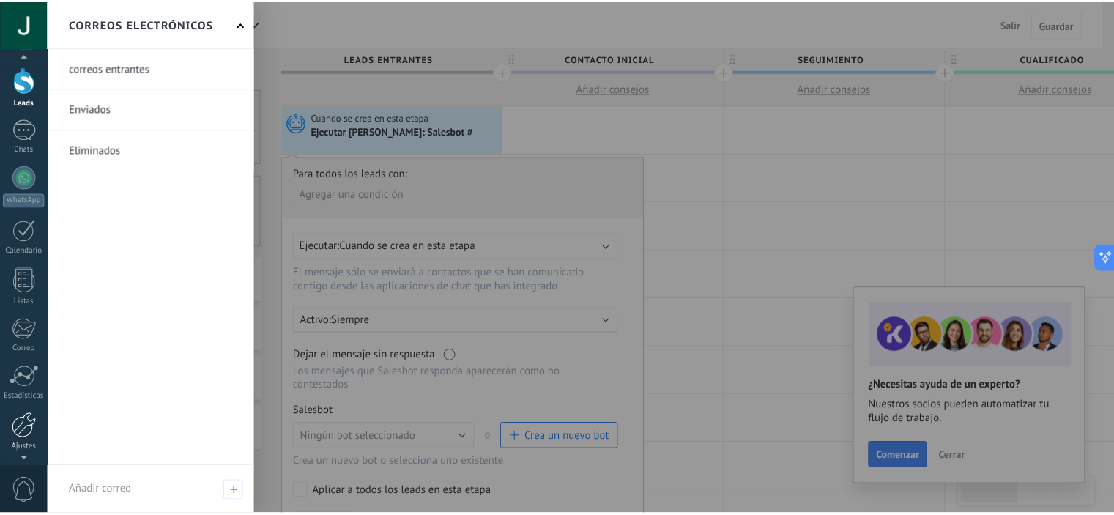
scroll to position [94, 0]
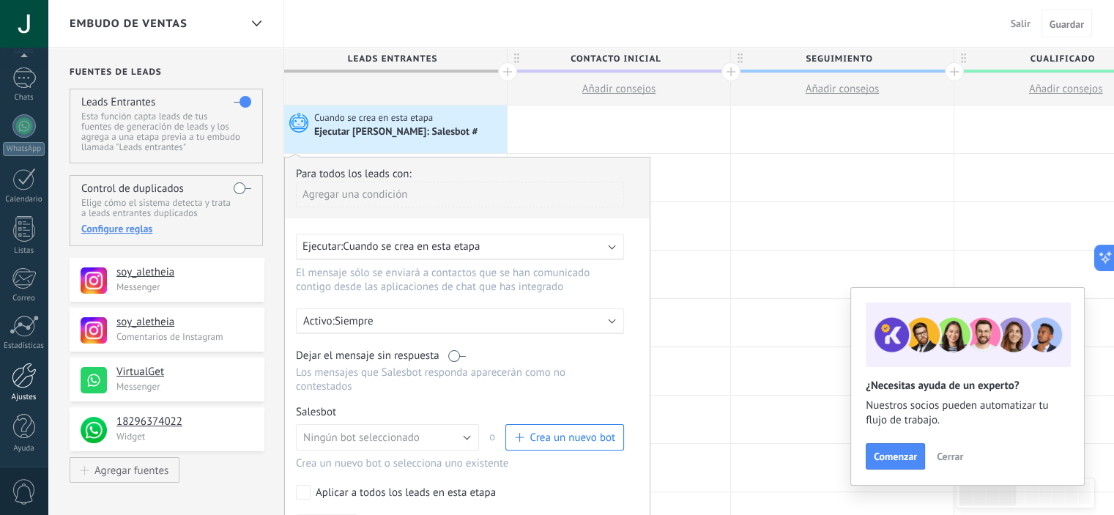
click at [19, 384] on div at bounding box center [24, 375] width 25 height 26
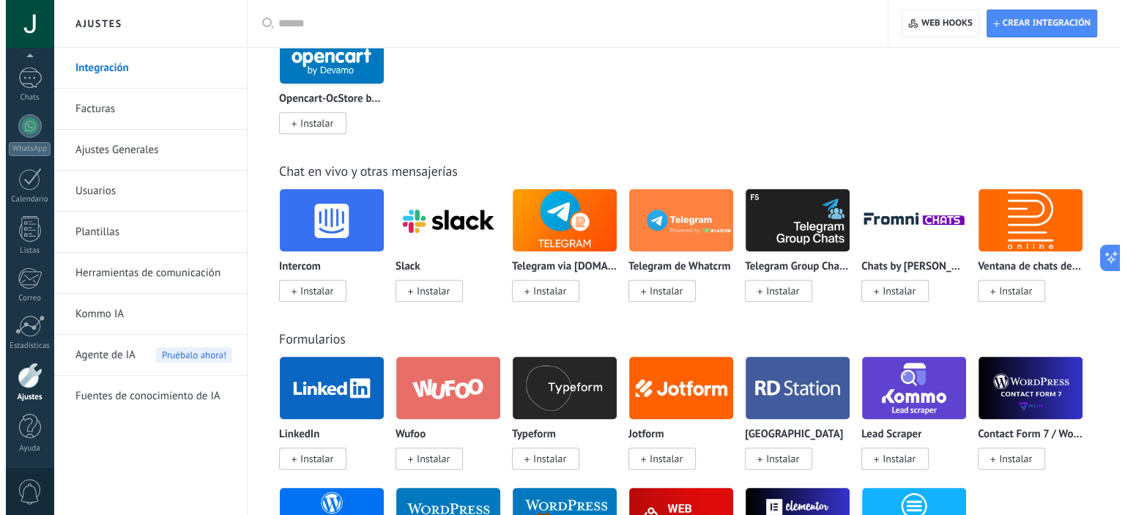
scroll to position [586, 0]
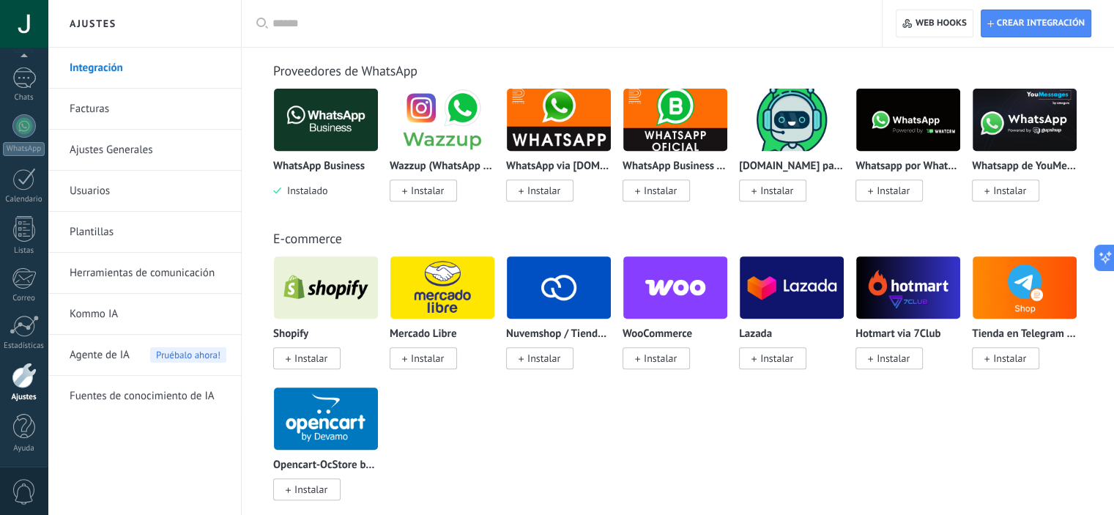
click at [310, 190] on span "Instalado" at bounding box center [304, 190] width 46 height 13
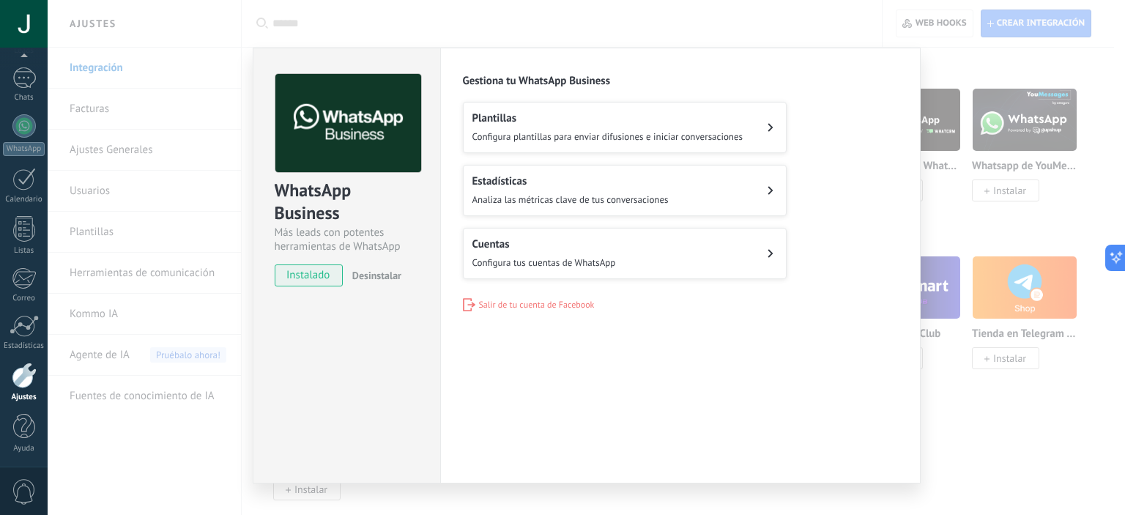
click at [379, 280] on span "Desinstalar" at bounding box center [376, 275] width 49 height 13
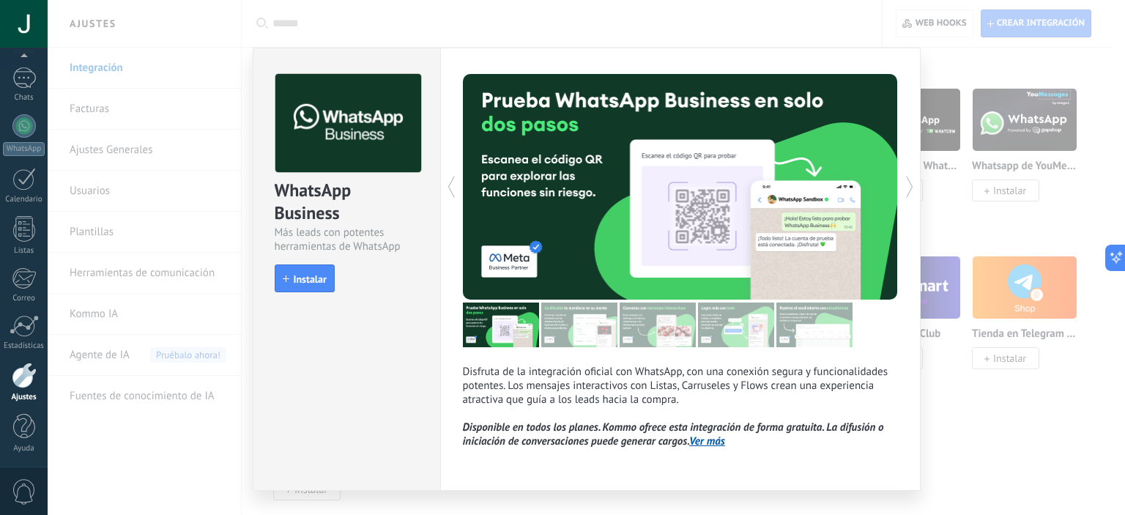
click at [551, 309] on img at bounding box center [579, 324] width 76 height 45
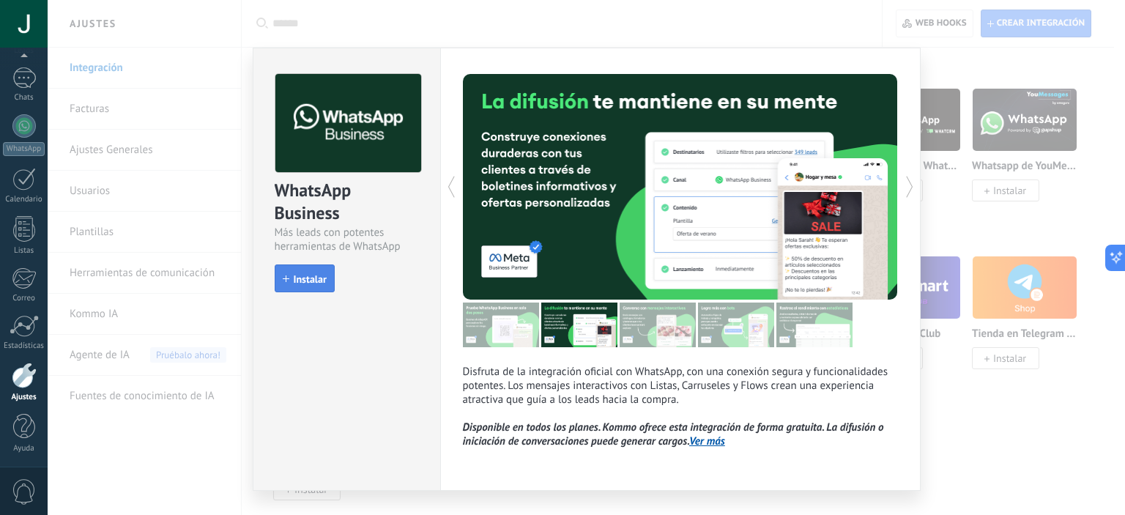
click at [297, 279] on span "Instalar" at bounding box center [310, 279] width 33 height 10
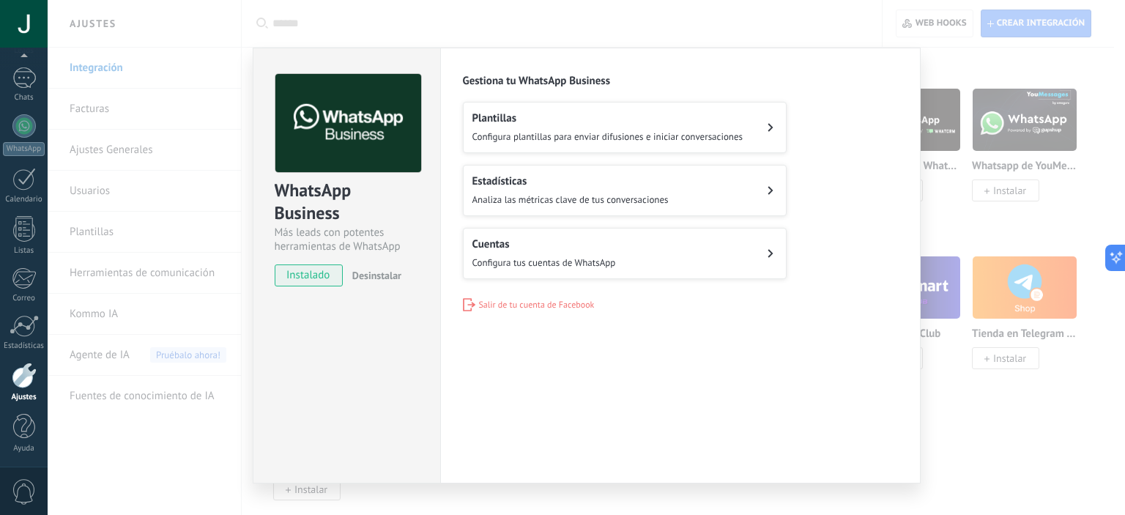
click at [547, 302] on span "Salir de tu cuenta de Facebook" at bounding box center [537, 304] width 116 height 11
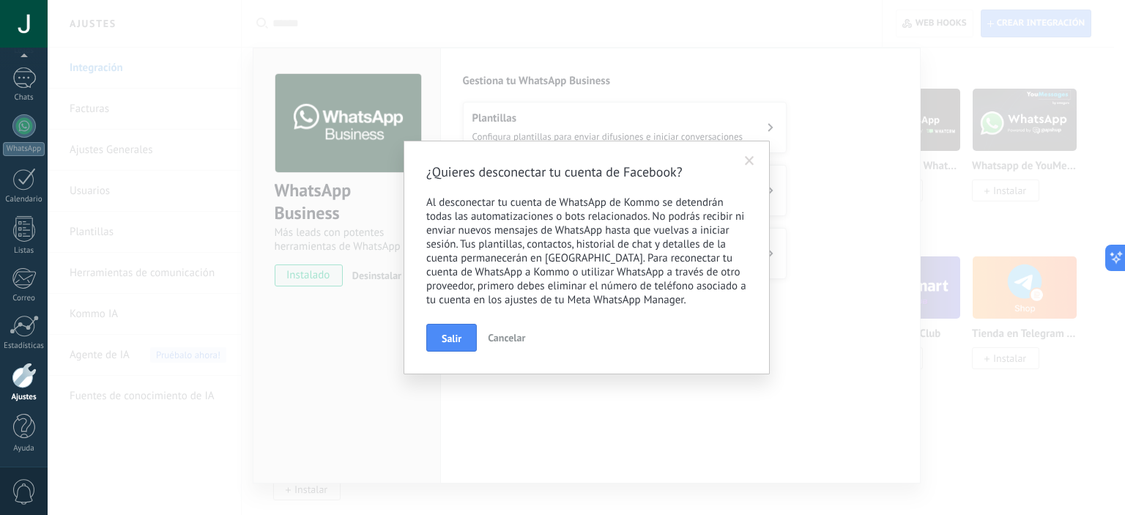
drag, startPoint x: 454, startPoint y: 335, endPoint x: 477, endPoint y: 308, distance: 35.3
click at [455, 335] on span "Salir" at bounding box center [452, 338] width 20 height 10
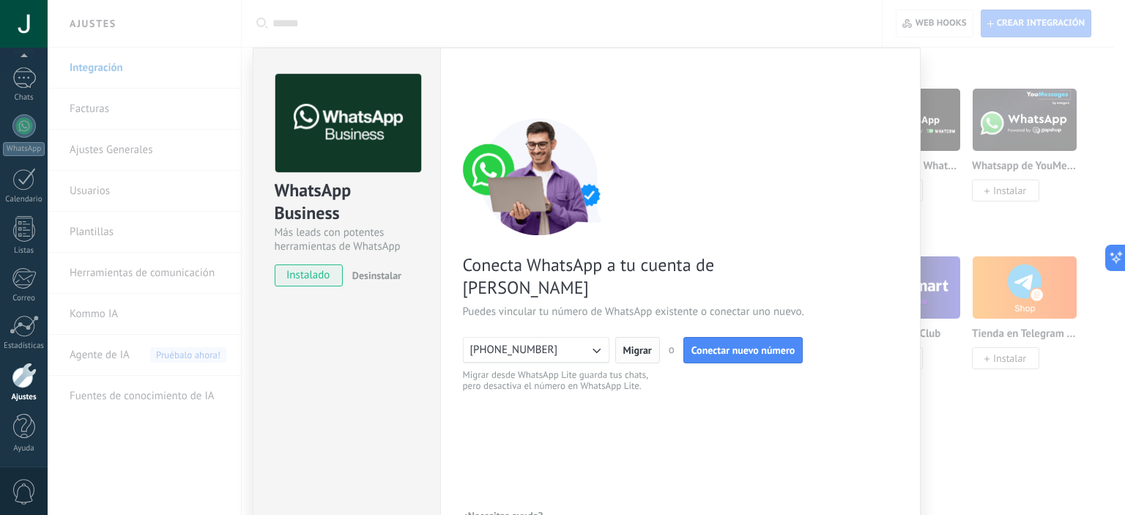
click at [617, 337] on button "Migrar" at bounding box center [637, 350] width 45 height 26
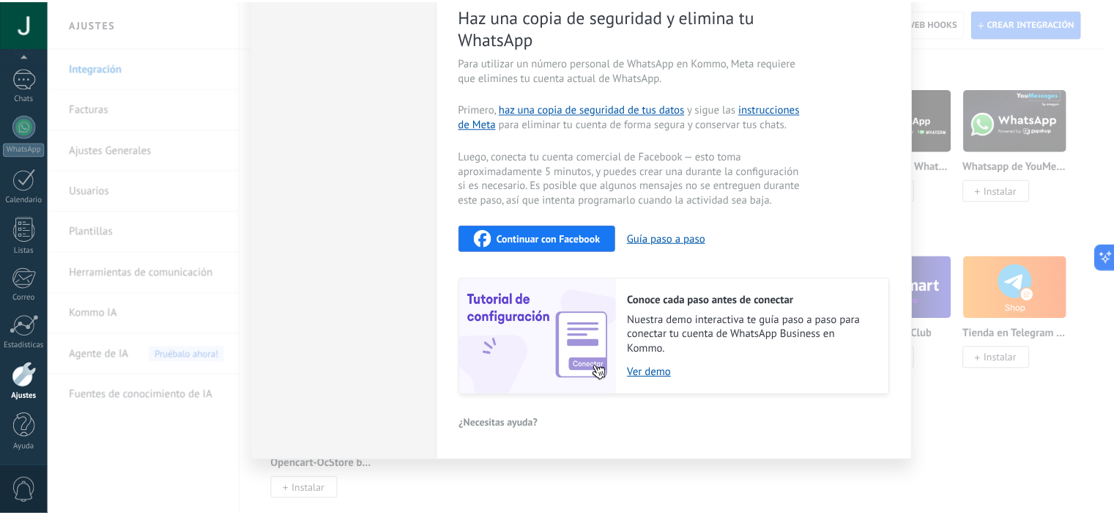
scroll to position [0, 0]
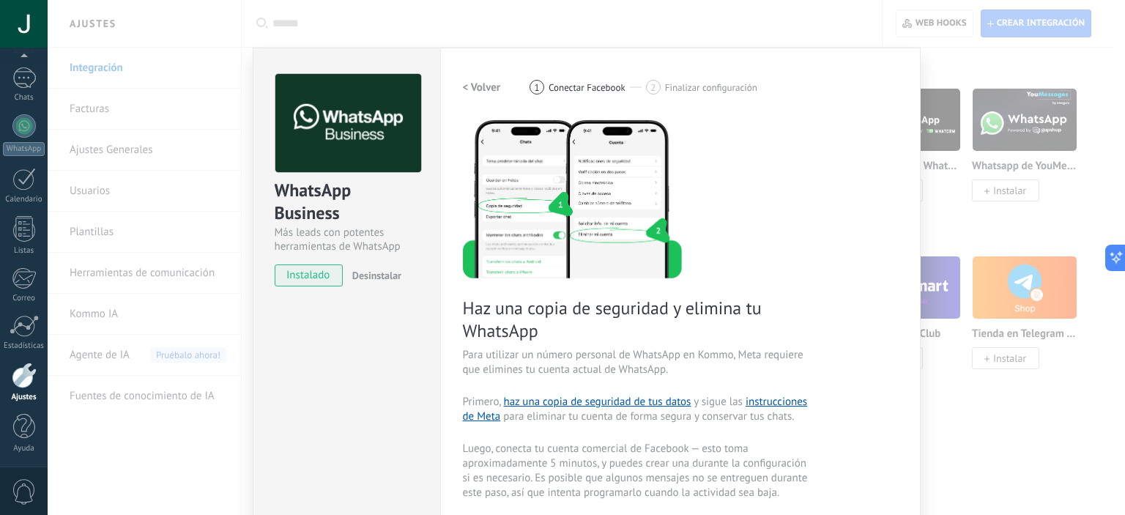
click at [372, 276] on span "Desinstalar" at bounding box center [376, 275] width 49 height 13
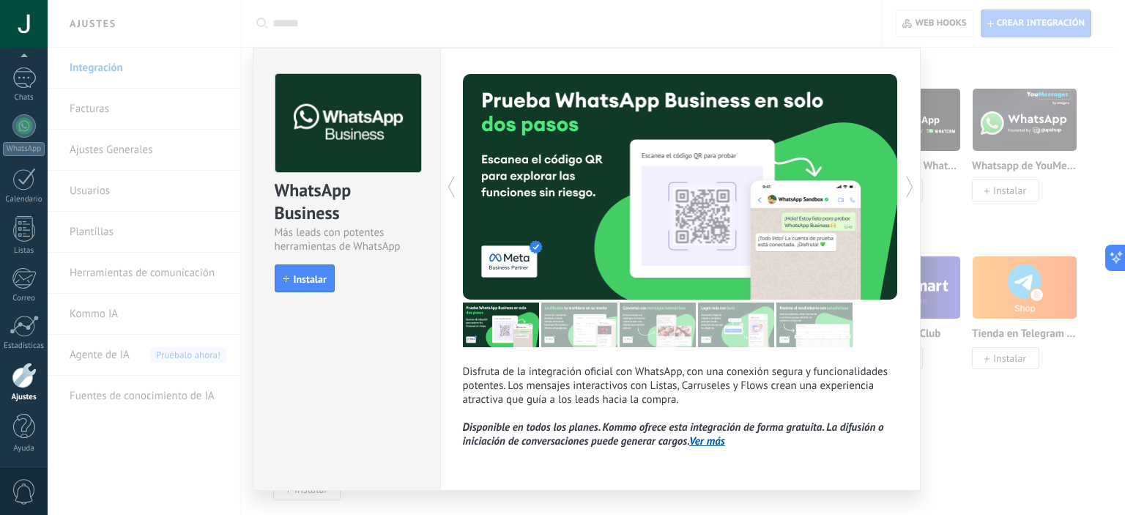
click at [959, 401] on div "WhatsApp Business Más leads con potentes herramientas de WhatsApp install Insta…" at bounding box center [586, 257] width 1077 height 515
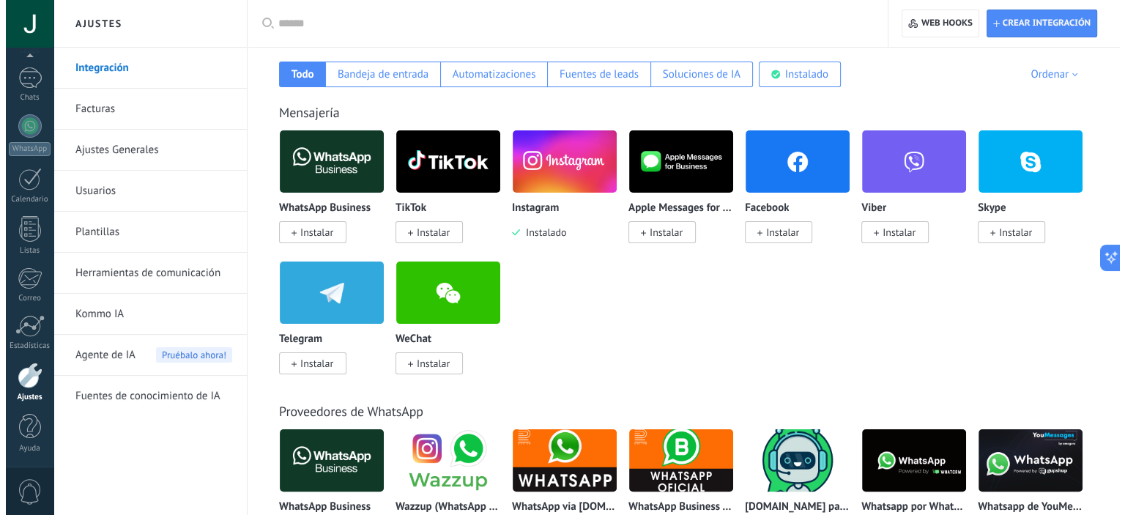
scroll to position [220, 0]
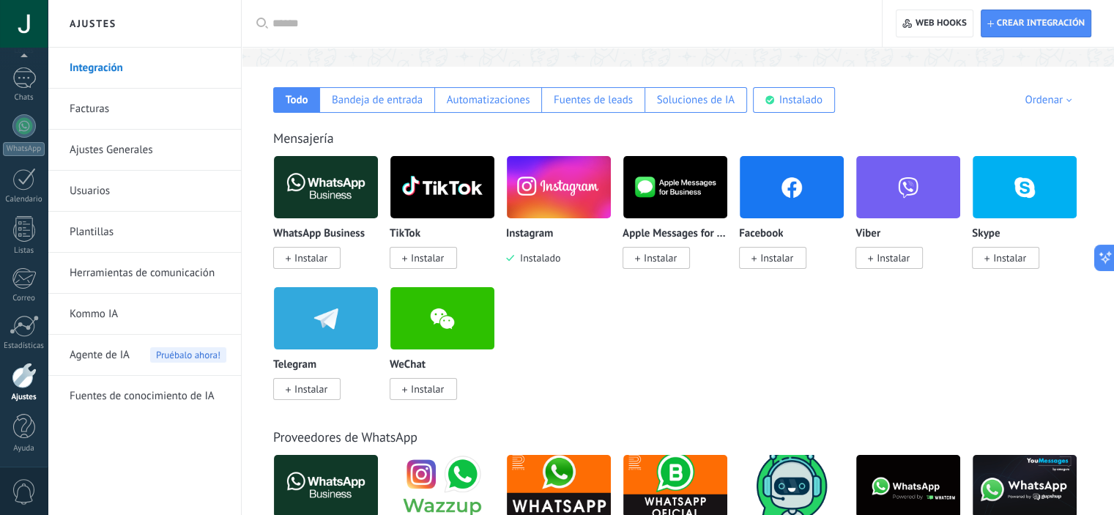
click at [324, 389] on span "Instalar" at bounding box center [310, 388] width 33 height 13
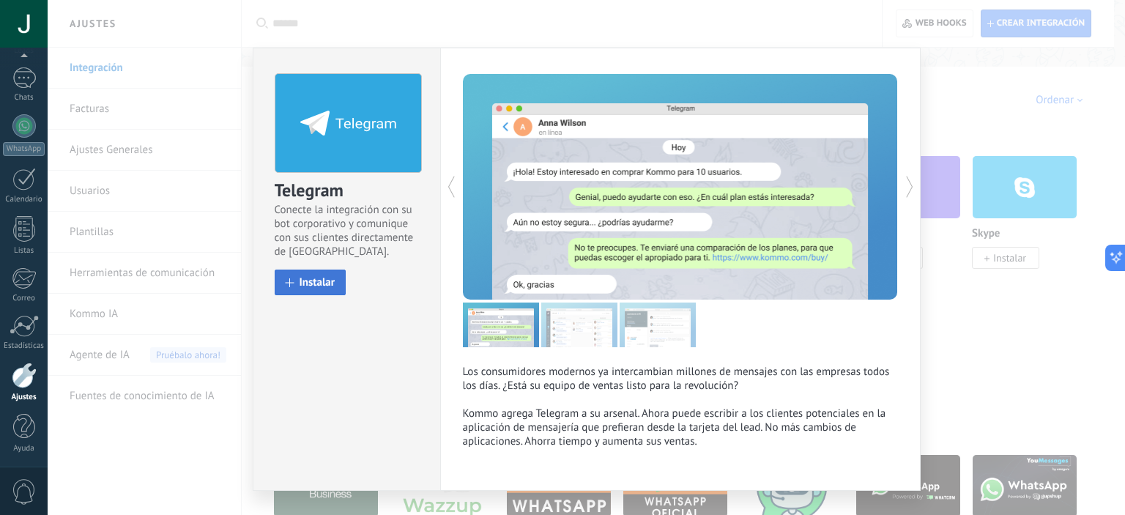
click at [306, 283] on span "Instalar" at bounding box center [317, 282] width 36 height 11
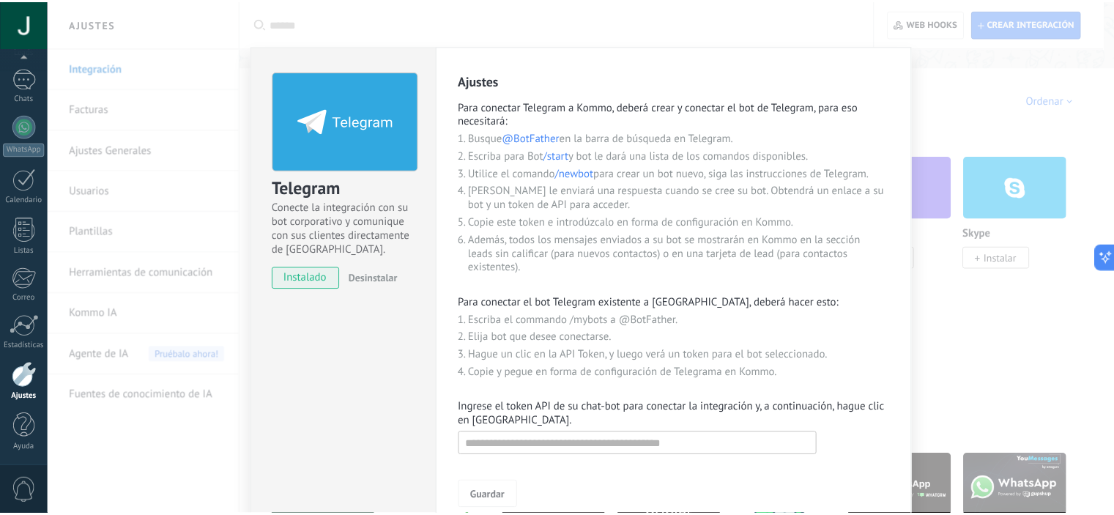
scroll to position [0, 0]
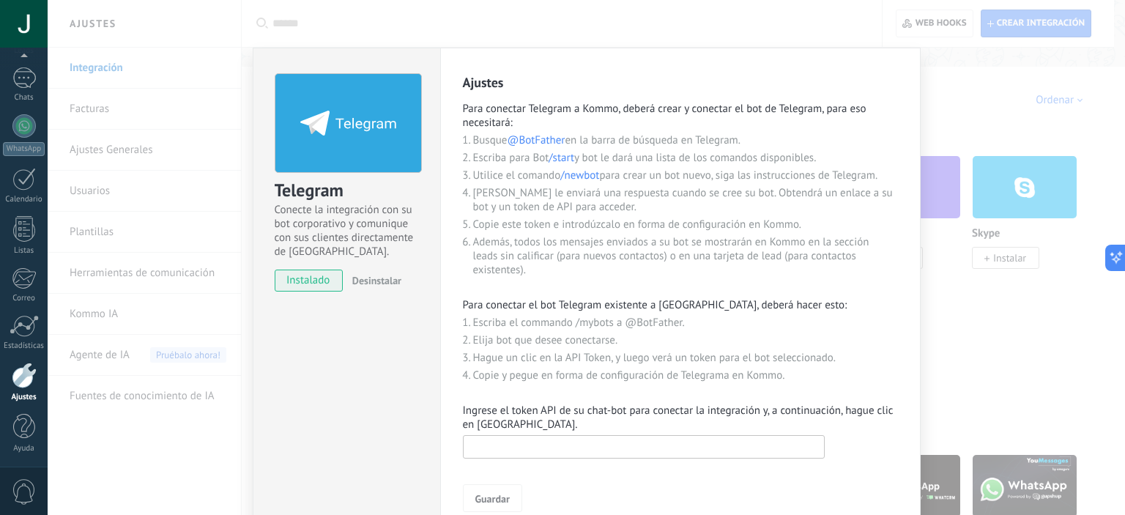
click at [644, 444] on input "text" at bounding box center [644, 446] width 362 height 23
click at [992, 301] on div "Telegram Conecte la integración con su bot corporativo y comunique con sus clie…" at bounding box center [586, 257] width 1077 height 515
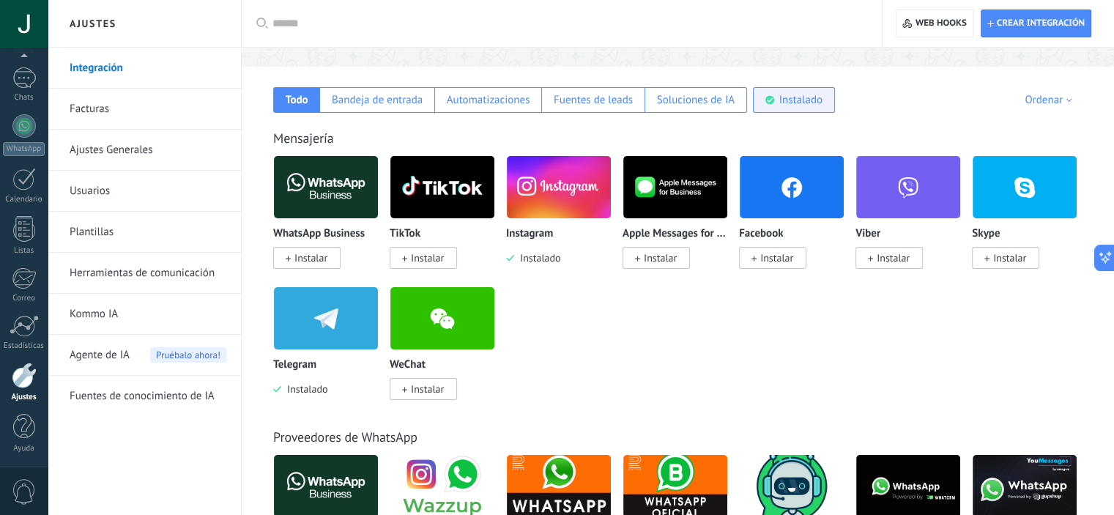
click at [791, 100] on div "Instalado" at bounding box center [800, 100] width 43 height 14
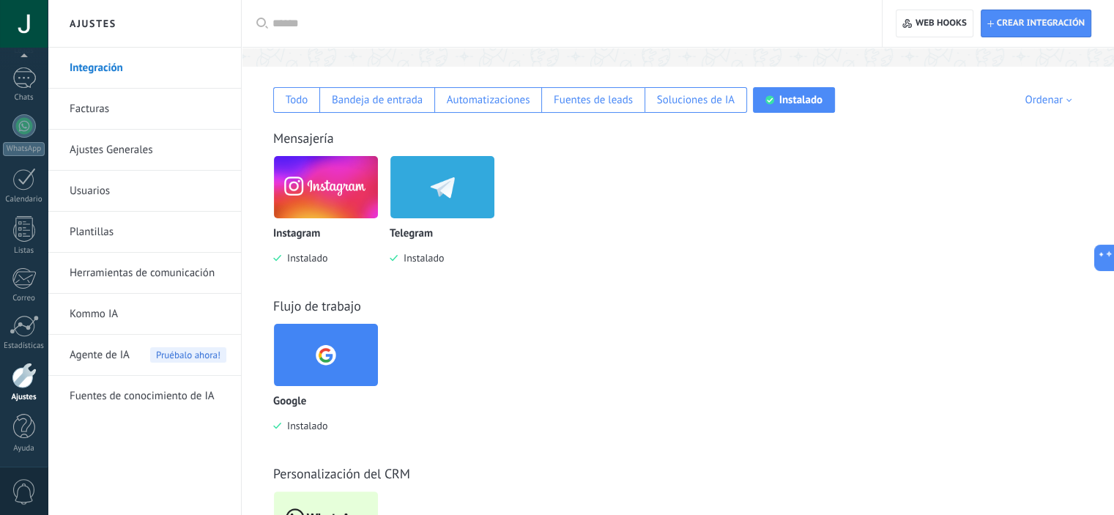
click at [317, 262] on span "Instalado" at bounding box center [304, 257] width 46 height 13
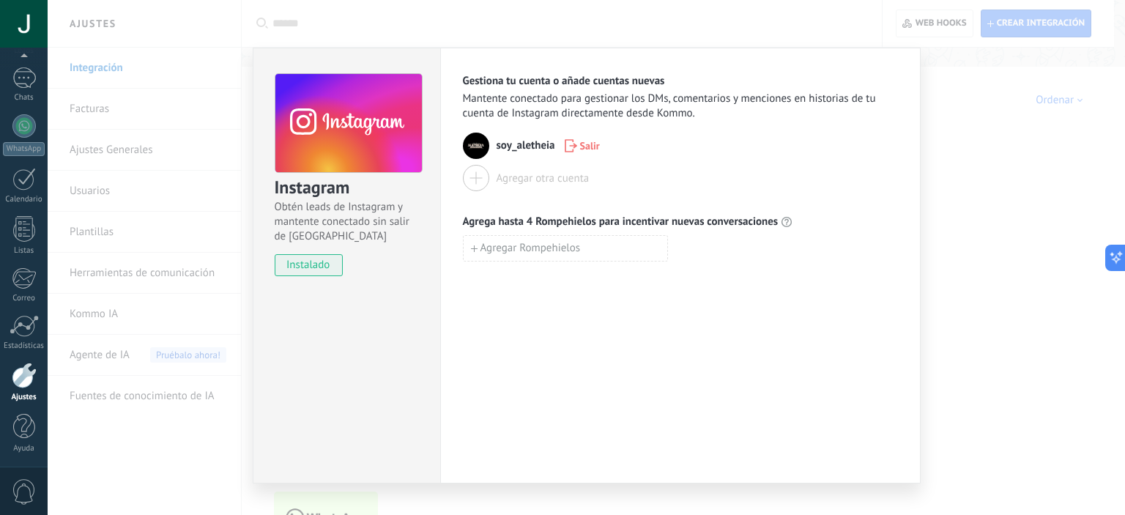
click at [583, 145] on span "Salir" at bounding box center [590, 146] width 20 height 10
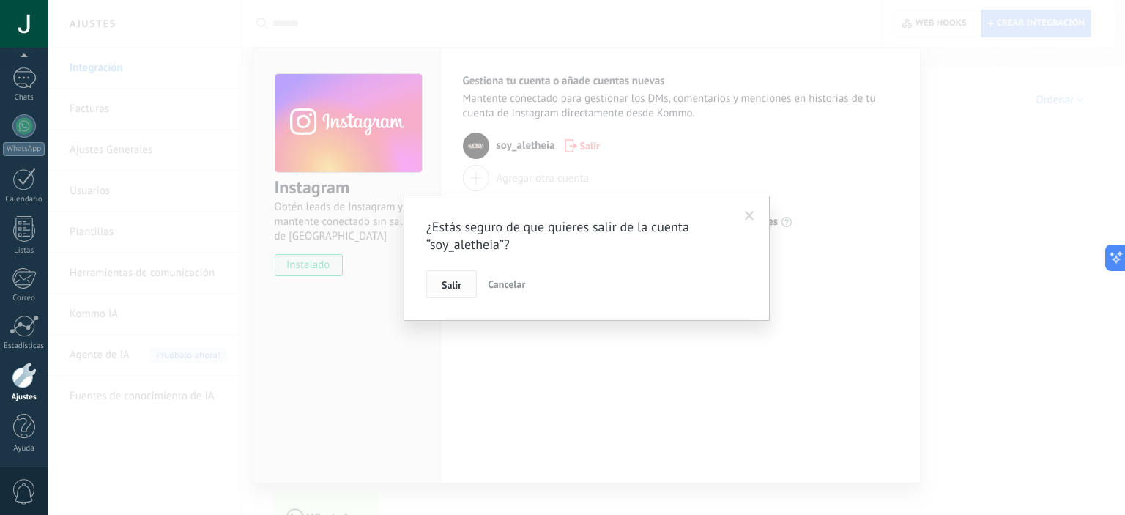
click at [453, 286] on span "Salir" at bounding box center [452, 285] width 20 height 10
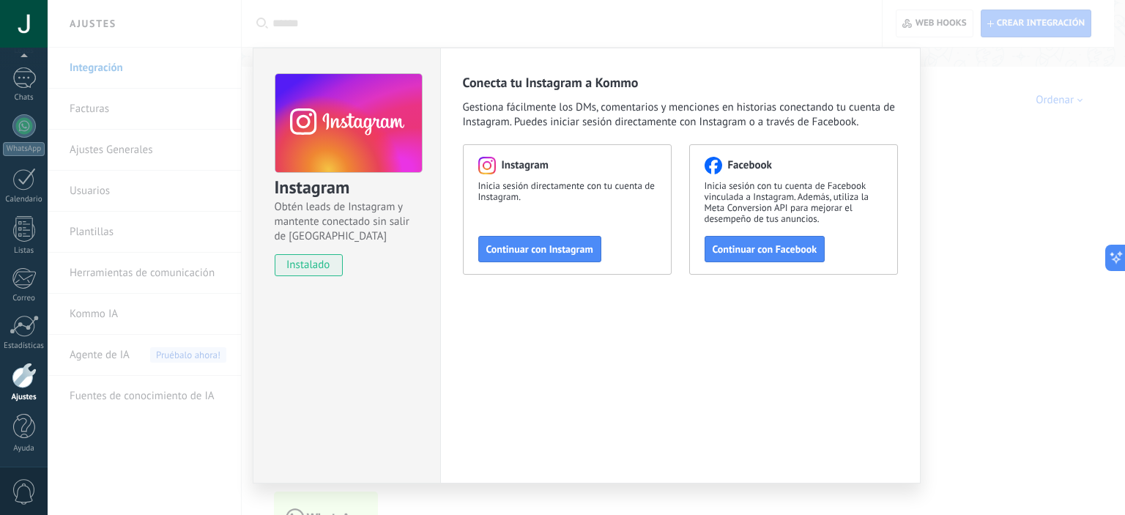
click at [917, 164] on div "Conecta tu Instagram a Kommo Gestiona fácilmente los DMs, comentarios y mencion…" at bounding box center [680, 266] width 480 height 436
click at [950, 178] on div "Instagram Obtén leads de Instagram y mantente conectado sin salir de Kommo inst…" at bounding box center [586, 257] width 1077 height 515
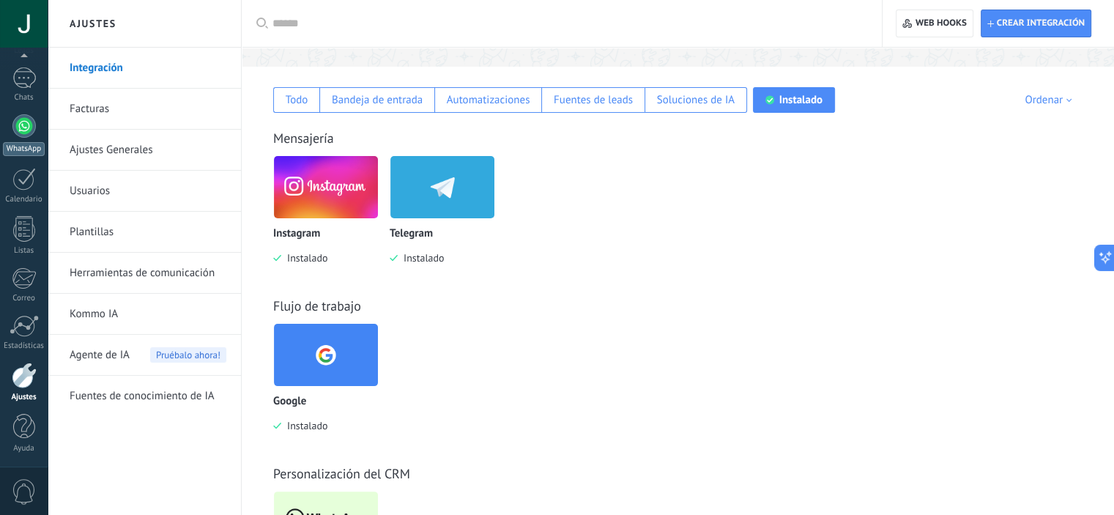
click at [19, 130] on div at bounding box center [23, 125] width 23 height 23
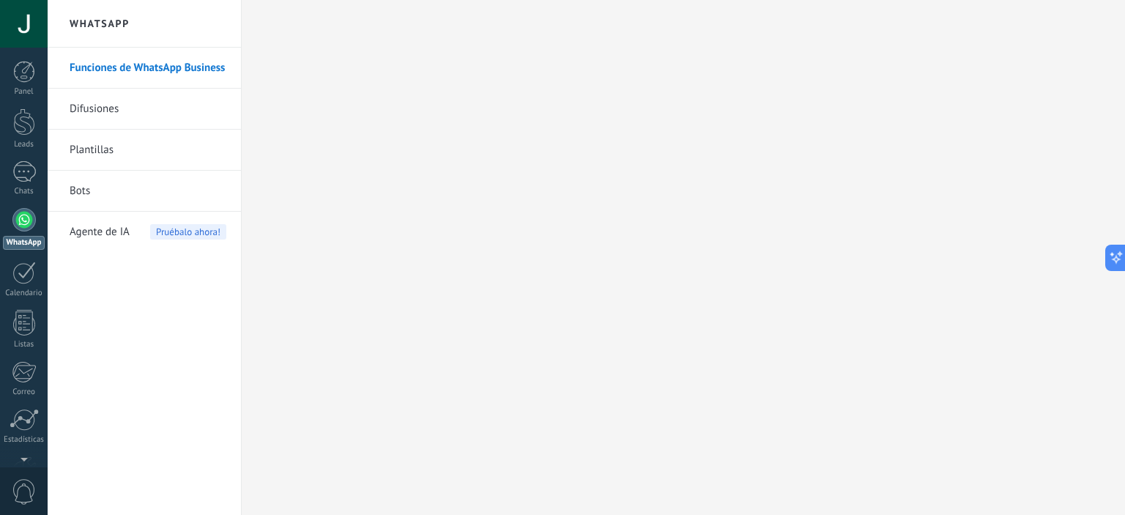
click at [26, 220] on div at bounding box center [23, 219] width 23 height 23
click at [29, 177] on div "1" at bounding box center [23, 171] width 23 height 21
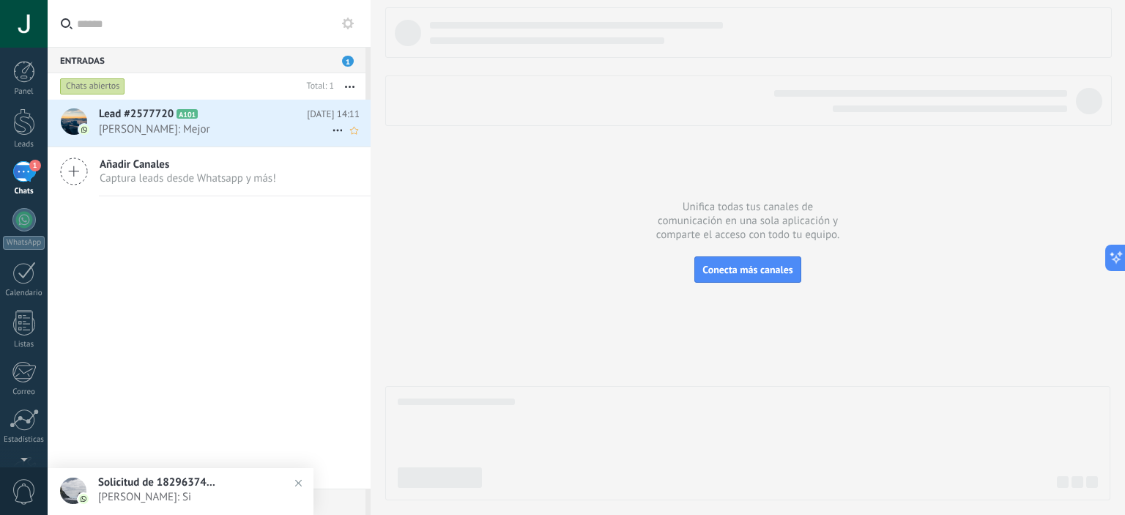
click at [223, 141] on div "Lead #2577720 A101 [DATE] 14:11 [PERSON_NAME]: Mejor" at bounding box center [235, 123] width 272 height 46
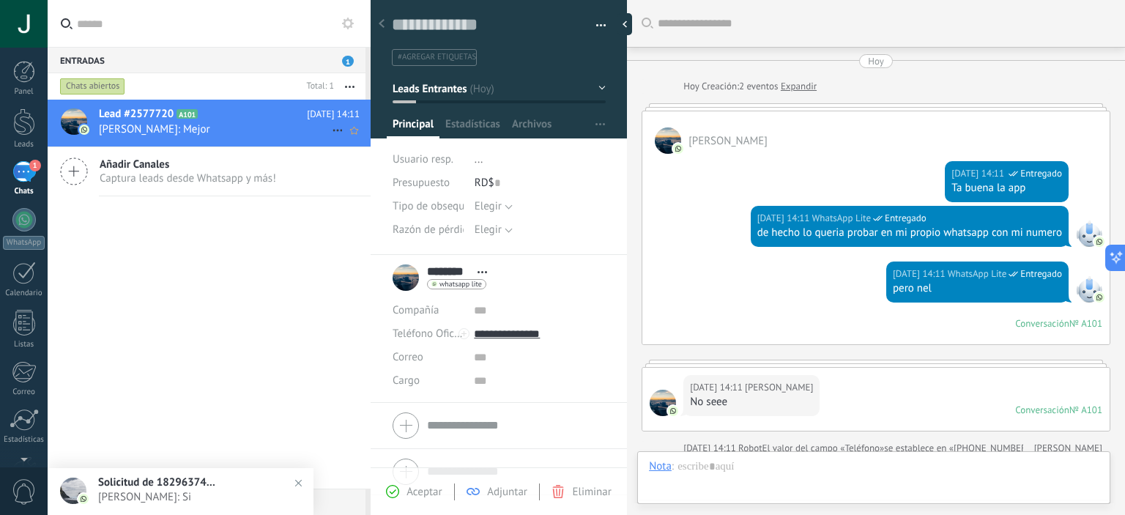
scroll to position [433, 0]
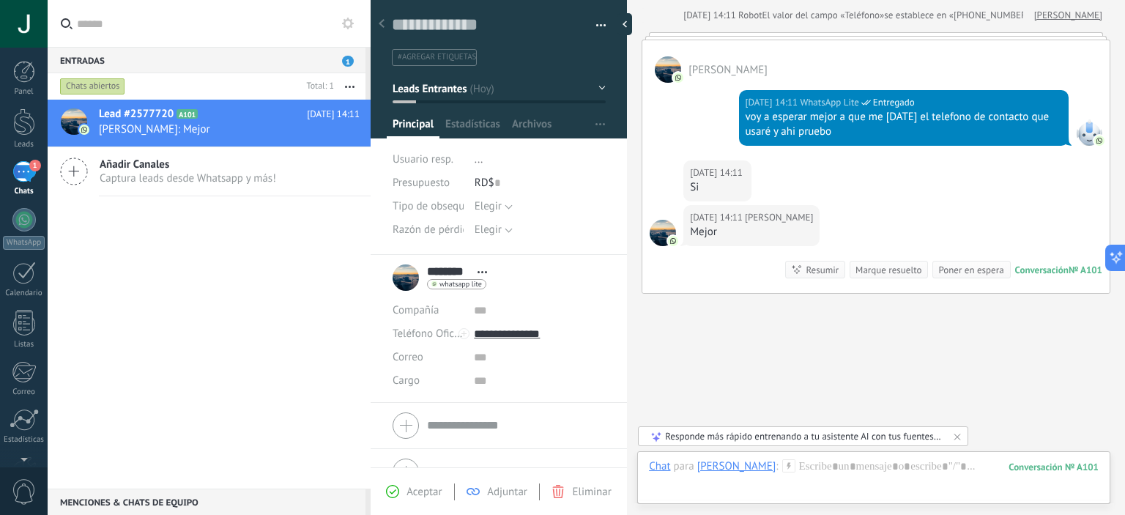
click at [943, 263] on div "Poner en espera" at bounding box center [970, 270] width 65 height 14
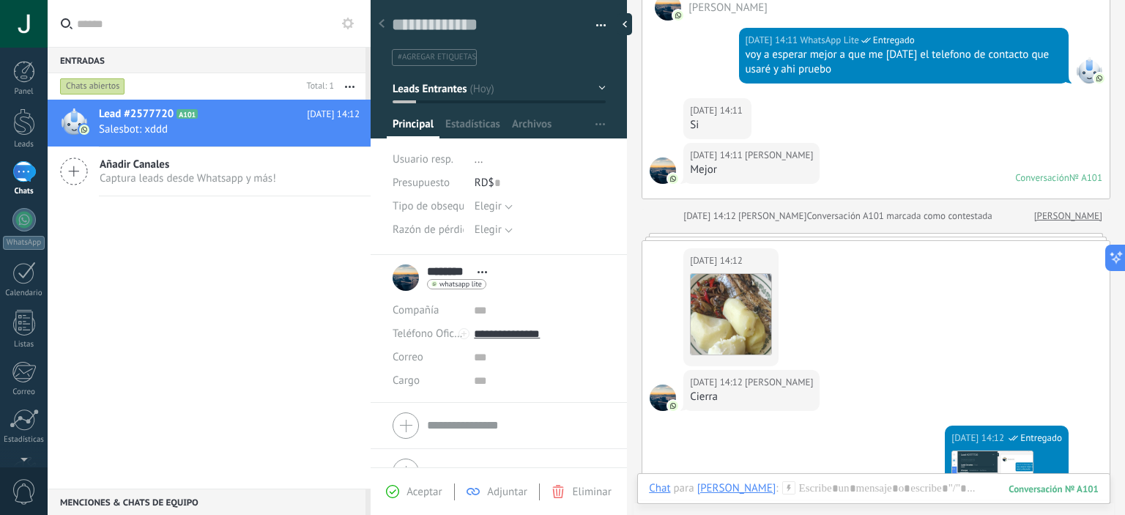
scroll to position [803, 0]
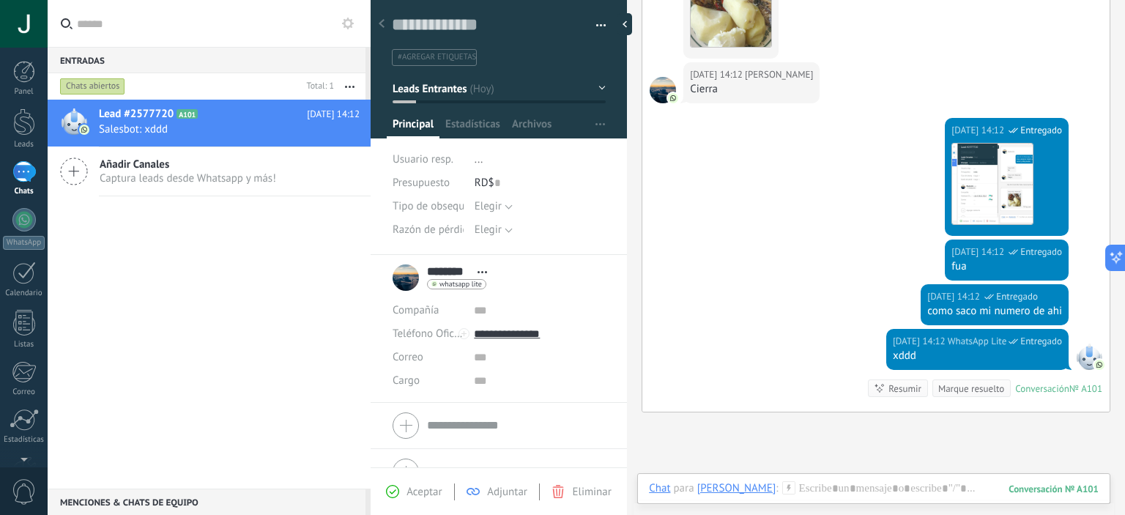
click at [593, 23] on button "button" at bounding box center [595, 26] width 21 height 22
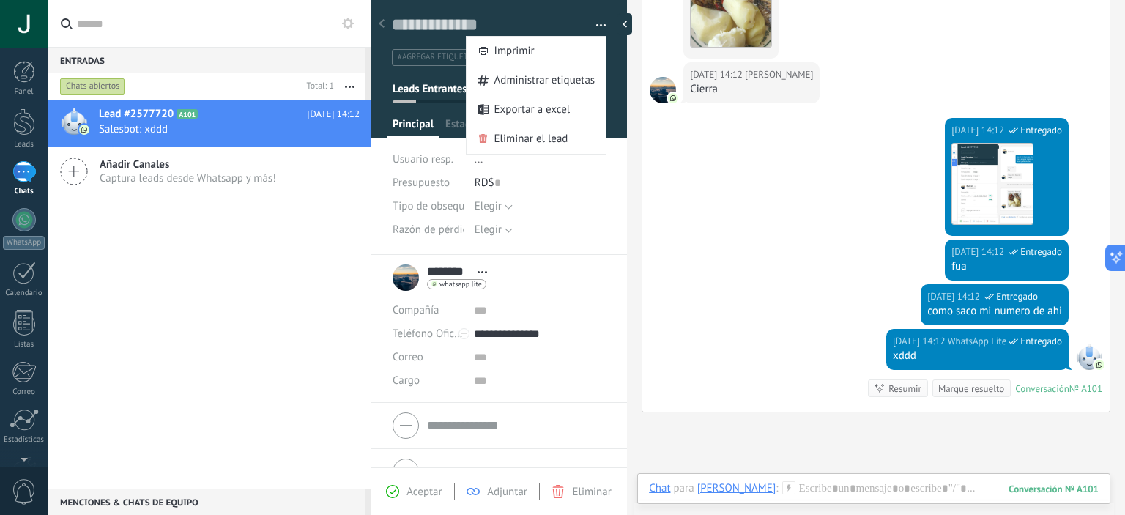
click at [231, 264] on div "Lead #2577720 A101 [DATE] 14:12 Salesbot: xddd Añadir Canales Captura leads des…" at bounding box center [209, 294] width 323 height 389
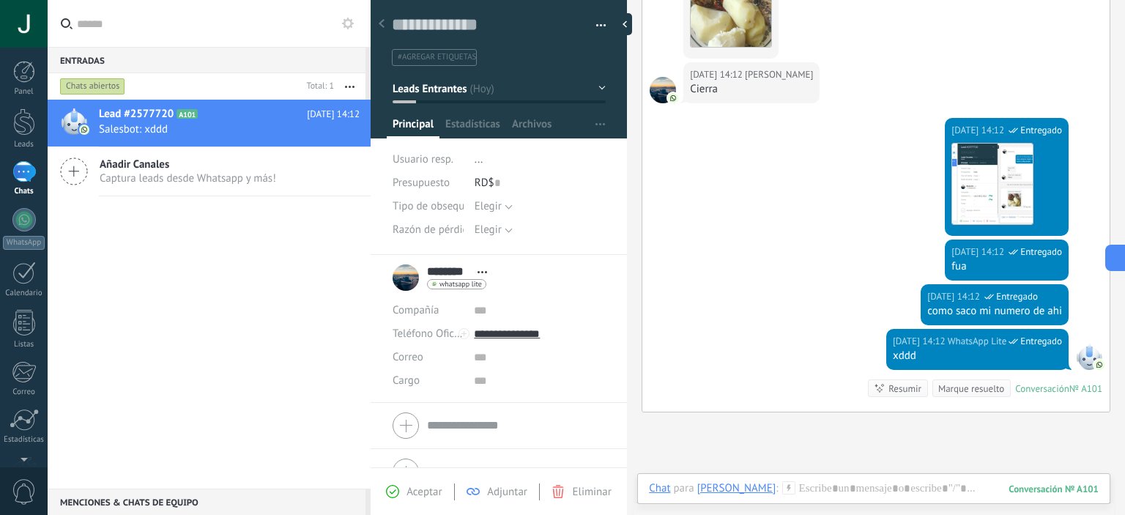
click at [31, 175] on div "1" at bounding box center [23, 171] width 23 height 21
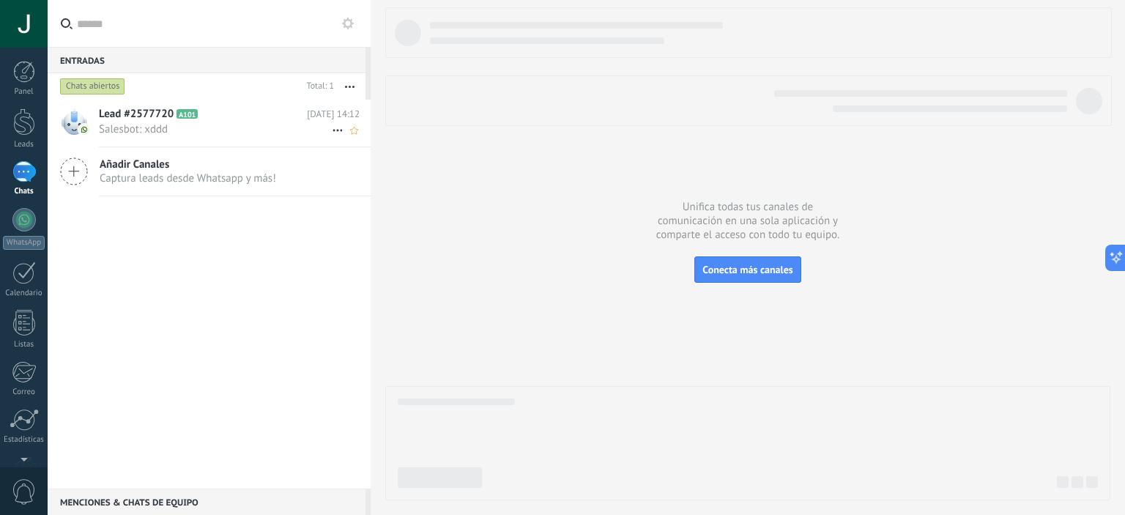
click at [213, 130] on span "Salesbot: xddd" at bounding box center [215, 129] width 233 height 14
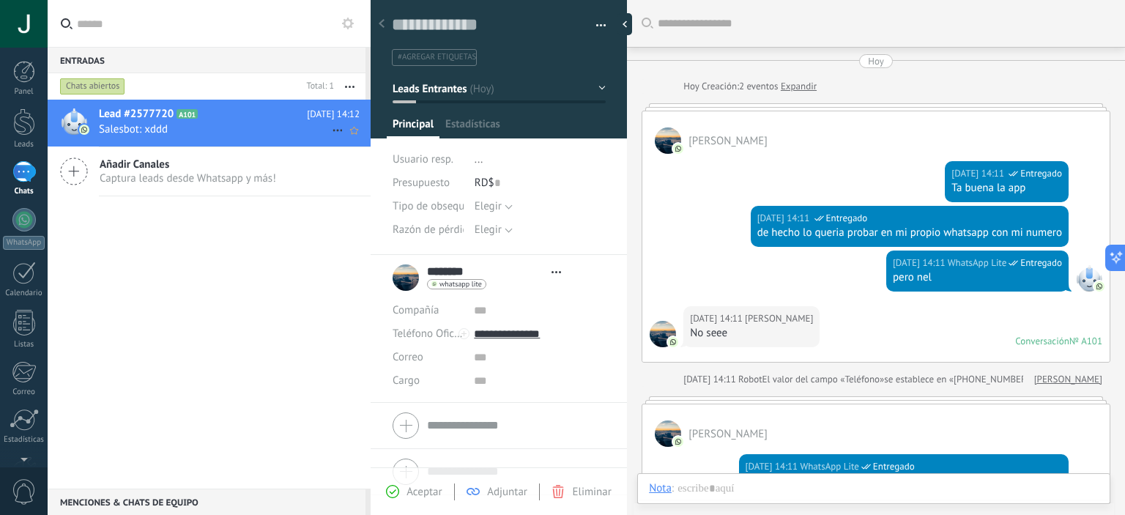
type textarea "**********"
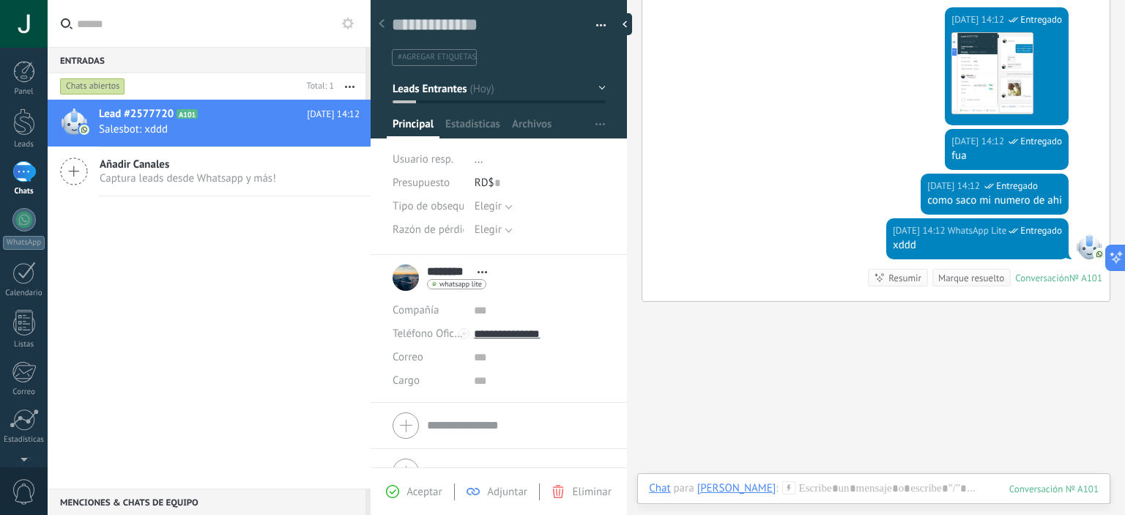
click at [196, 173] on span "Captura leads desde Whatsapp y más!" at bounding box center [188, 178] width 176 height 14
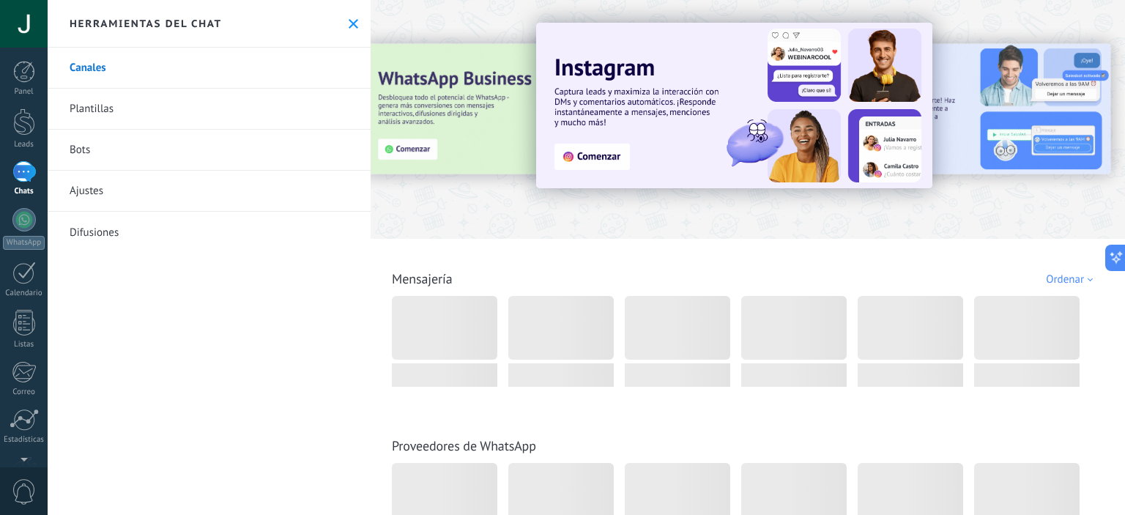
click at [119, 32] on div "Herramientas del chat" at bounding box center [209, 24] width 323 height 48
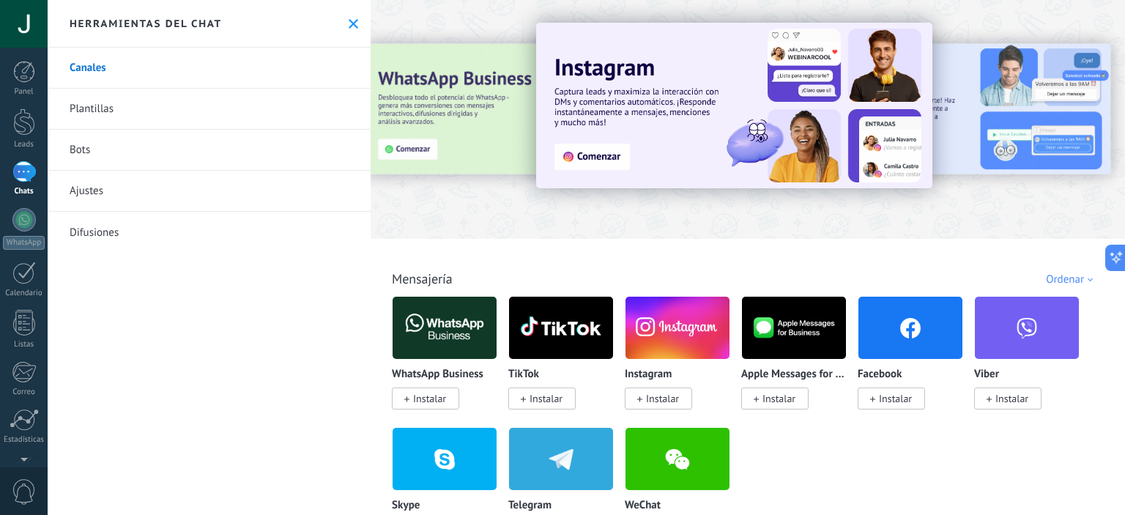
click at [124, 17] on h2 "Herramientas del chat" at bounding box center [146, 23] width 152 height 13
click at [102, 108] on link "Plantillas" at bounding box center [209, 109] width 323 height 41
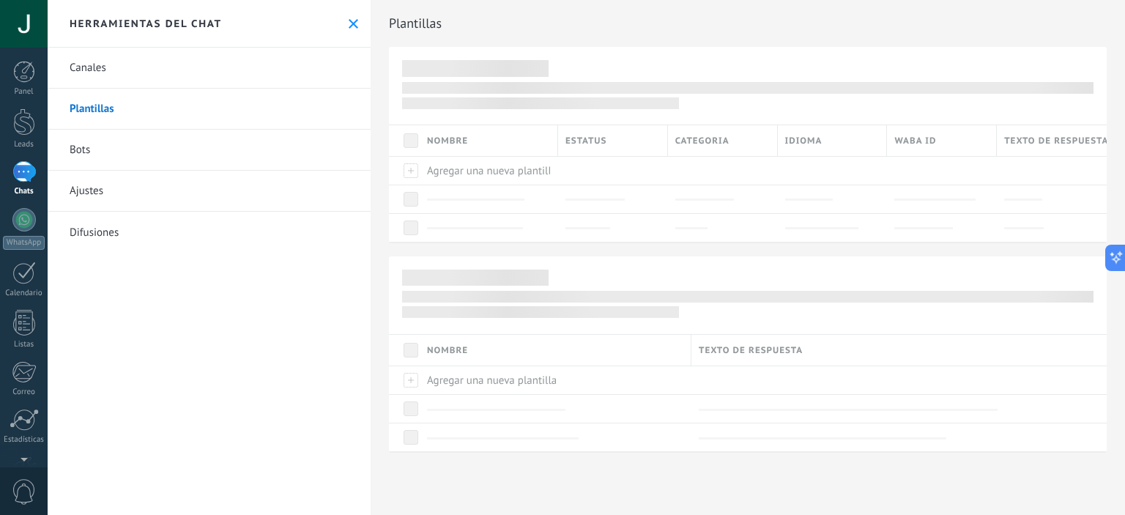
click at [84, 160] on link "Bots" at bounding box center [209, 150] width 323 height 41
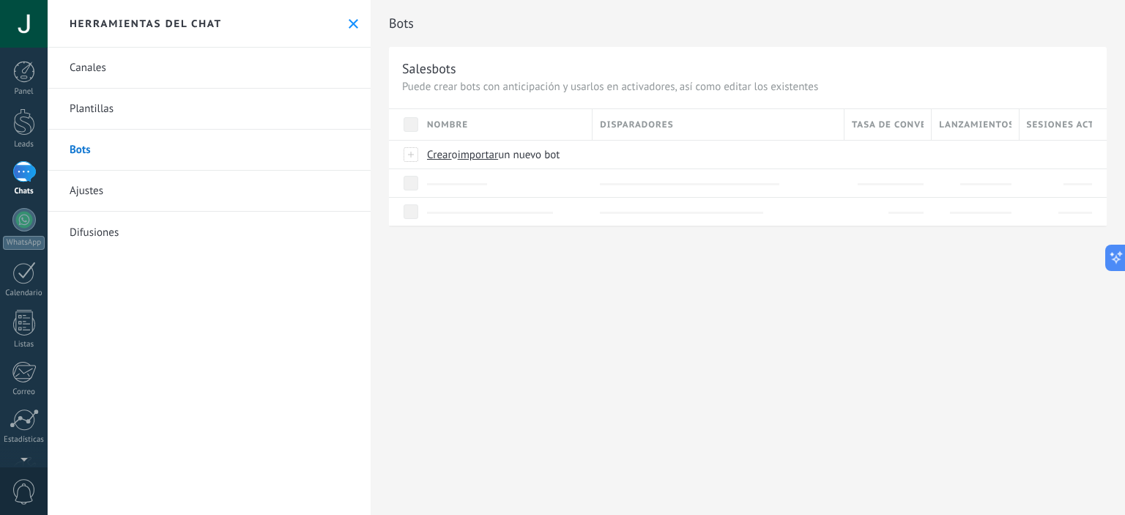
click at [21, 177] on div "1" at bounding box center [23, 171] width 23 height 21
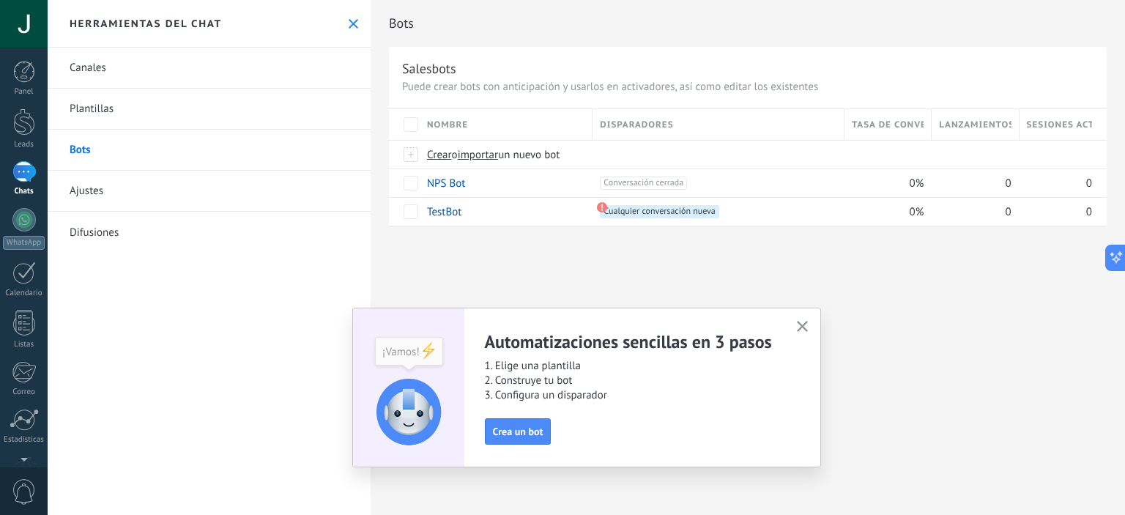
click at [797, 323] on icon "button" at bounding box center [802, 326] width 11 height 11
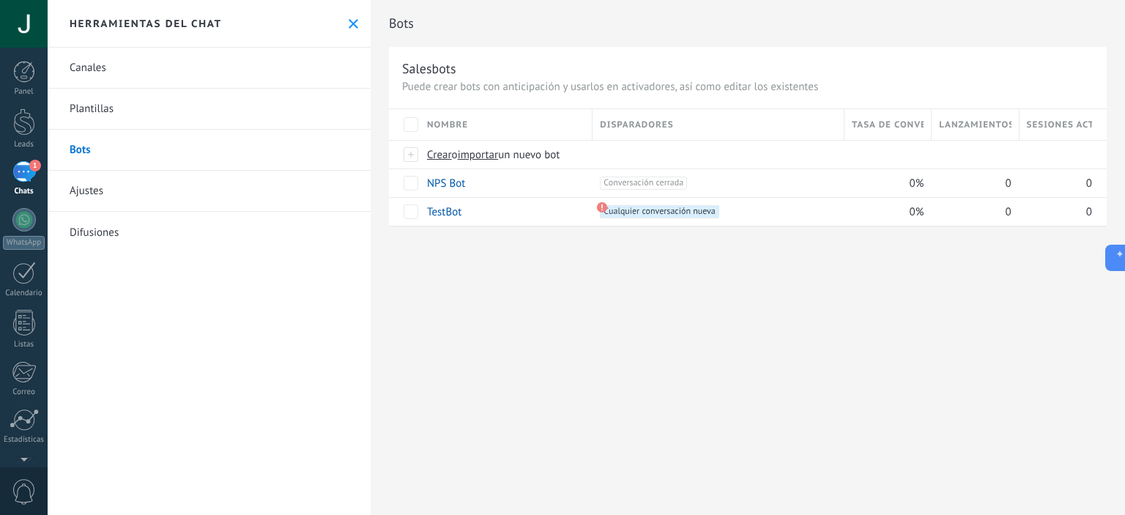
click at [29, 178] on div "1" at bounding box center [23, 171] width 23 height 21
click at [351, 23] on icon at bounding box center [354, 24] width 10 height 10
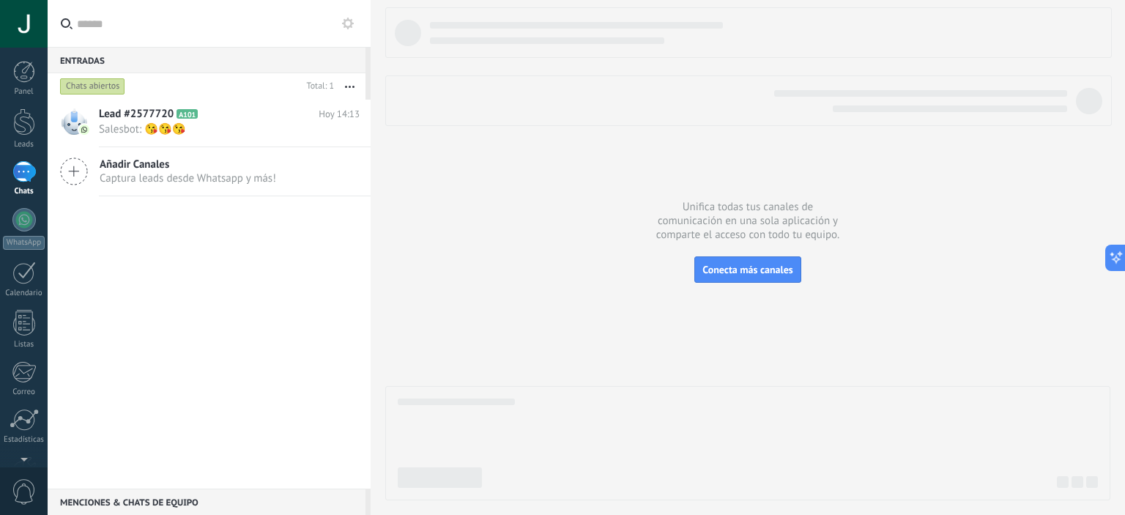
click at [349, 89] on button "button" at bounding box center [349, 86] width 31 height 26
click at [126, 253] on div "Lead #2577720 A101 [DATE] 14:13 Salesbot: 😘😘😘 Añadir Canales Captura leads desd…" at bounding box center [209, 294] width 323 height 389
click at [21, 225] on div at bounding box center [23, 219] width 23 height 23
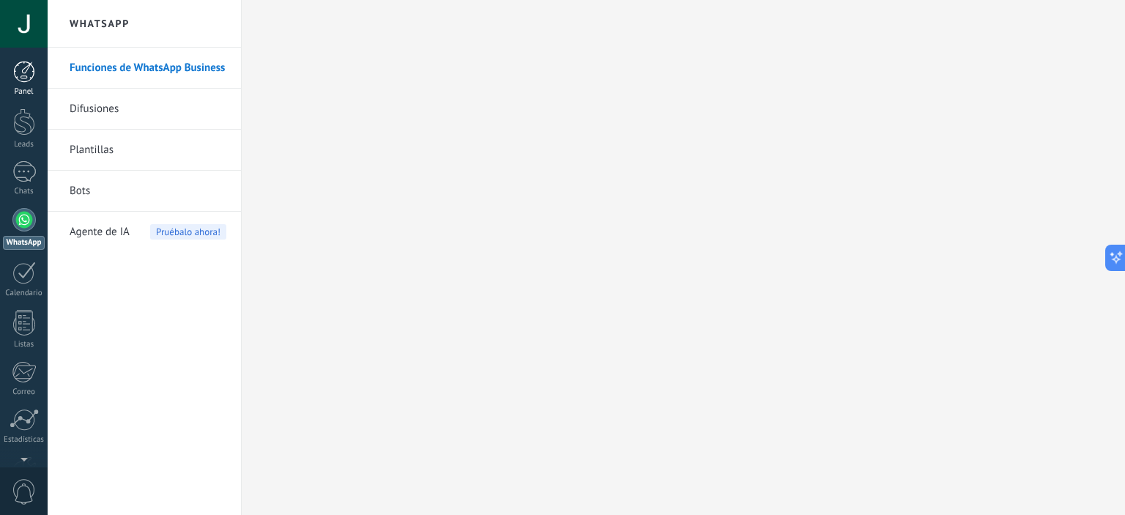
click at [25, 87] on div "Panel" at bounding box center [24, 92] width 42 height 10
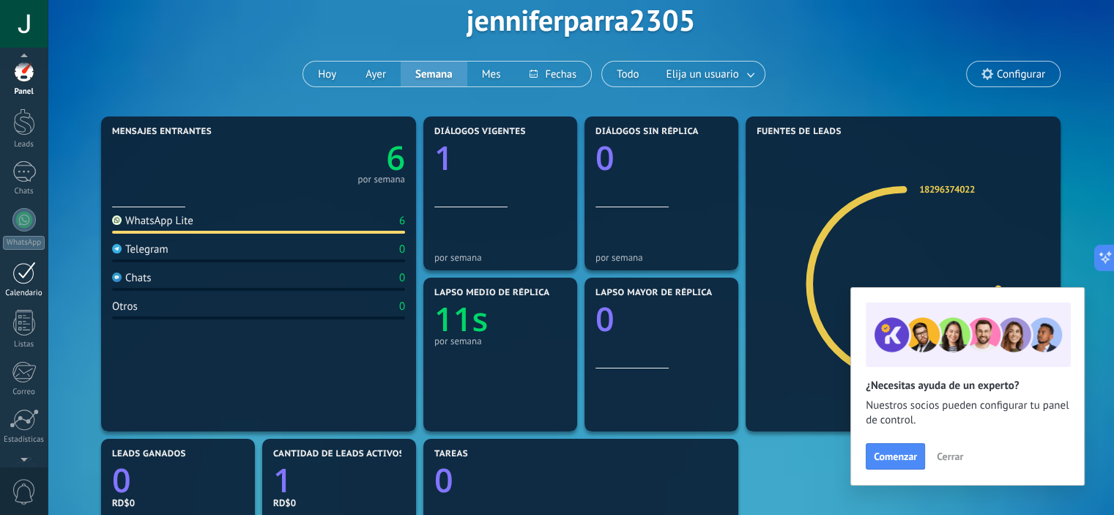
scroll to position [94, 0]
click at [21, 391] on link "Ajustes" at bounding box center [24, 382] width 48 height 40
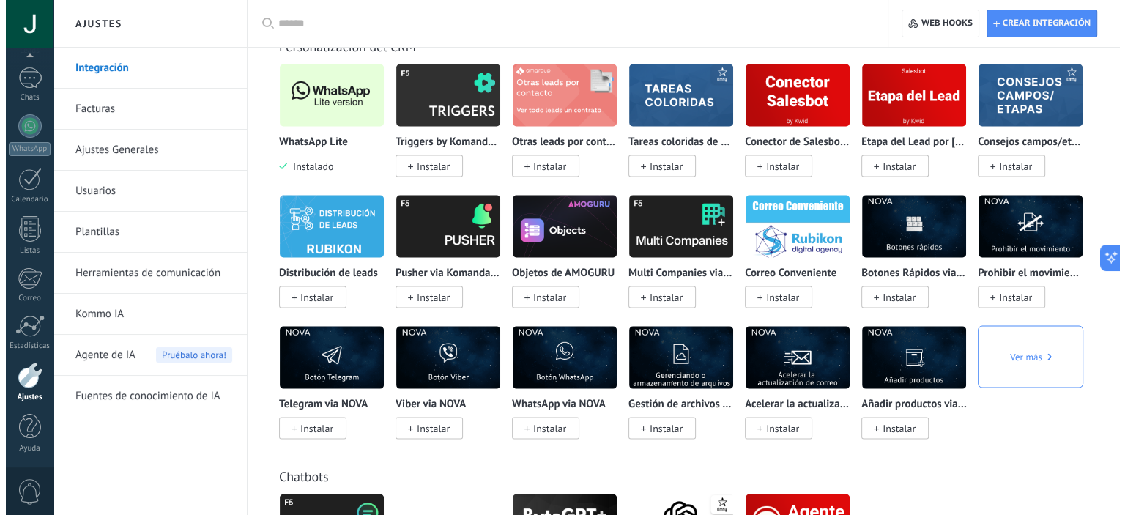
scroll to position [2929, 0]
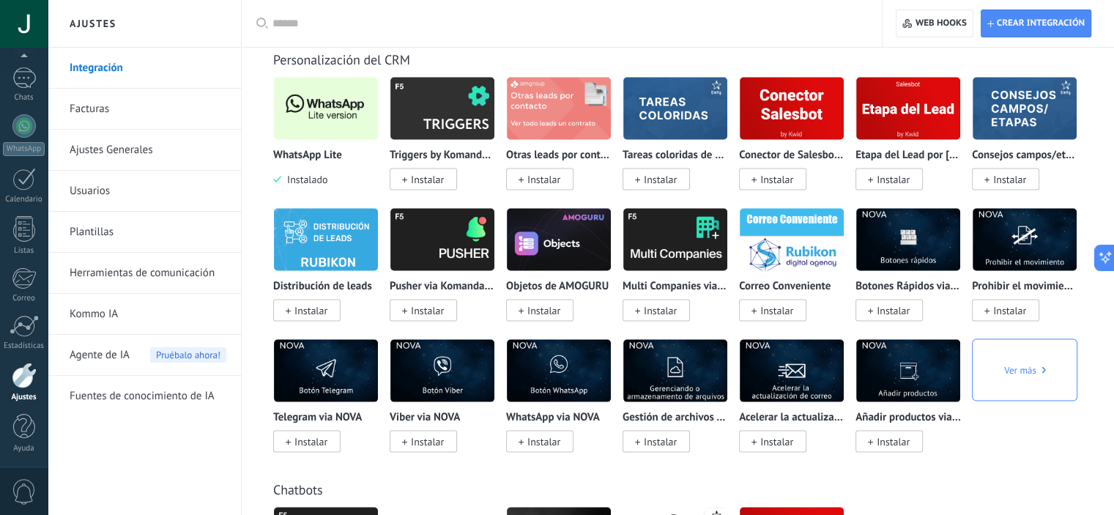
click at [332, 131] on img at bounding box center [326, 108] width 104 height 71
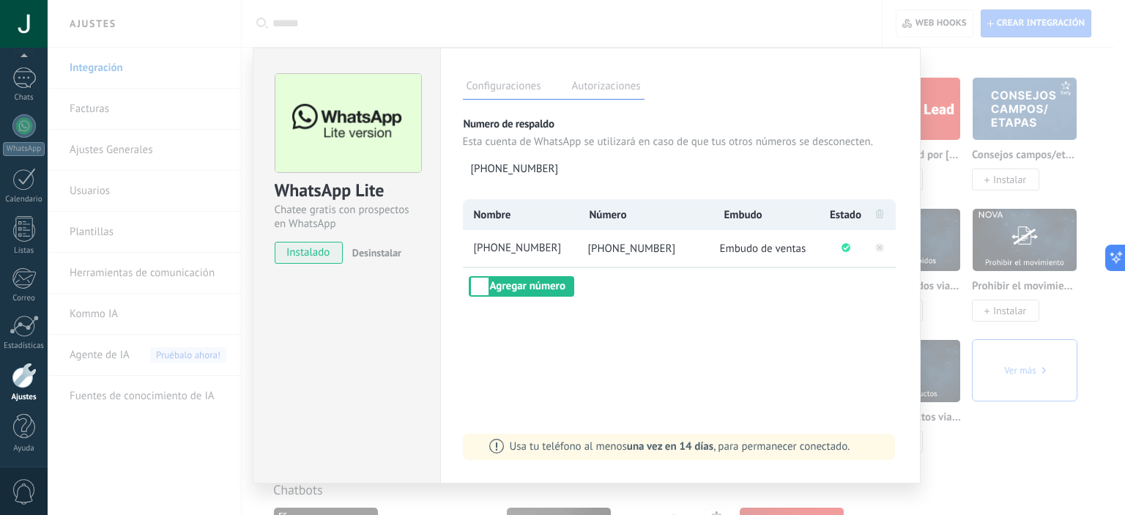
click at [864, 248] on li at bounding box center [879, 248] width 31 height 37
click at [871, 252] on icon at bounding box center [880, 247] width 18 height 18
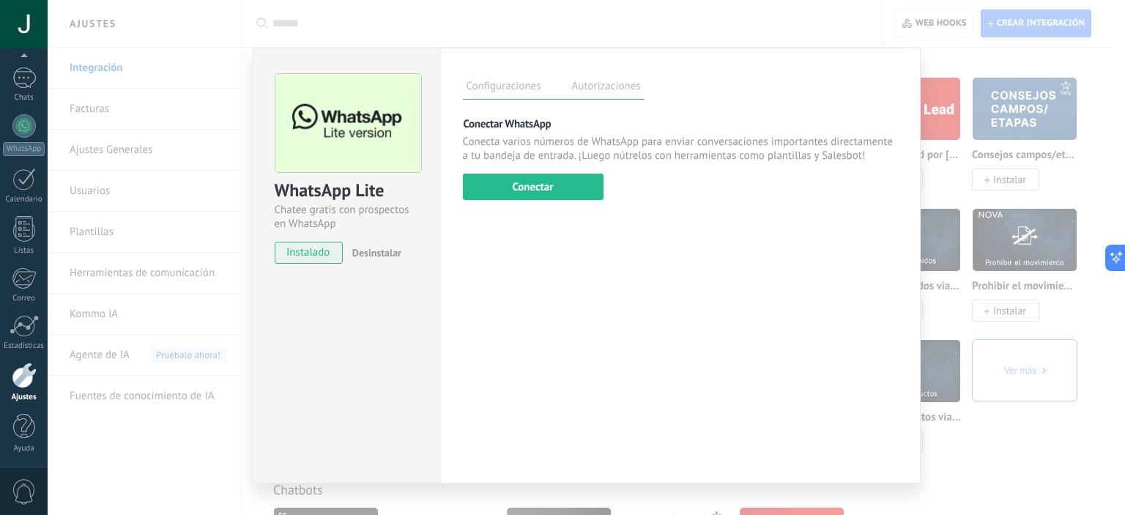
click at [390, 251] on span "Desinstalar" at bounding box center [376, 252] width 49 height 13
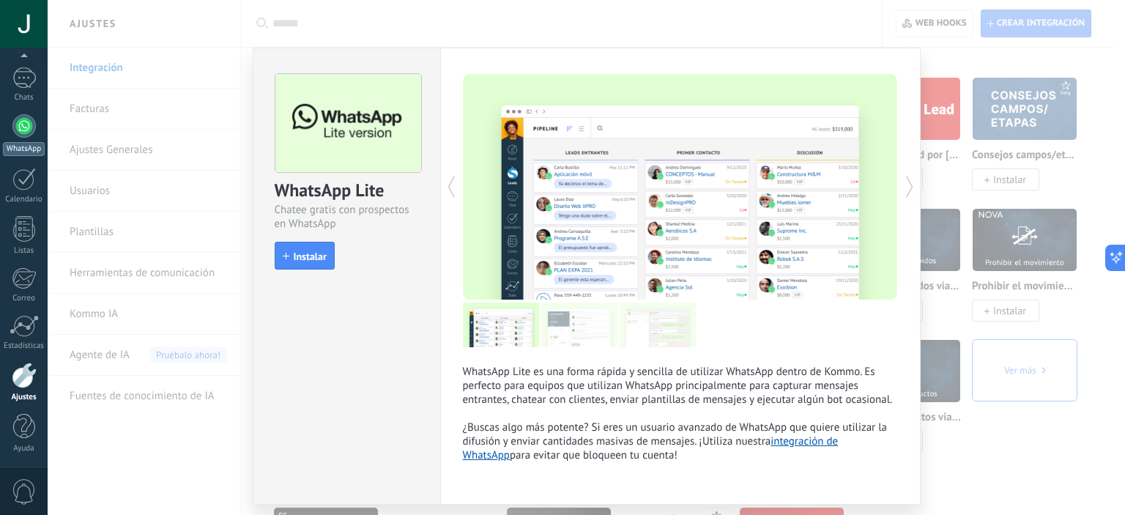
click at [17, 135] on div at bounding box center [23, 125] width 23 height 23
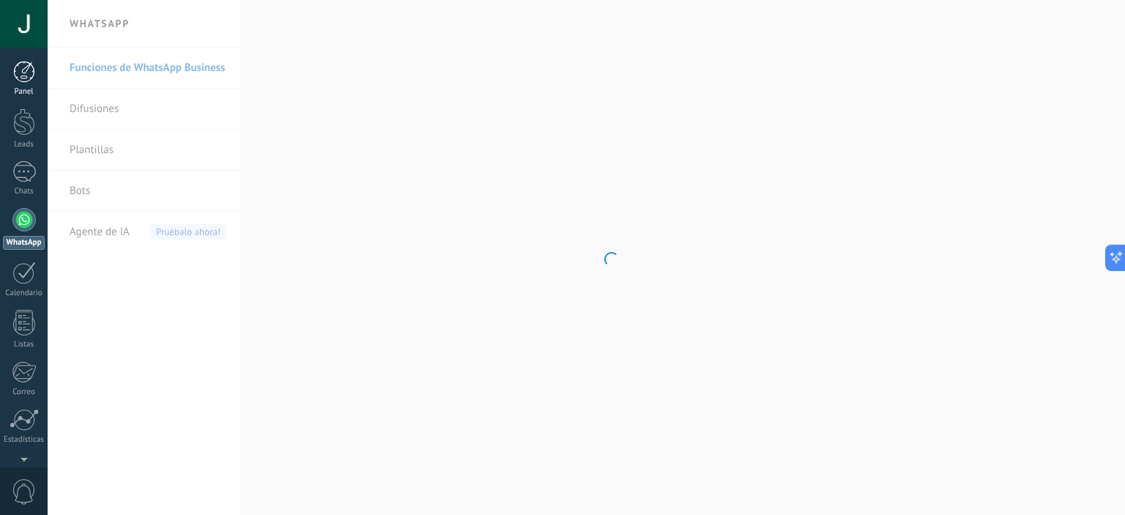
click at [18, 90] on div "Panel" at bounding box center [24, 92] width 42 height 10
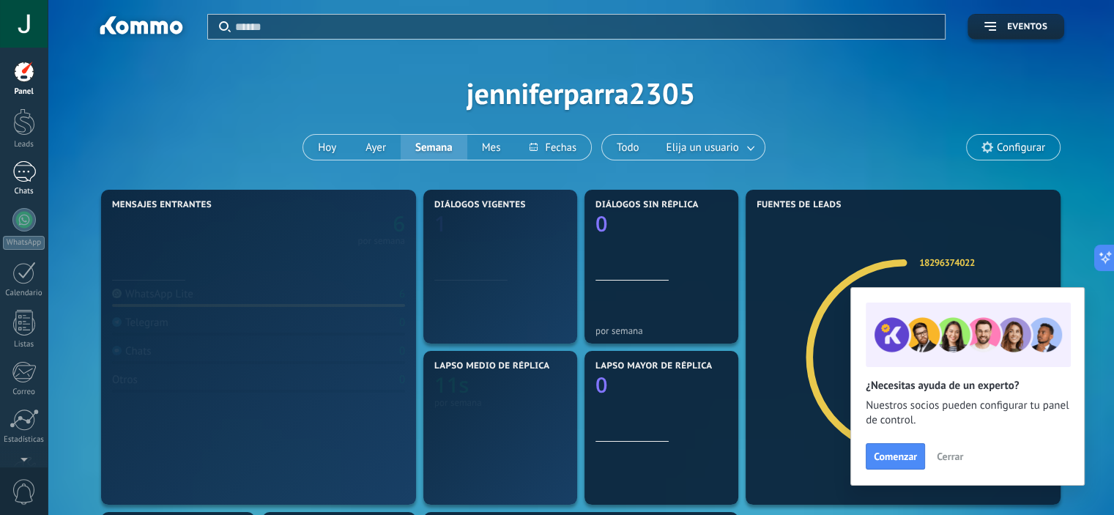
click at [32, 171] on div "1" at bounding box center [23, 171] width 23 height 21
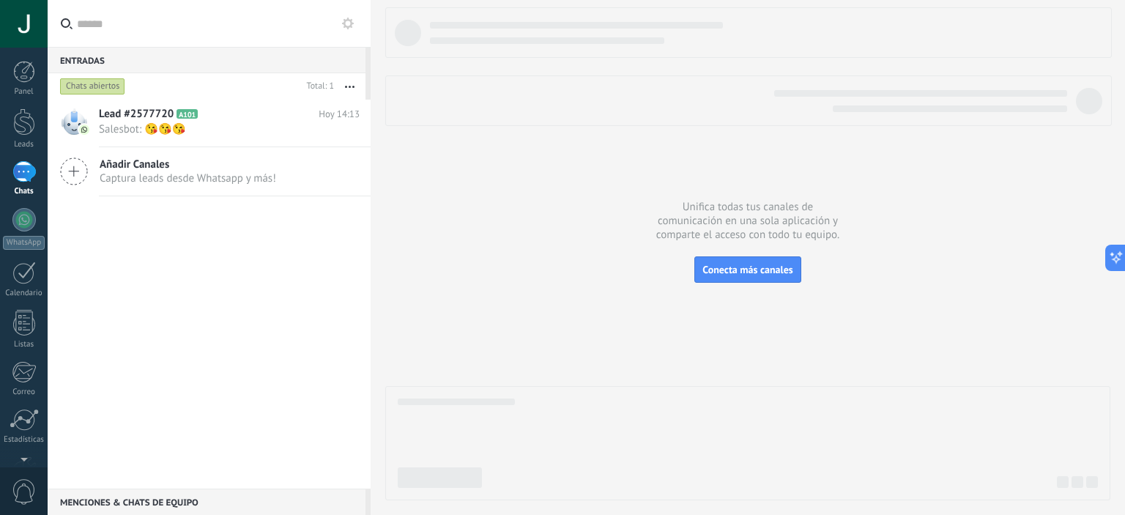
click at [351, 88] on button "button" at bounding box center [349, 86] width 31 height 26
click at [592, 213] on div at bounding box center [747, 253] width 725 height 493
click at [335, 125] on icon at bounding box center [338, 131] width 18 height 18
click at [376, 144] on span "Conversación cerrada" at bounding box center [403, 137] width 100 height 29
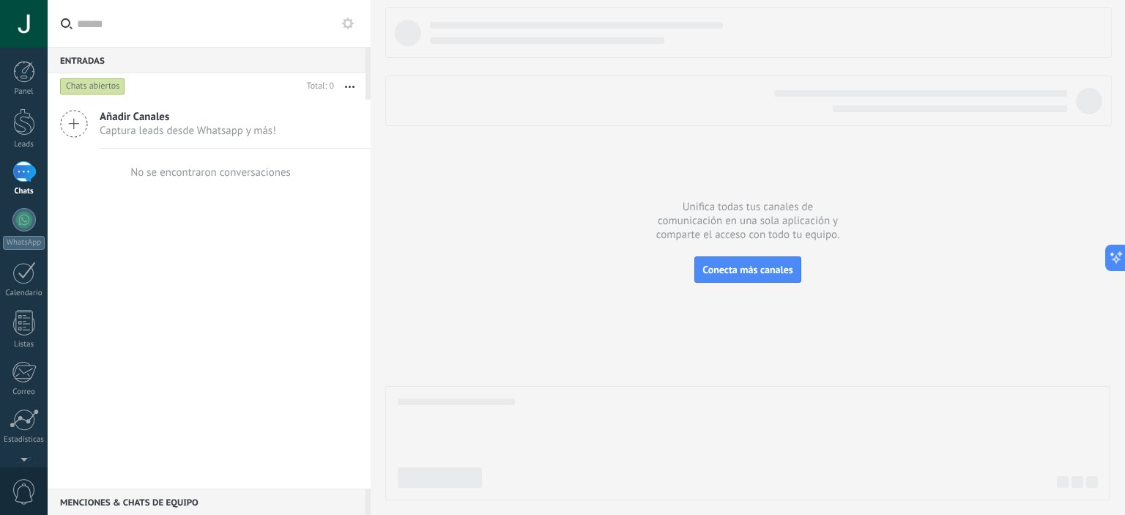
click at [28, 168] on div "1" at bounding box center [23, 171] width 23 height 21
click at [20, 34] on div at bounding box center [24, 24] width 48 height 48
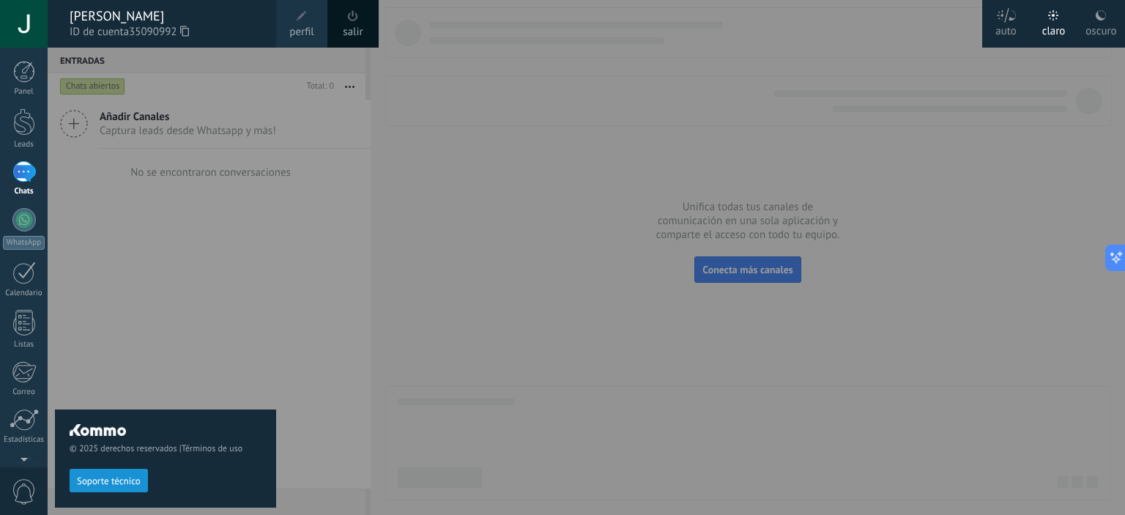
click at [342, 22] on div "salir" at bounding box center [352, 24] width 51 height 48
